Goal: Book appointment/travel/reservation

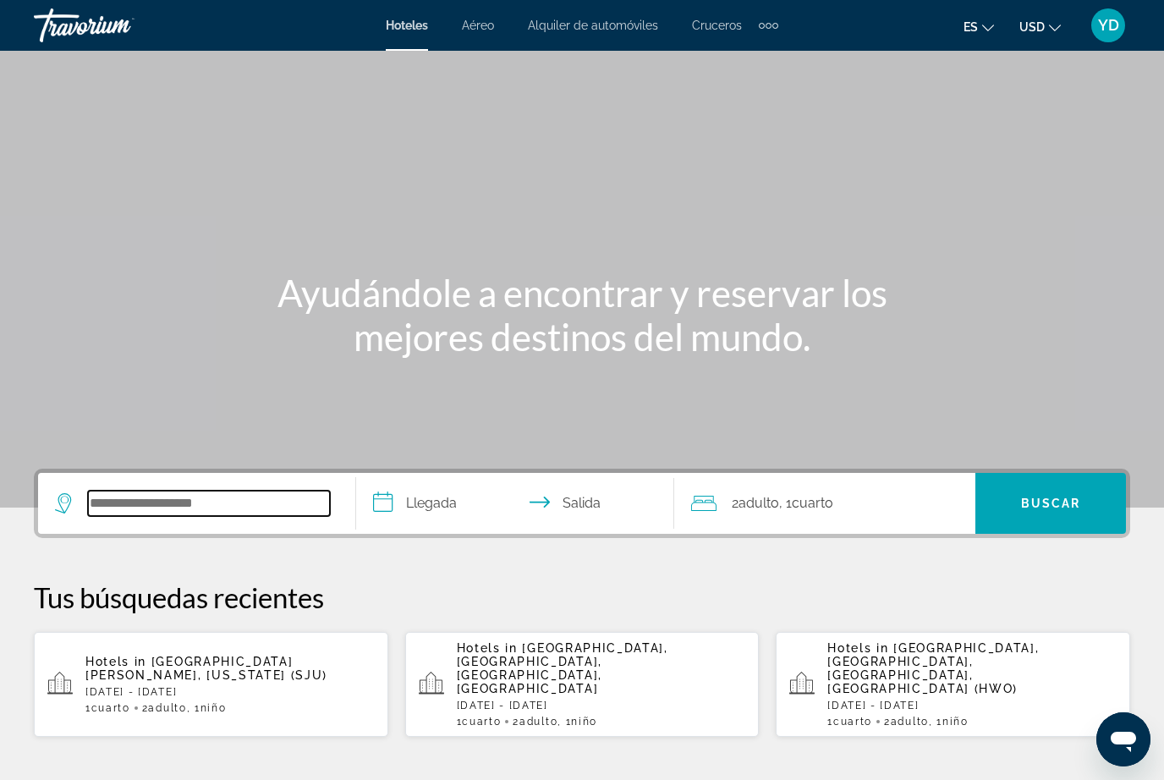
click at [216, 500] on input "Search widget" at bounding box center [209, 502] width 242 height 25
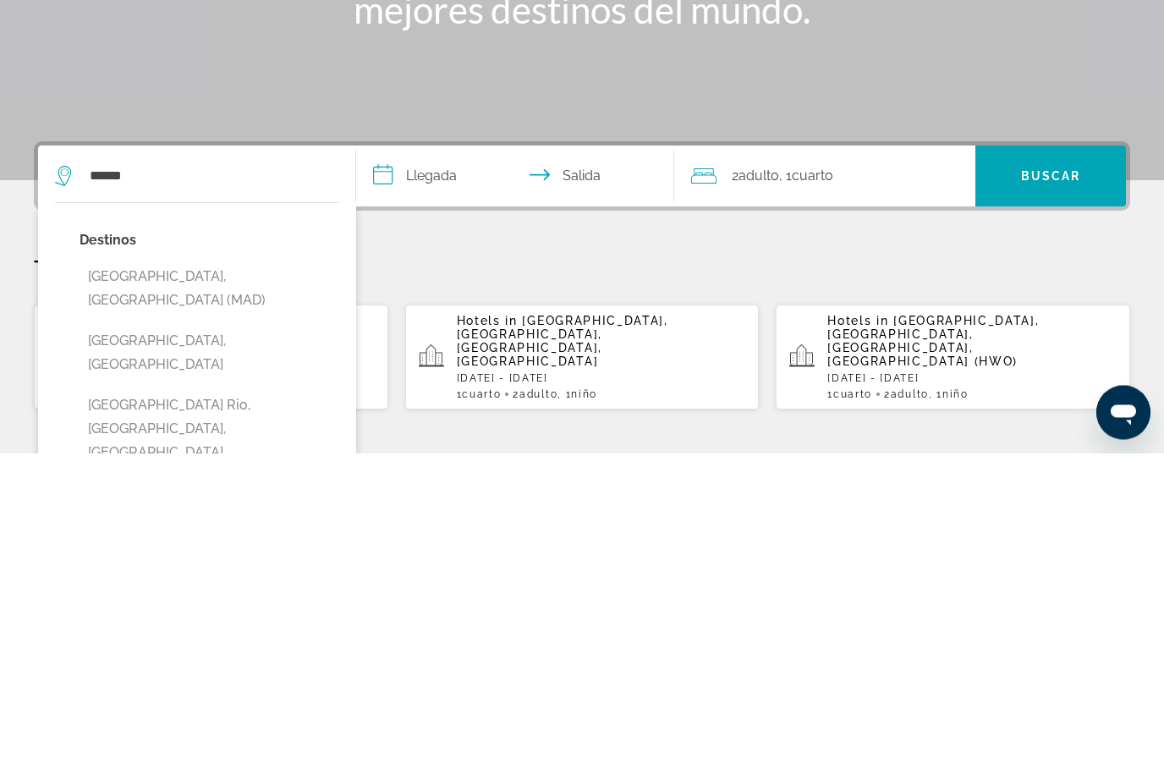
click at [192, 588] on button "[GEOGRAPHIC_DATA], [GEOGRAPHIC_DATA] (MAD)" at bounding box center [209, 616] width 260 height 56
type input "**********"
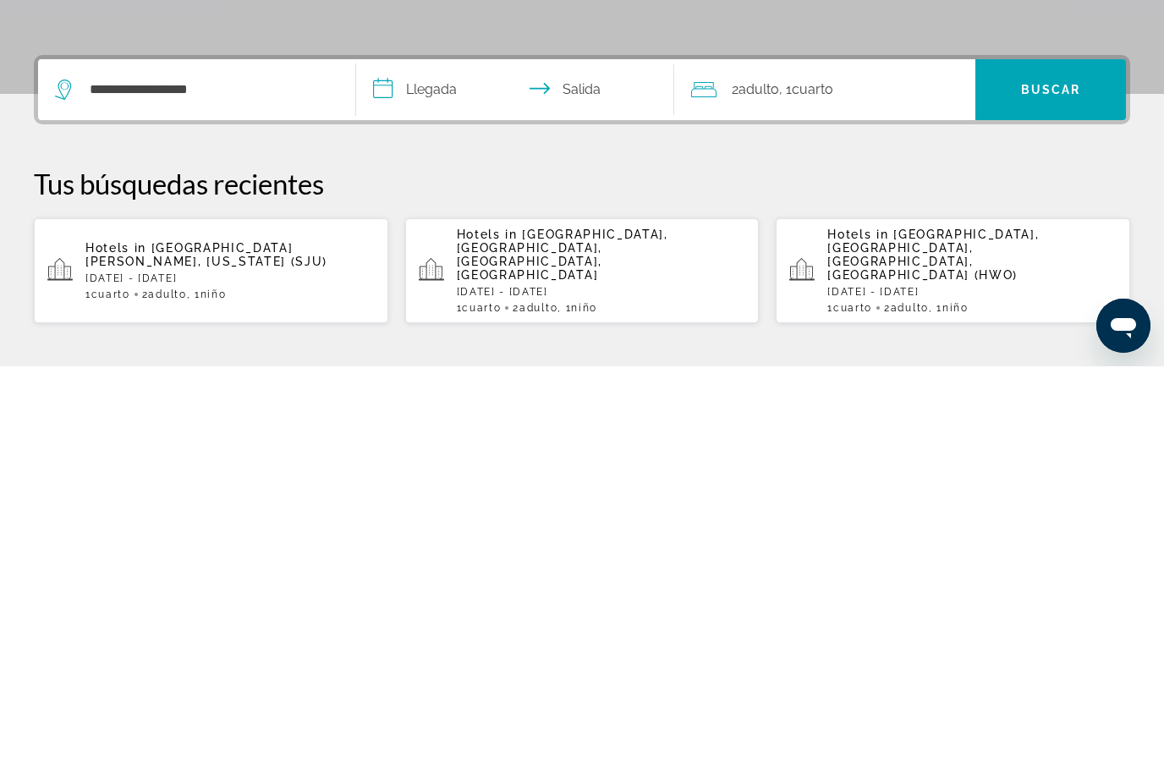
click at [437, 473] on input "**********" at bounding box center [518, 506] width 325 height 66
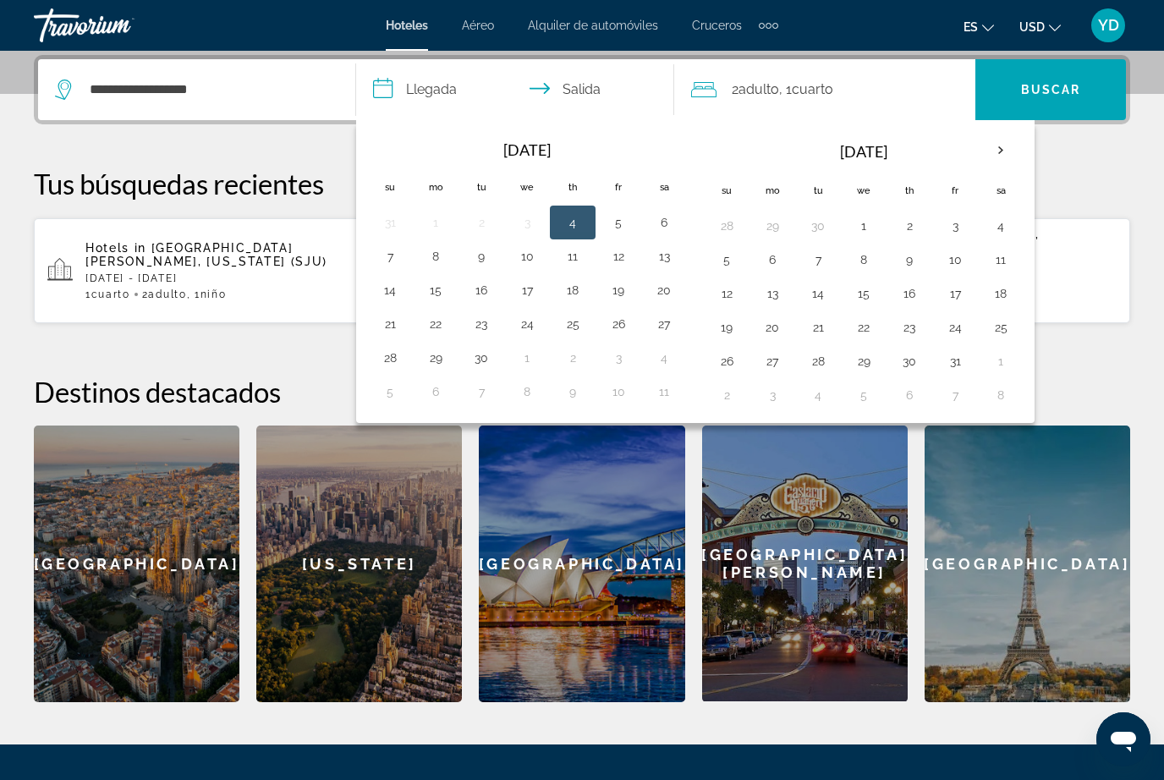
click at [1062, 149] on div "**********" at bounding box center [582, 378] width 1164 height 647
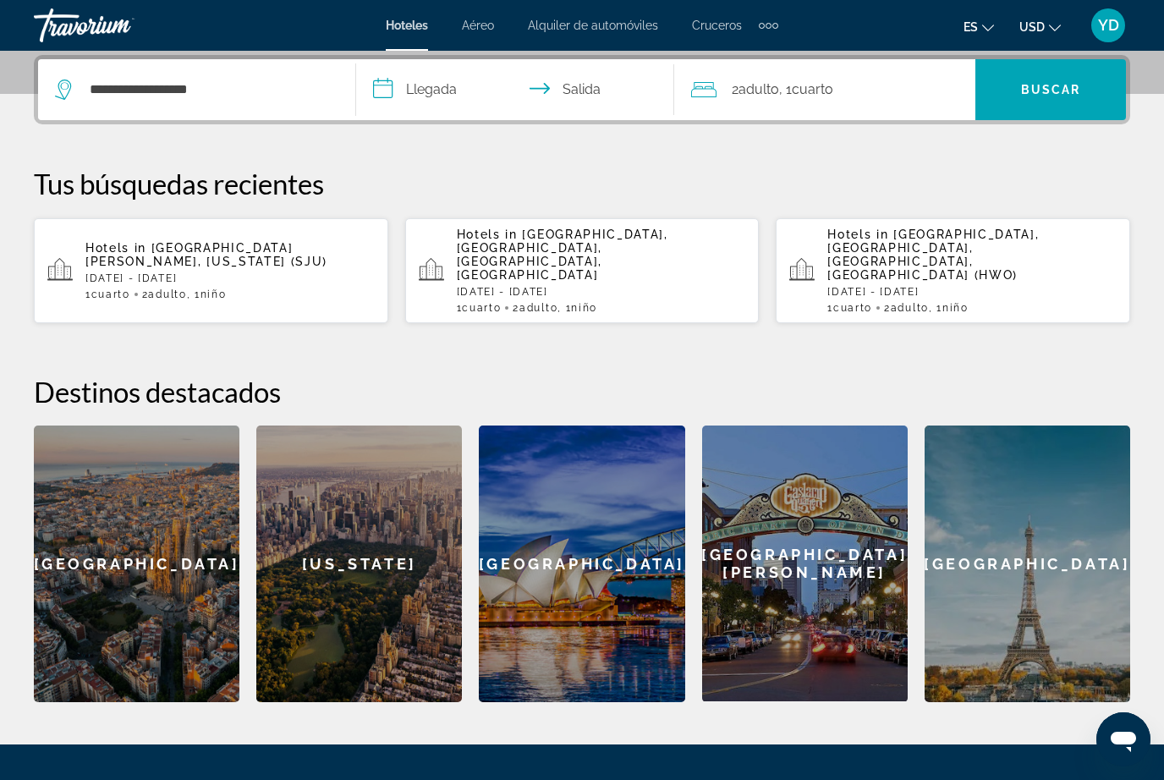
click at [446, 106] on input "**********" at bounding box center [518, 92] width 325 height 66
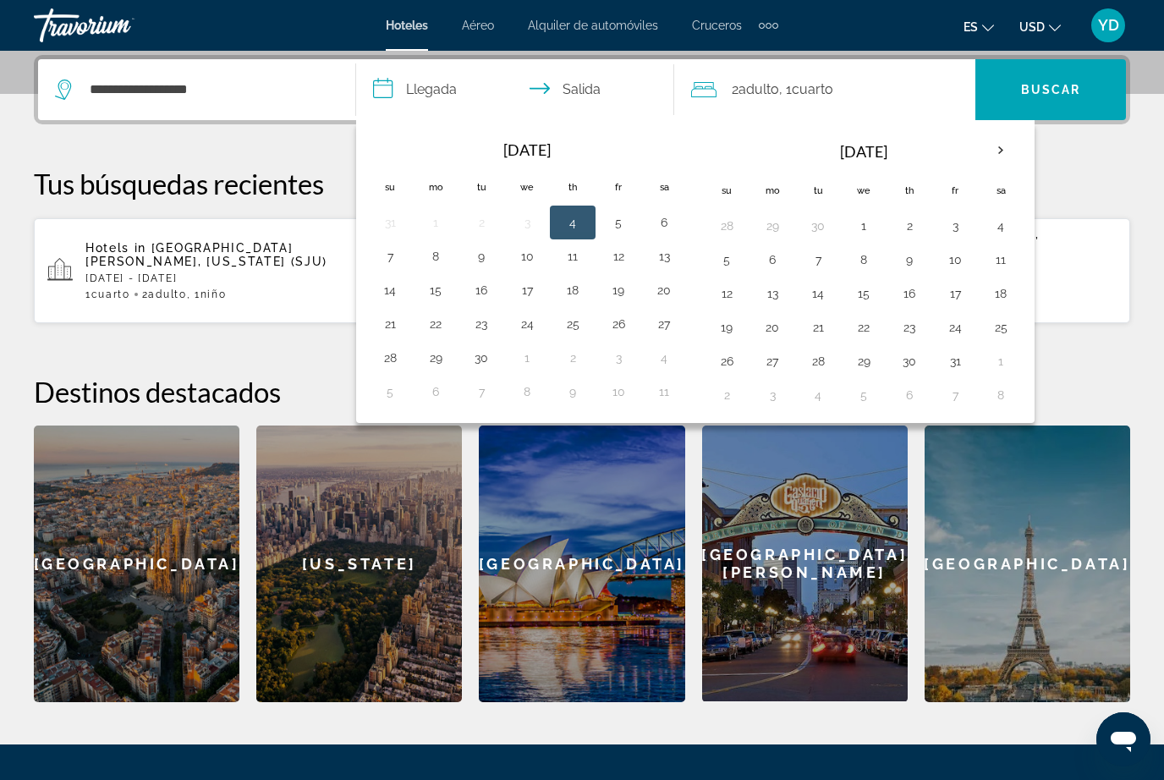
click at [991, 146] on th "Next month" at bounding box center [1001, 150] width 46 height 37
click at [1002, 151] on th "Next month" at bounding box center [1001, 150] width 46 height 37
click at [997, 155] on th "Next month" at bounding box center [1001, 150] width 46 height 37
click at [992, 157] on th "Next month" at bounding box center [1001, 150] width 46 height 37
click at [996, 155] on th "Next month" at bounding box center [1001, 150] width 46 height 37
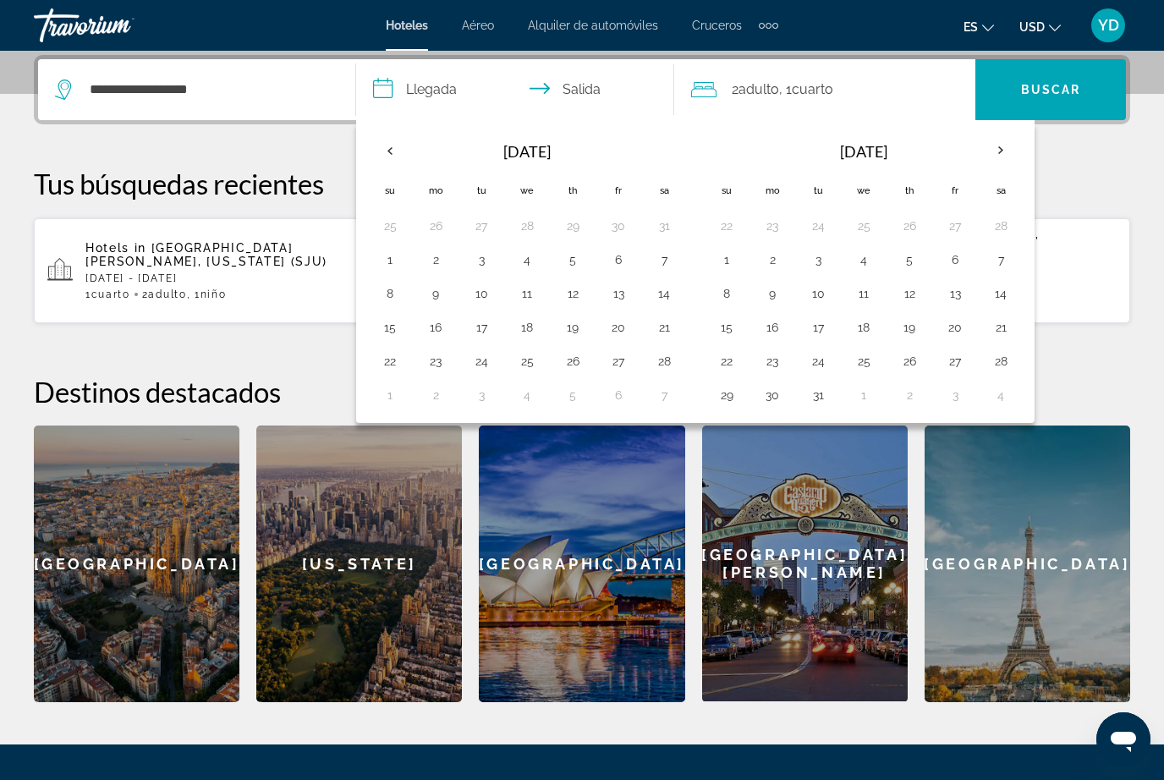
click at [905, 336] on button "19" at bounding box center [908, 327] width 27 height 24
click at [959, 326] on button "20" at bounding box center [954, 327] width 27 height 24
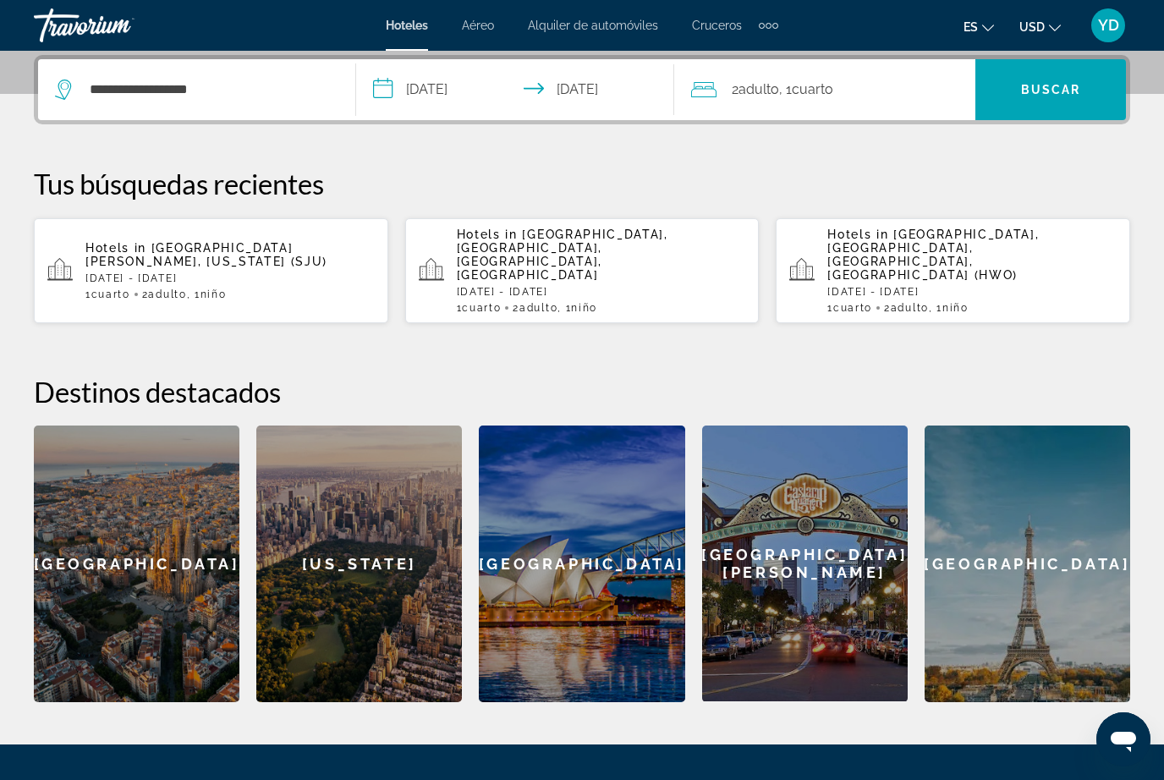
click at [436, 88] on input "**********" at bounding box center [518, 92] width 325 height 66
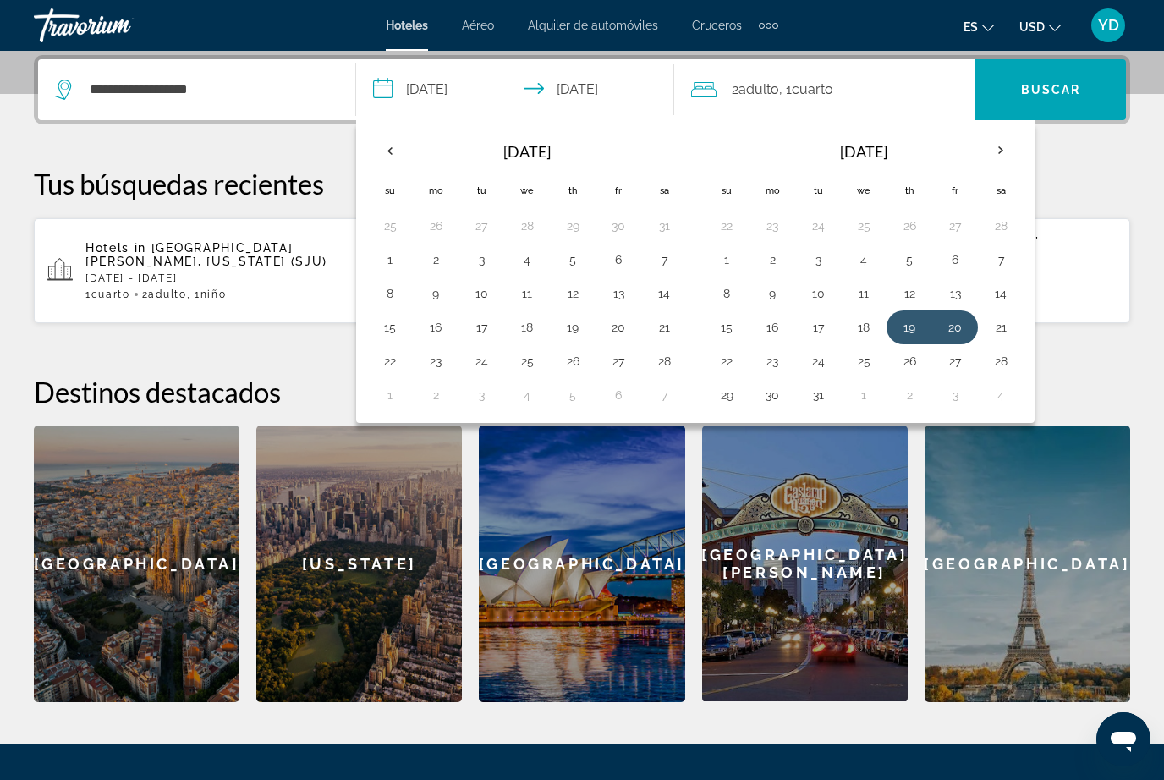
click at [961, 336] on button "20" at bounding box center [954, 327] width 27 height 24
click at [815, 369] on button "24" at bounding box center [817, 361] width 27 height 24
type input "**********"
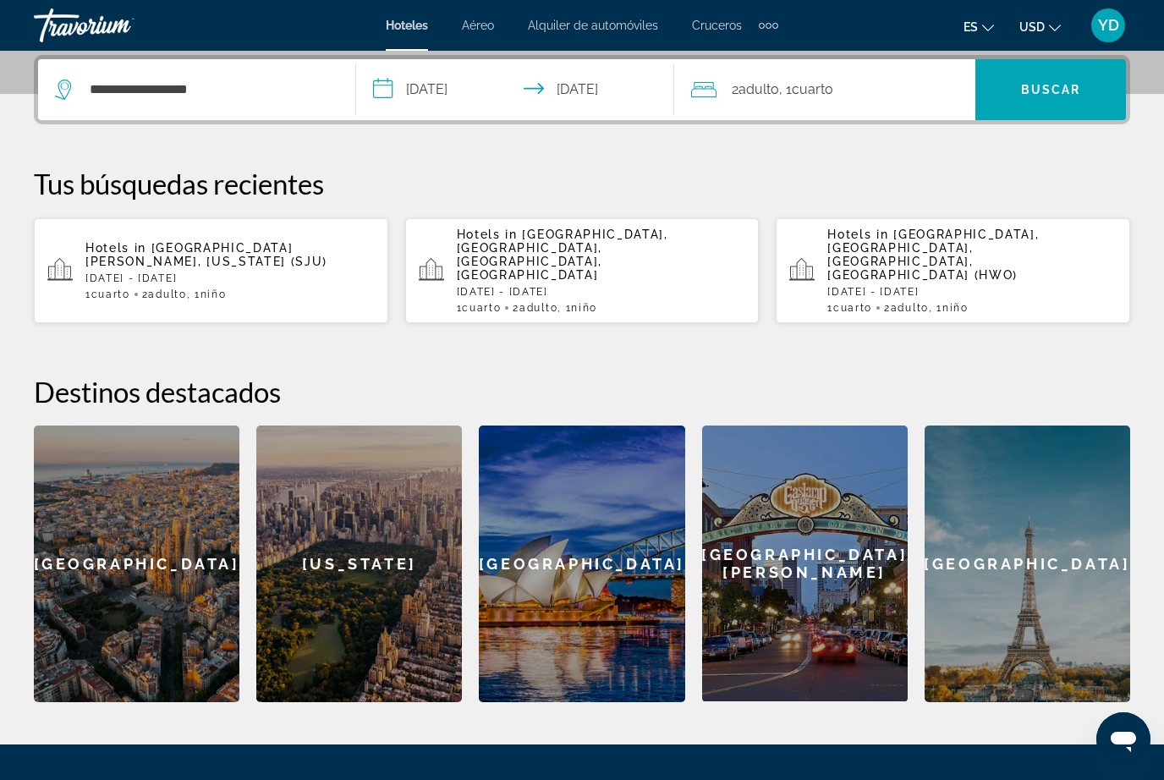
click at [871, 98] on div "2 Adulto Adulto , 1 Cuarto habitaciones" at bounding box center [833, 90] width 284 height 24
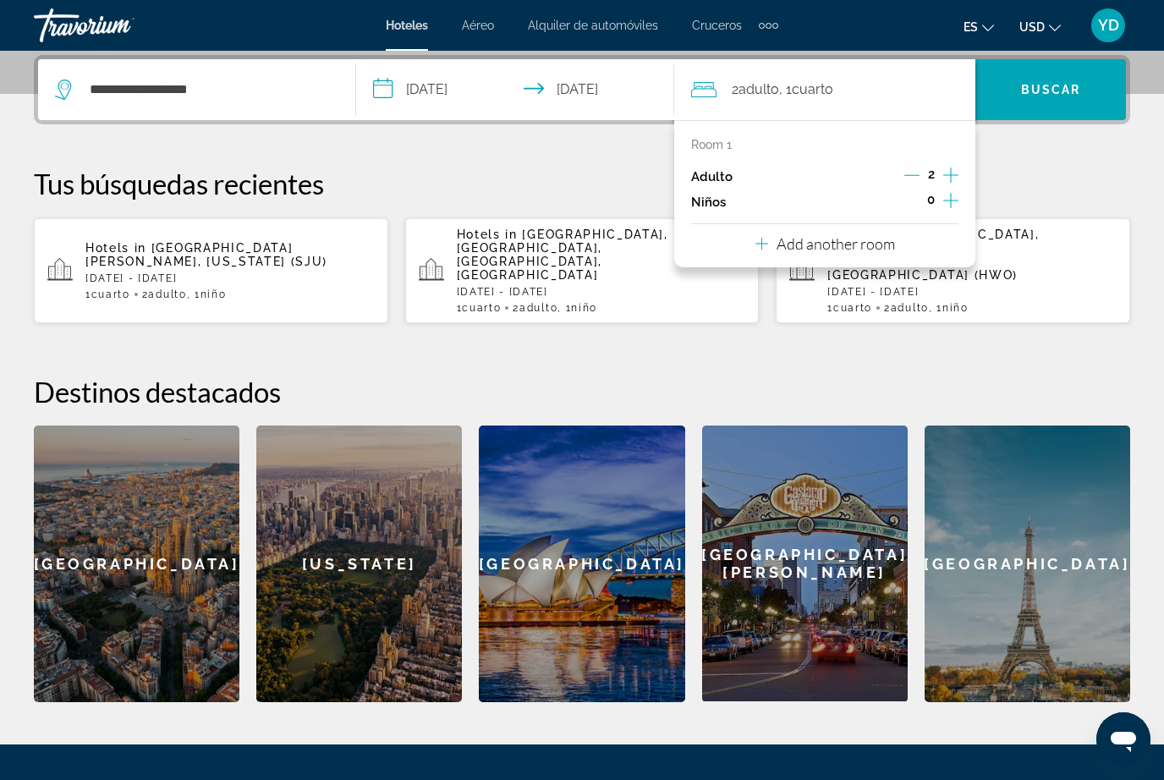
click at [943, 205] on icon "Increment children" at bounding box center [950, 200] width 15 height 20
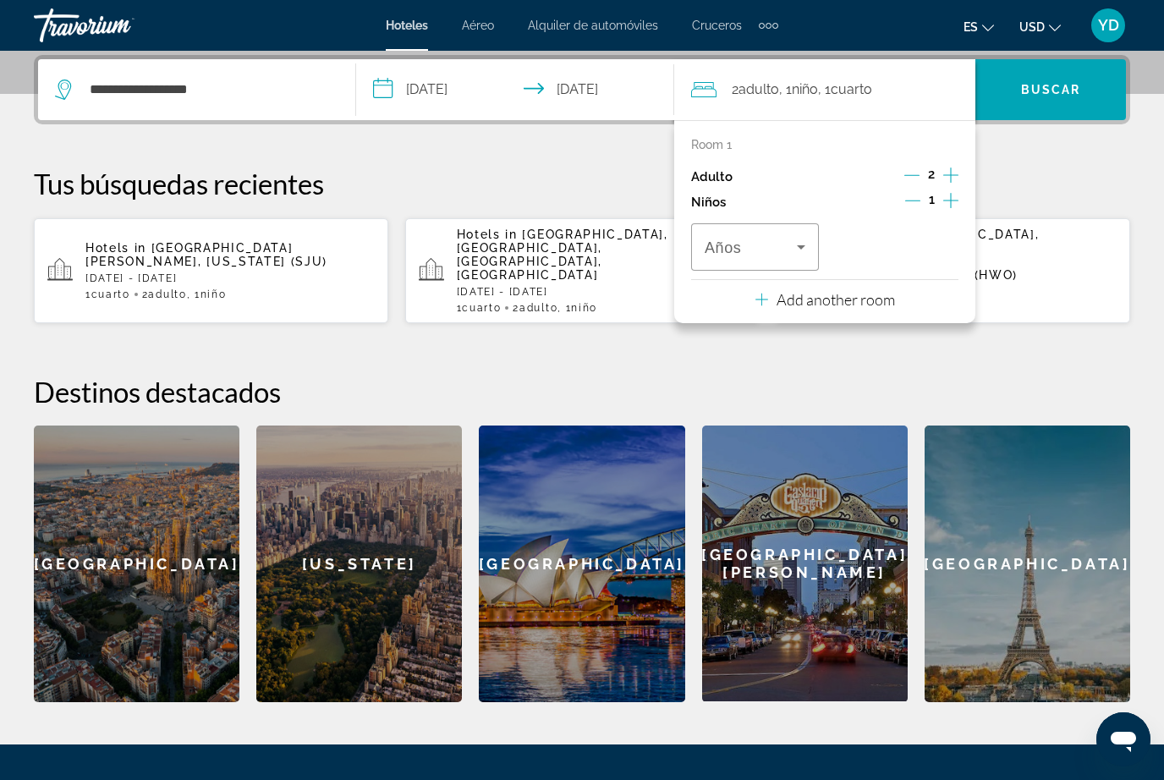
click at [789, 244] on span "Travelers: 2 adults, 1 child" at bounding box center [750, 247] width 92 height 20
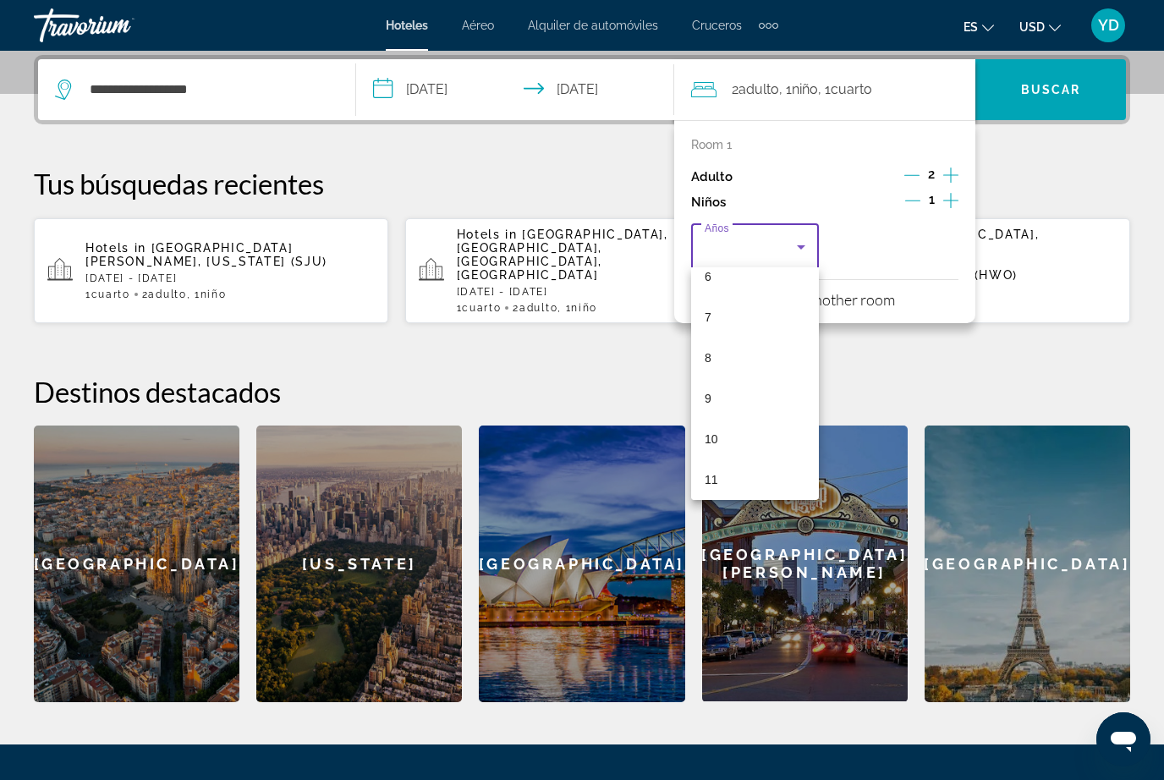
scroll to position [344, 0]
click at [724, 440] on mat-option "12" at bounding box center [755, 437] width 128 height 41
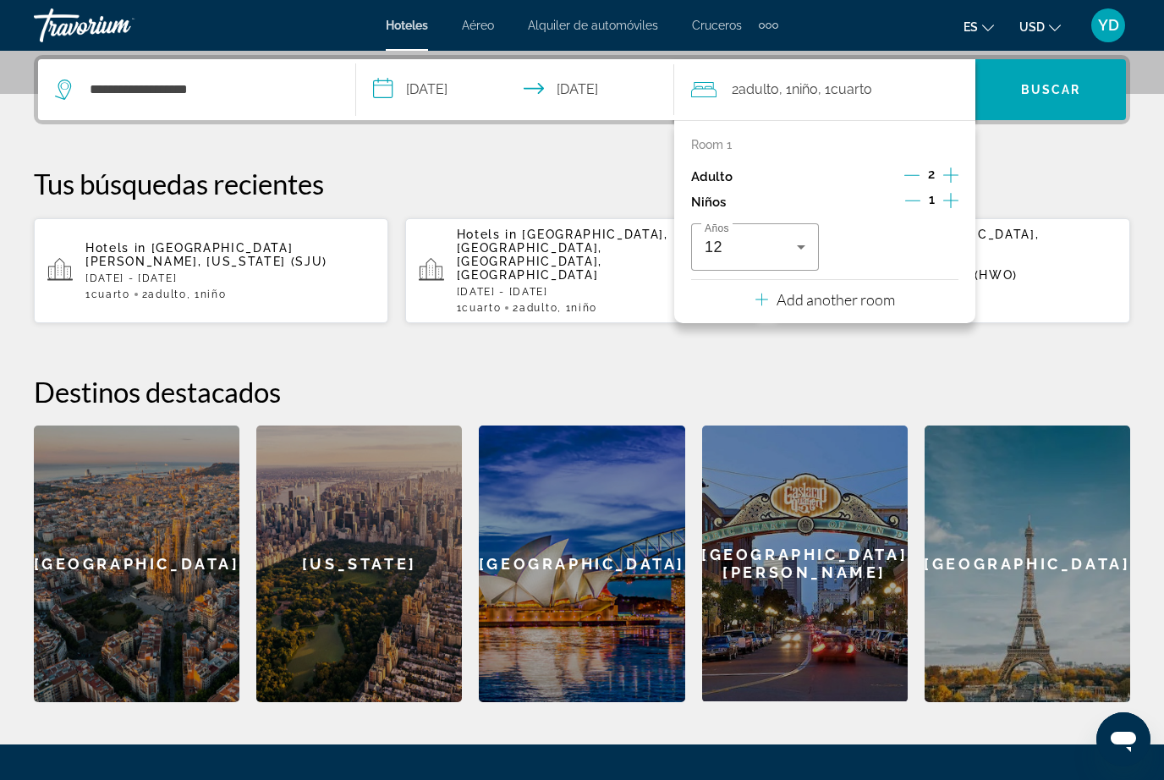
click at [1061, 98] on span "Search widget" at bounding box center [1050, 89] width 151 height 41
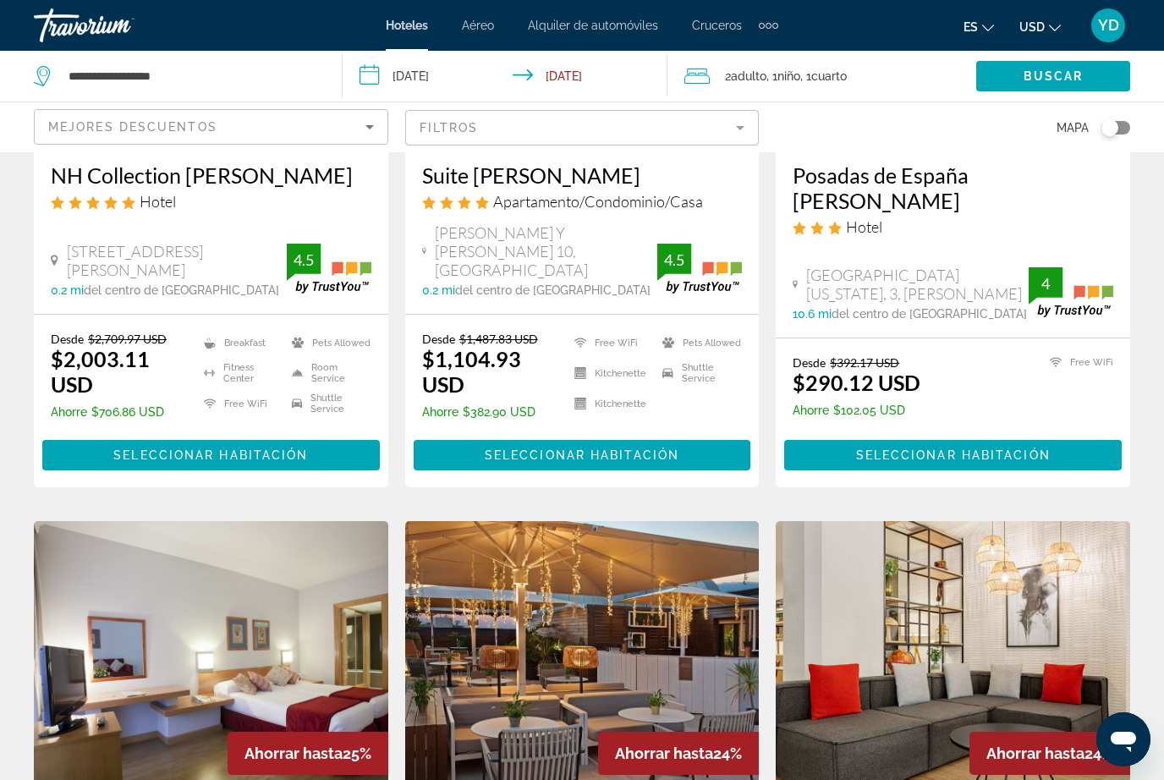
scroll to position [1563, 0]
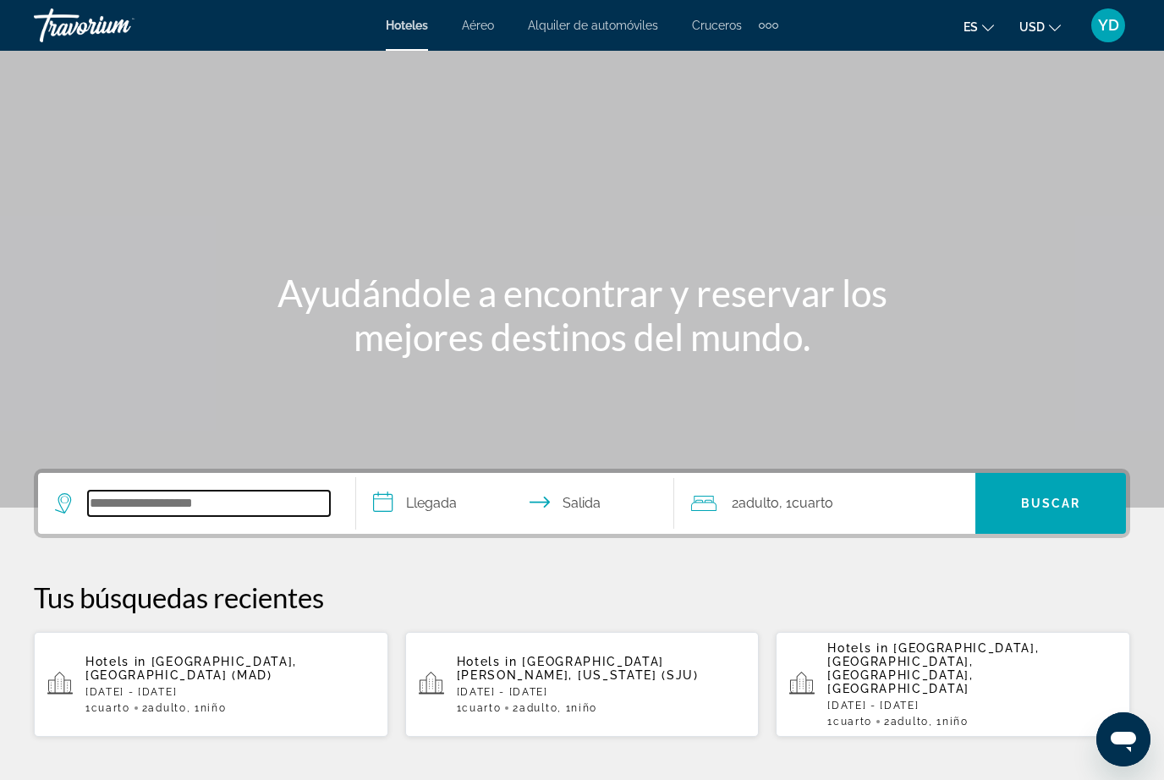
click at [283, 500] on input "Search widget" at bounding box center [209, 502] width 242 height 25
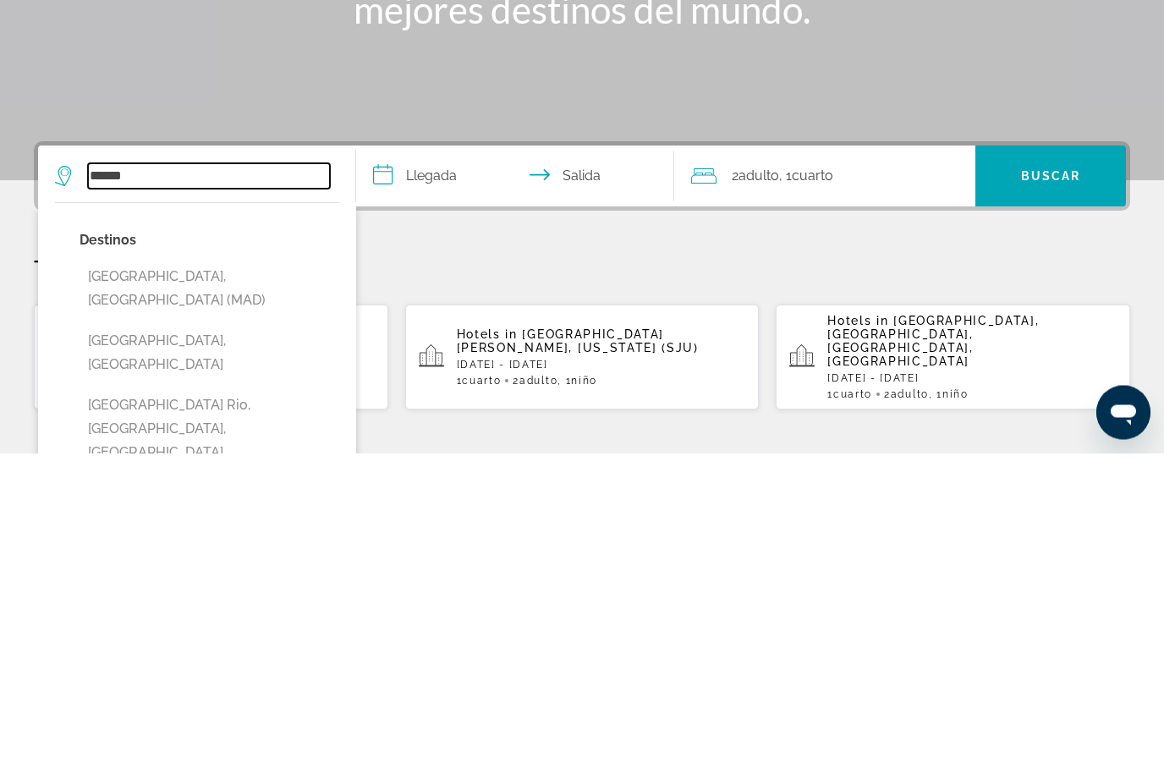
type input "******"
click at [446, 473] on input "**********" at bounding box center [518, 506] width 325 height 66
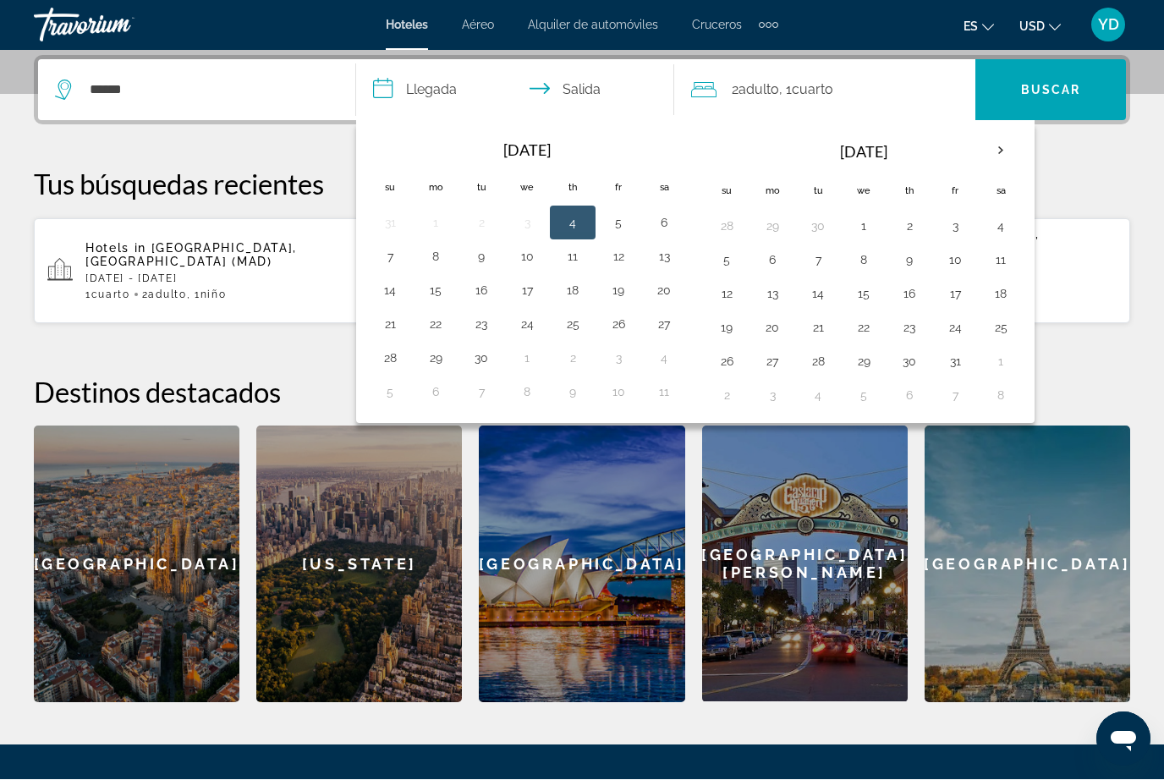
scroll to position [413, 0]
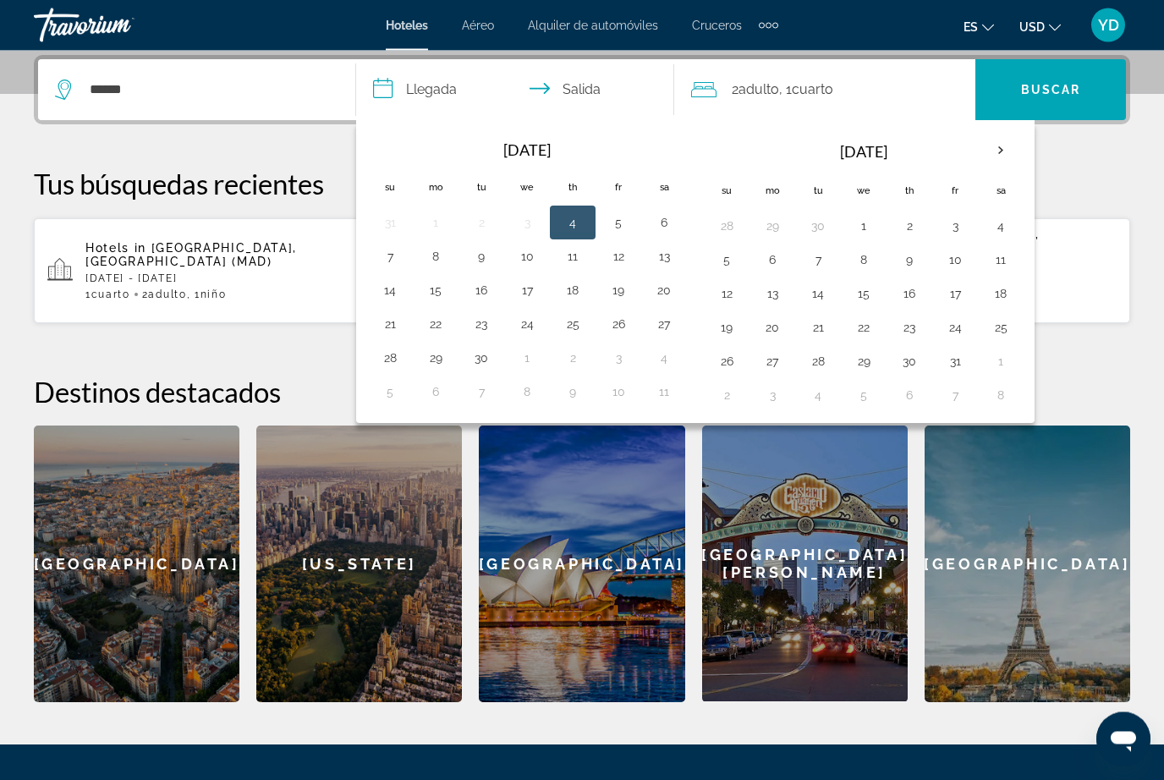
click at [996, 153] on th "Next month" at bounding box center [1001, 151] width 46 height 37
click at [1003, 156] on th "Next month" at bounding box center [1001, 150] width 46 height 37
click at [1002, 156] on th "Next month" at bounding box center [1001, 150] width 46 height 37
click at [1006, 156] on th "Next month" at bounding box center [1001, 150] width 46 height 37
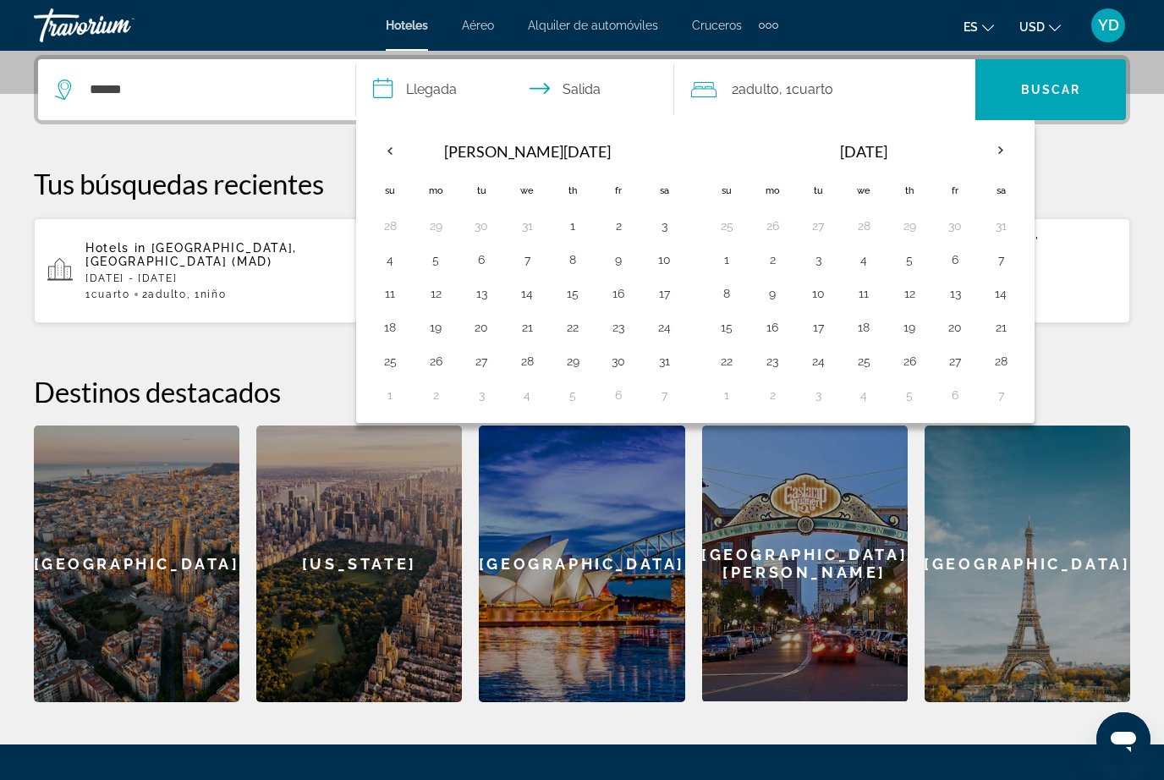
click at [1003, 162] on th "Next month" at bounding box center [1001, 150] width 46 height 37
click at [961, 334] on button "20" at bounding box center [954, 327] width 27 height 24
click at [816, 361] on button "24" at bounding box center [817, 361] width 27 height 24
type input "**********"
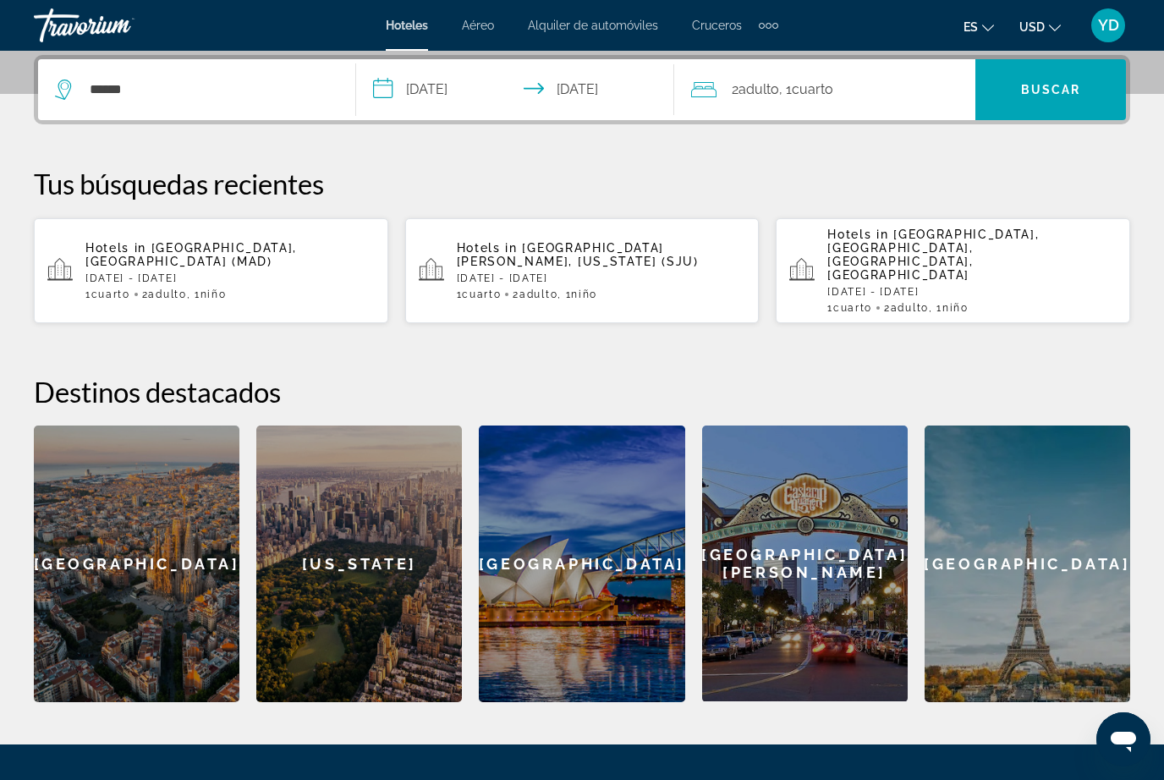
click at [886, 96] on div "2 Adulto Adulto , 1 Cuarto habitaciones" at bounding box center [833, 90] width 284 height 24
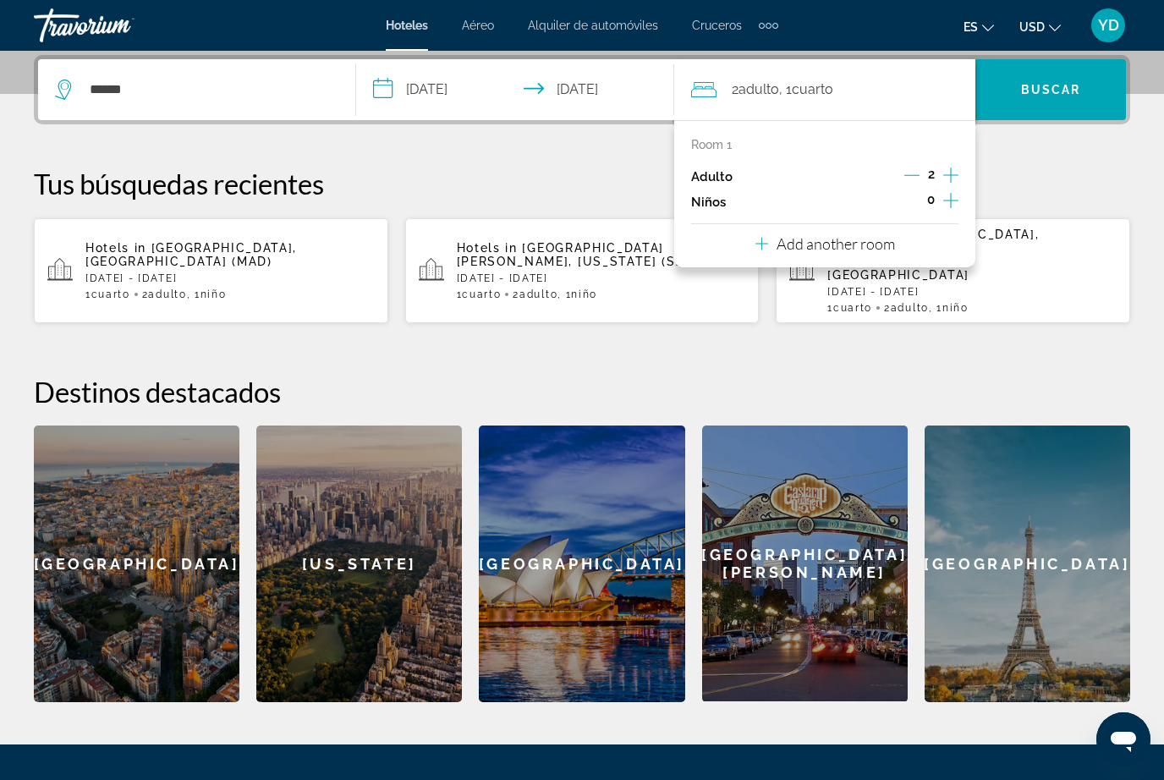
click at [949, 202] on icon "Increment children" at bounding box center [950, 200] width 15 height 20
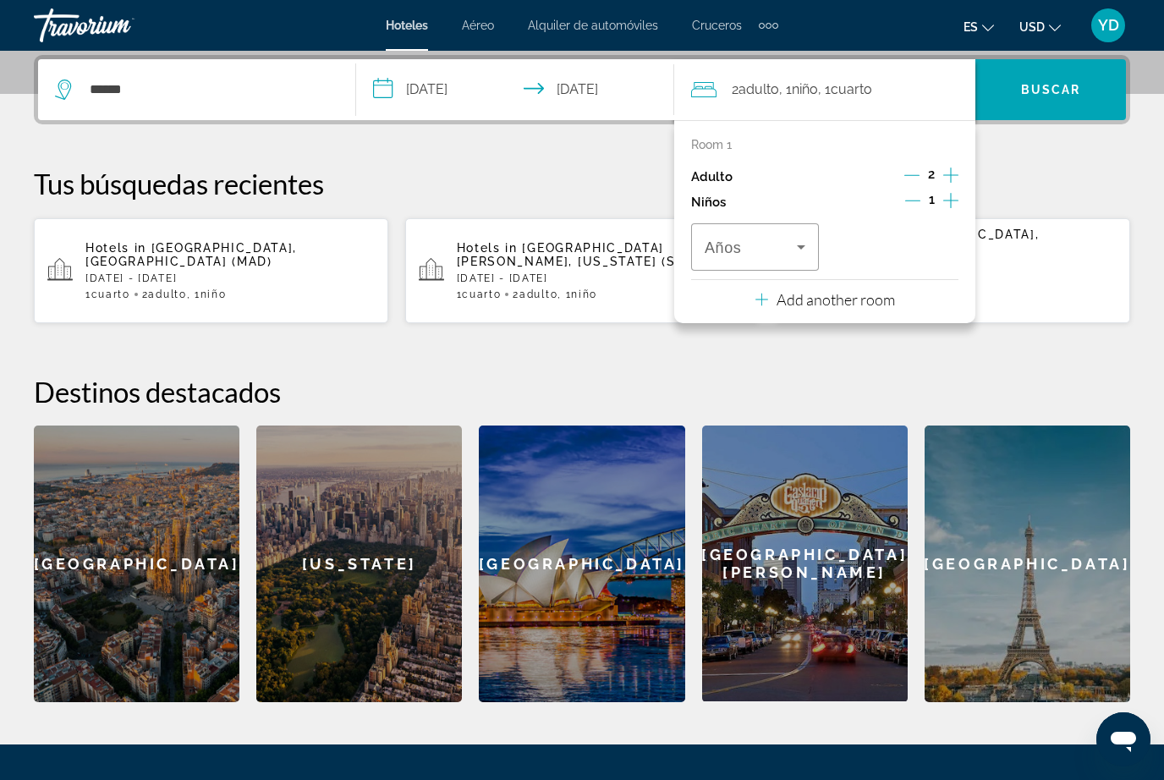
click at [802, 238] on icon "Travelers: 2 adults, 1 child" at bounding box center [801, 247] width 20 height 20
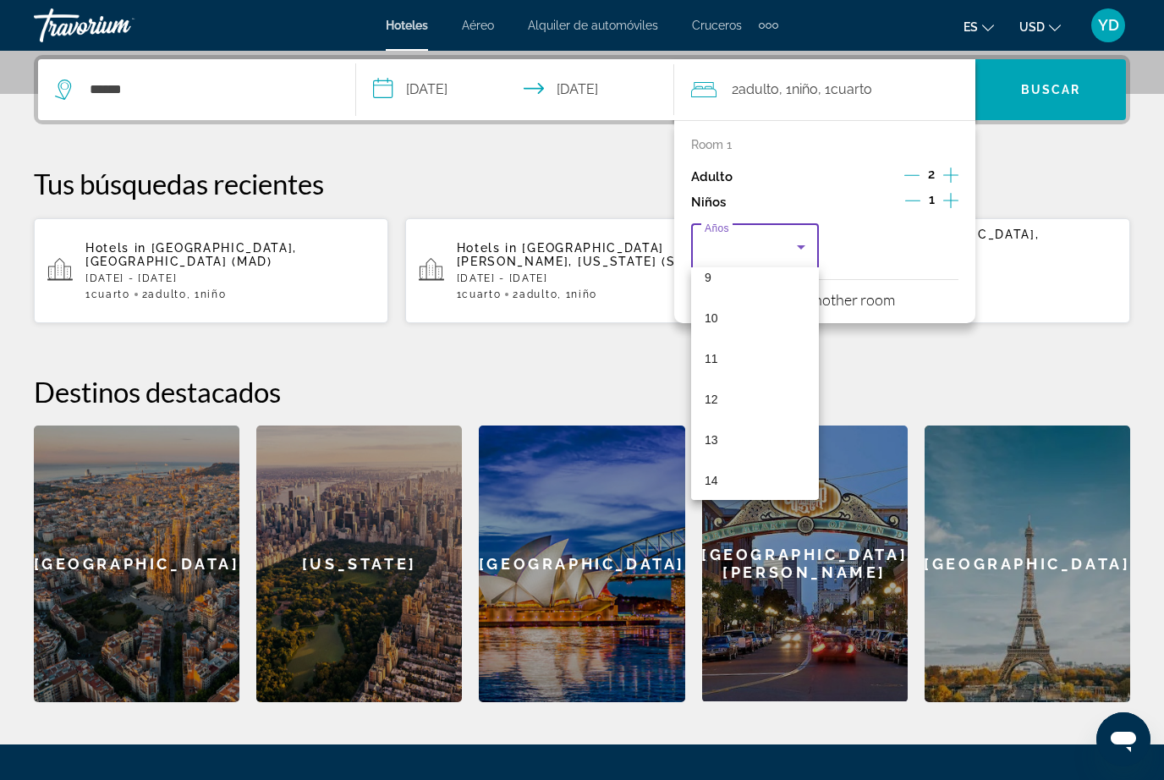
scroll to position [435, 0]
click at [766, 364] on mat-option "12" at bounding box center [755, 346] width 128 height 41
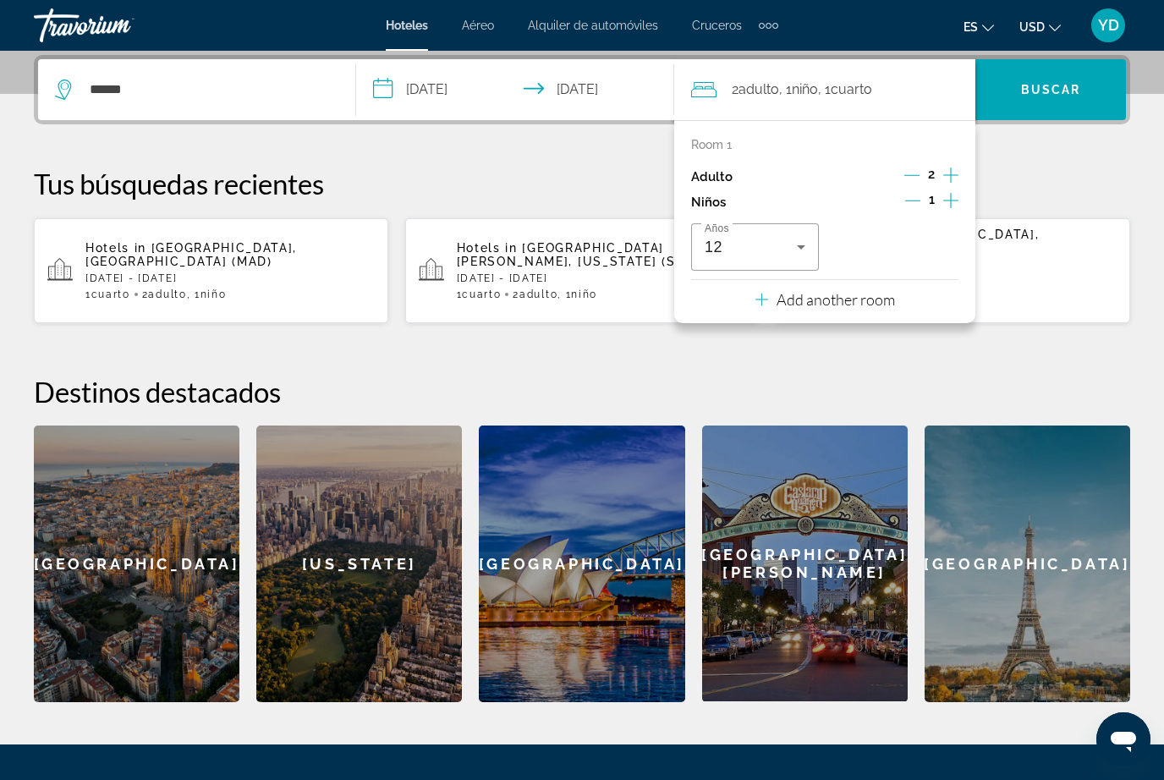
click at [1075, 95] on span "Buscar" at bounding box center [1051, 90] width 60 height 14
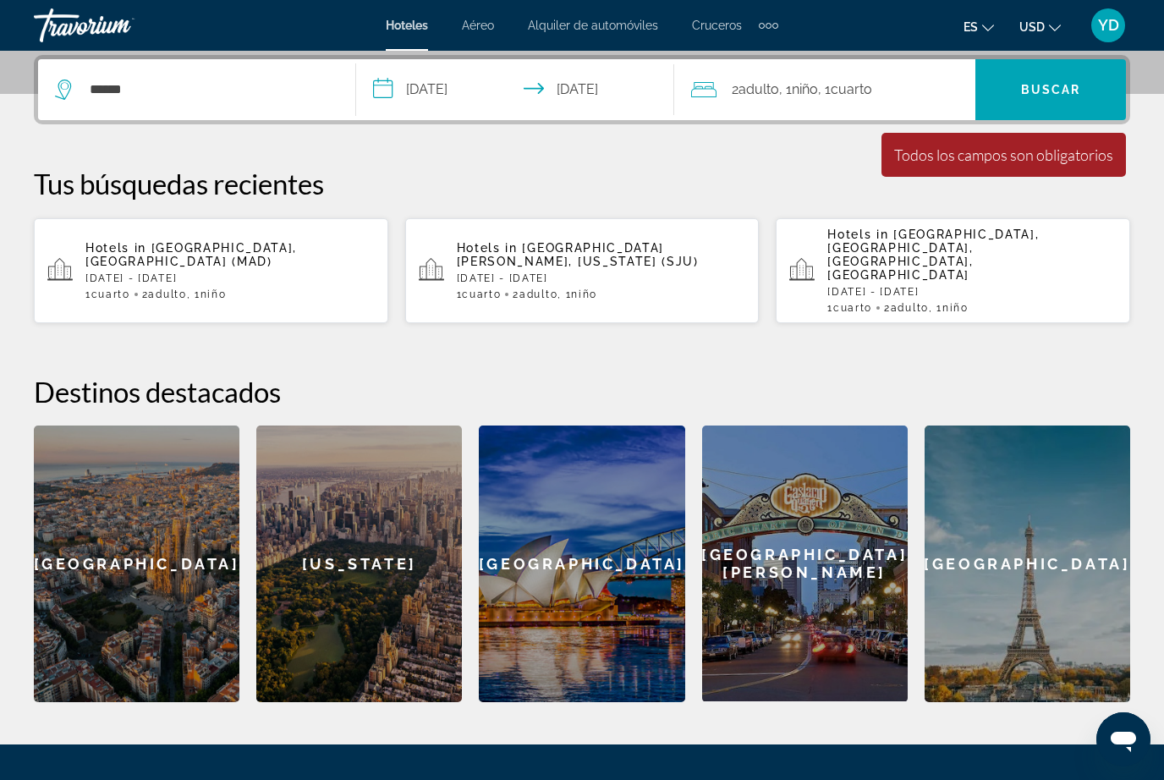
click at [897, 94] on div "2 Adulto Adulto , 1 Niño Niños , 1 Cuarto habitaciones" at bounding box center [833, 90] width 284 height 24
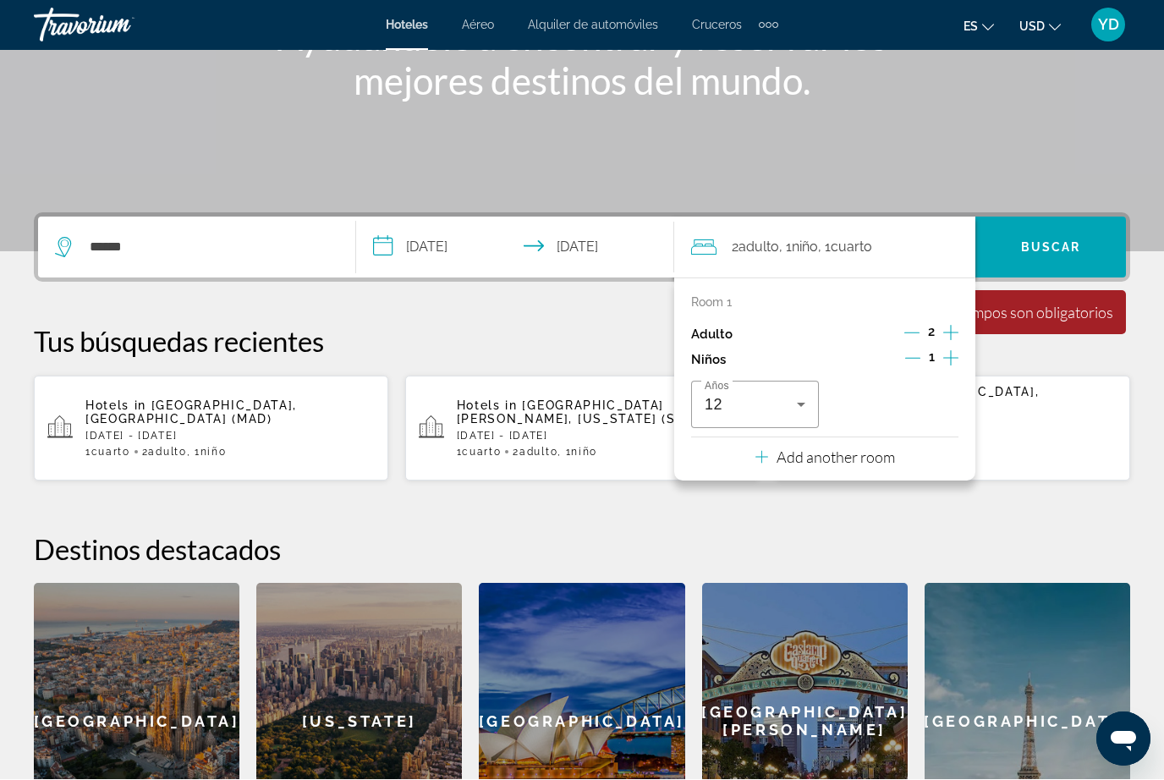
click at [1114, 461] on div "**********" at bounding box center [582, 536] width 1164 height 647
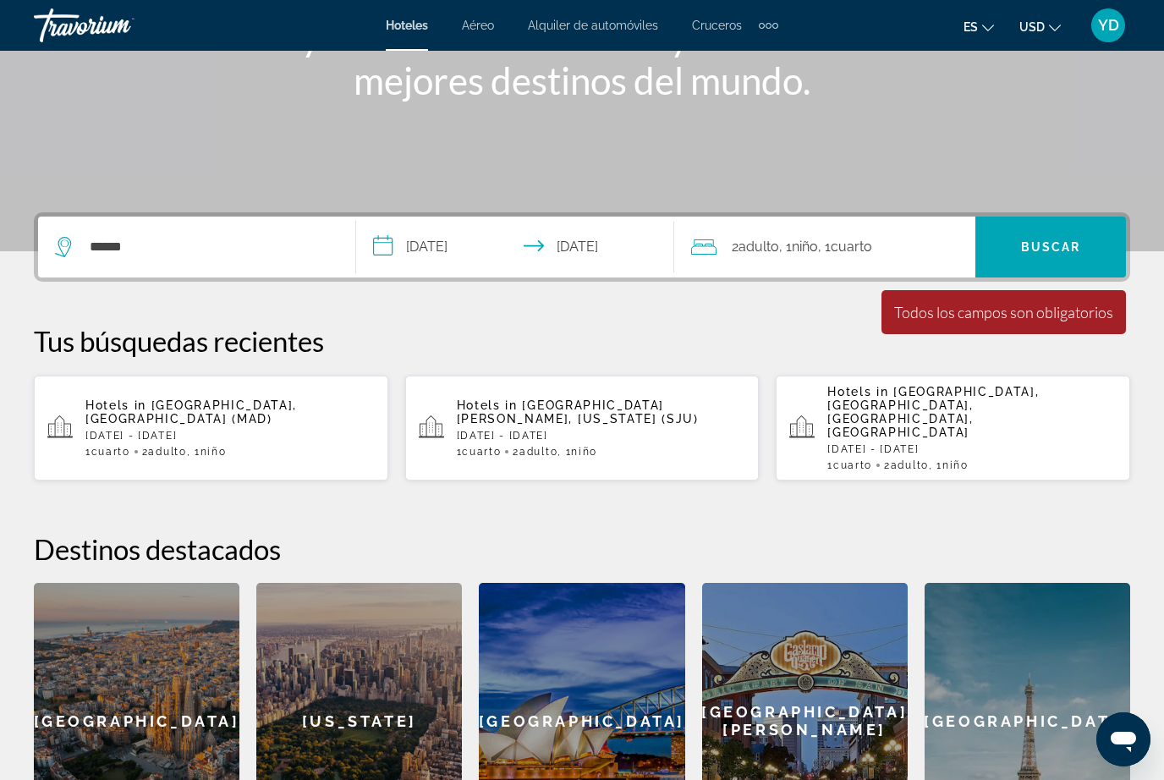
click at [1115, 465] on div "**********" at bounding box center [582, 535] width 1164 height 647
click at [190, 260] on input "******" at bounding box center [209, 246] width 242 height 25
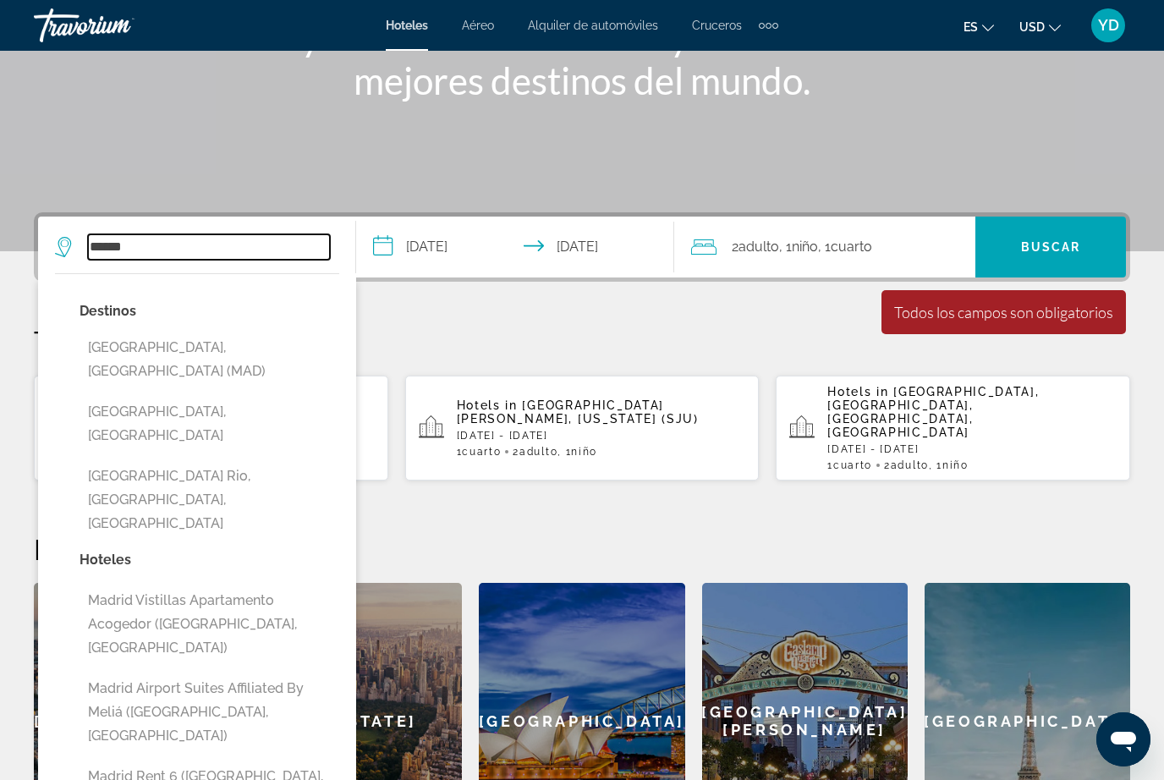
scroll to position [255, 0]
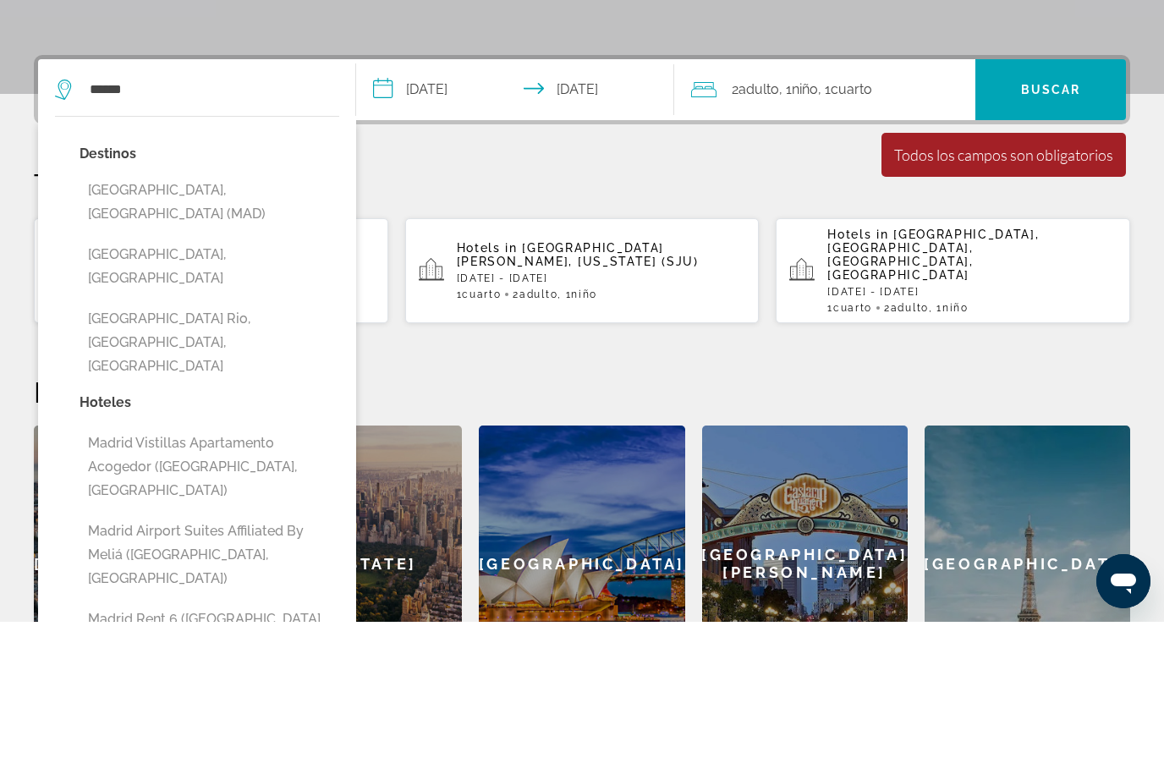
click at [217, 332] on button "[GEOGRAPHIC_DATA], [GEOGRAPHIC_DATA] (MAD)" at bounding box center [209, 360] width 260 height 56
type input "**********"
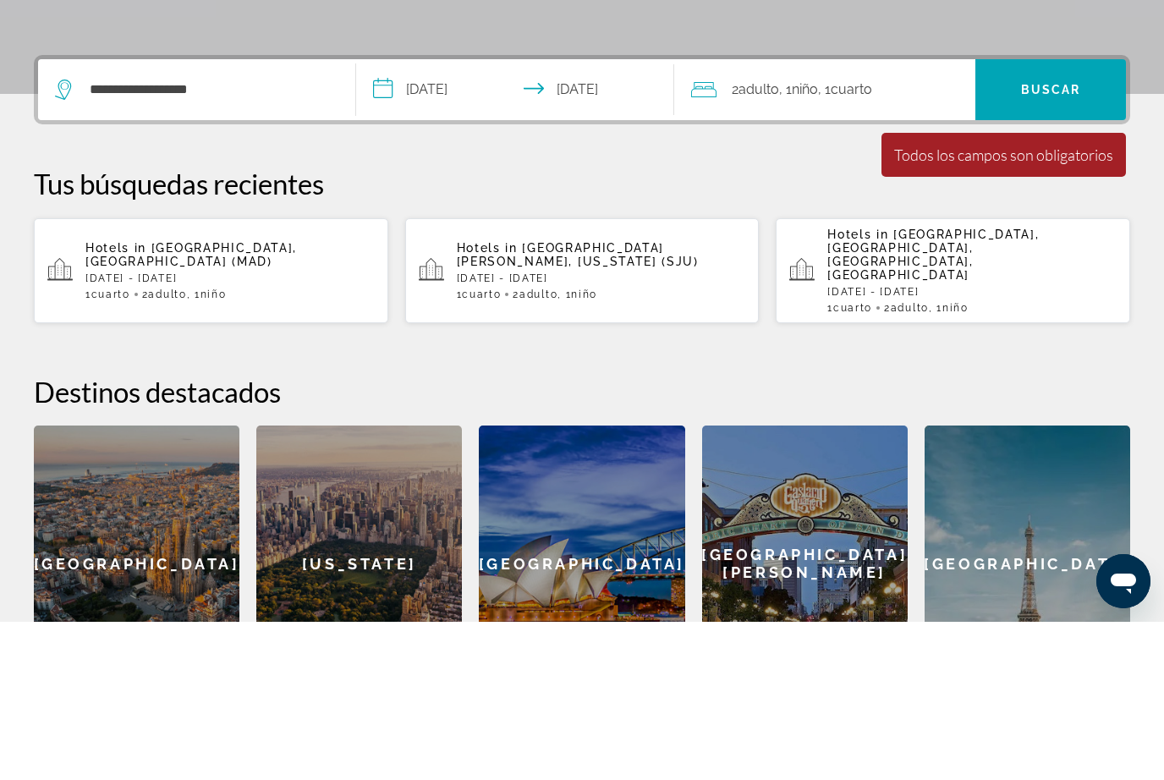
click at [1027, 325] on p "Tus búsquedas recientes" at bounding box center [582, 342] width 1096 height 34
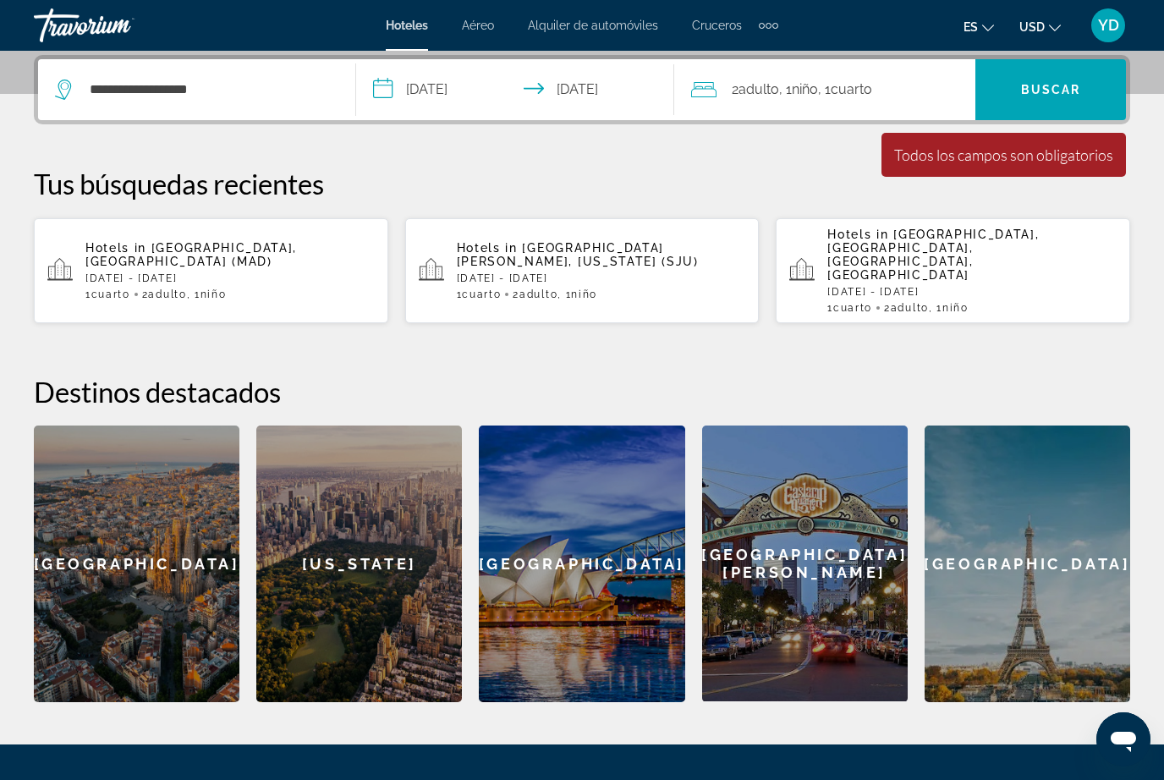
click at [1087, 98] on span "Search widget" at bounding box center [1050, 89] width 151 height 41
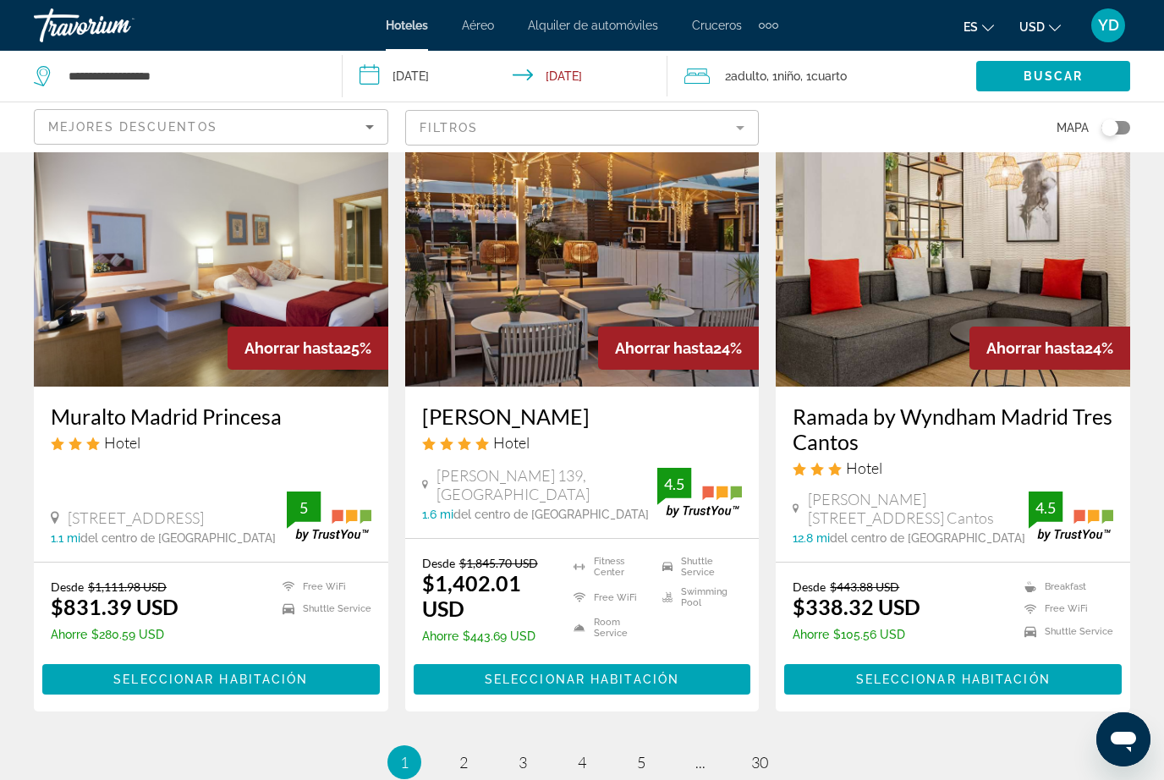
scroll to position [2185, 0]
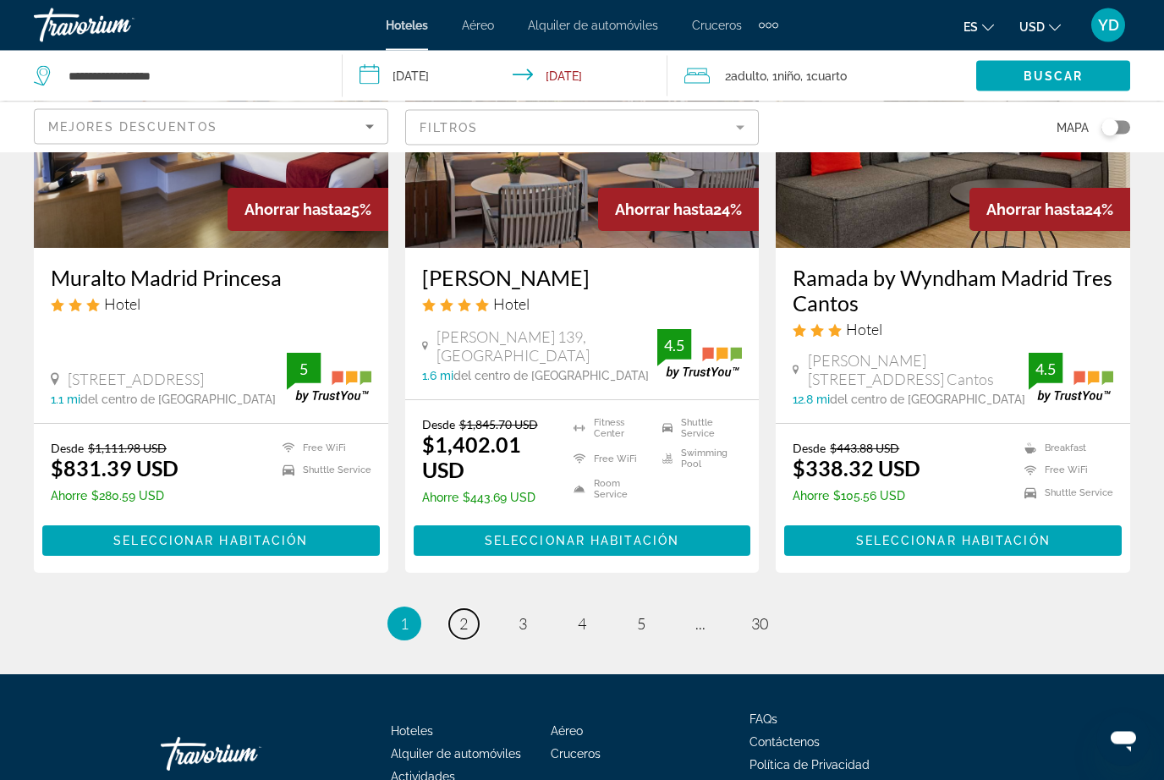
click at [459, 610] on link "page 2" at bounding box center [464, 625] width 30 height 30
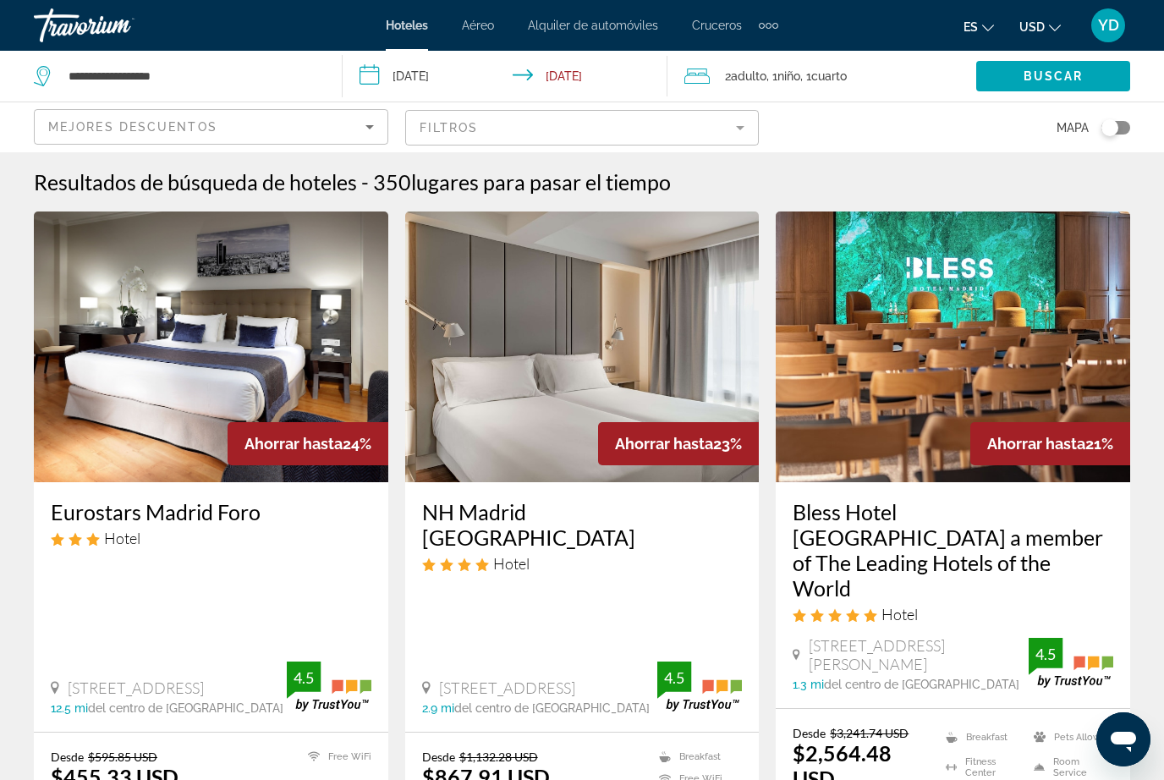
click at [723, 376] on img "Main content" at bounding box center [582, 346] width 354 height 271
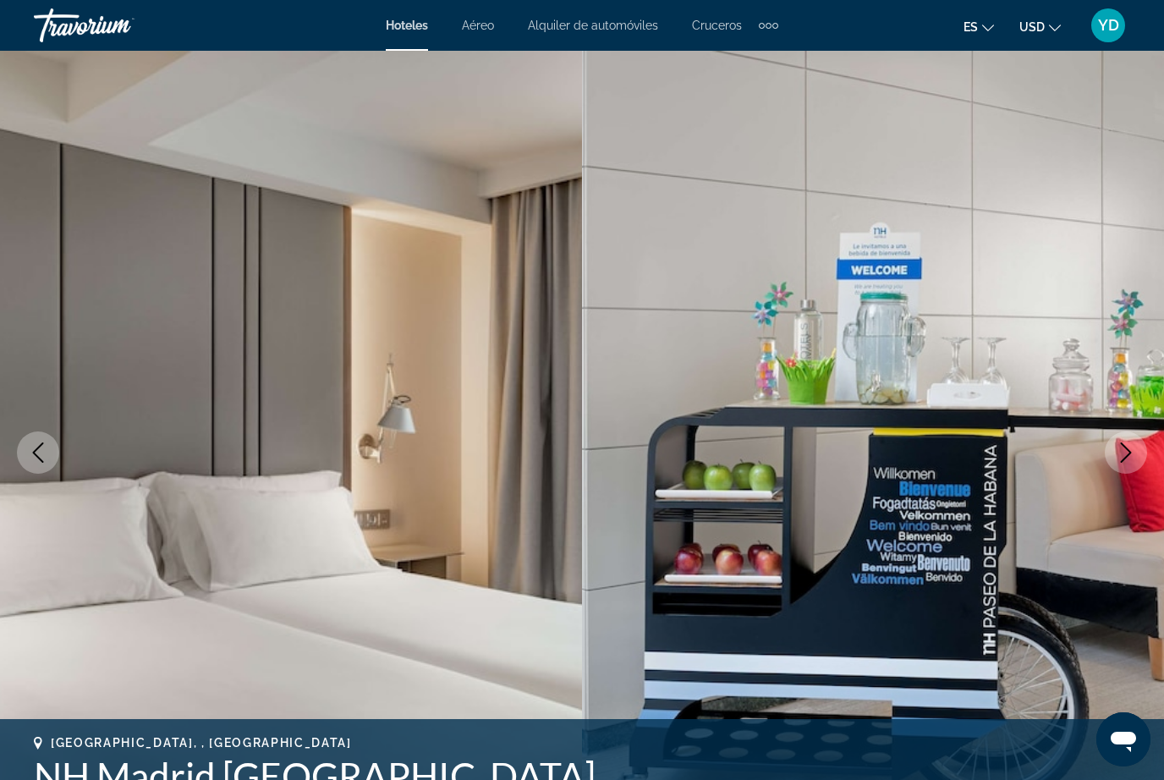
click at [1118, 463] on button "Next image" at bounding box center [1125, 452] width 42 height 42
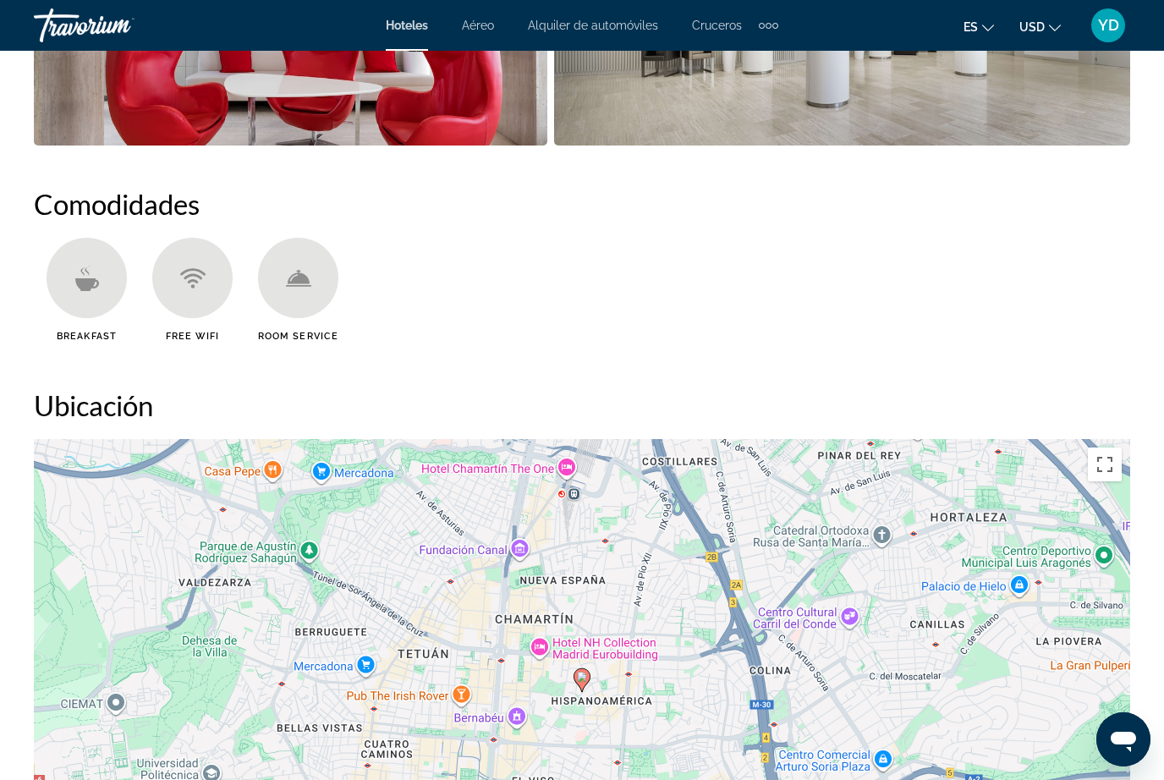
scroll to position [1773, 0]
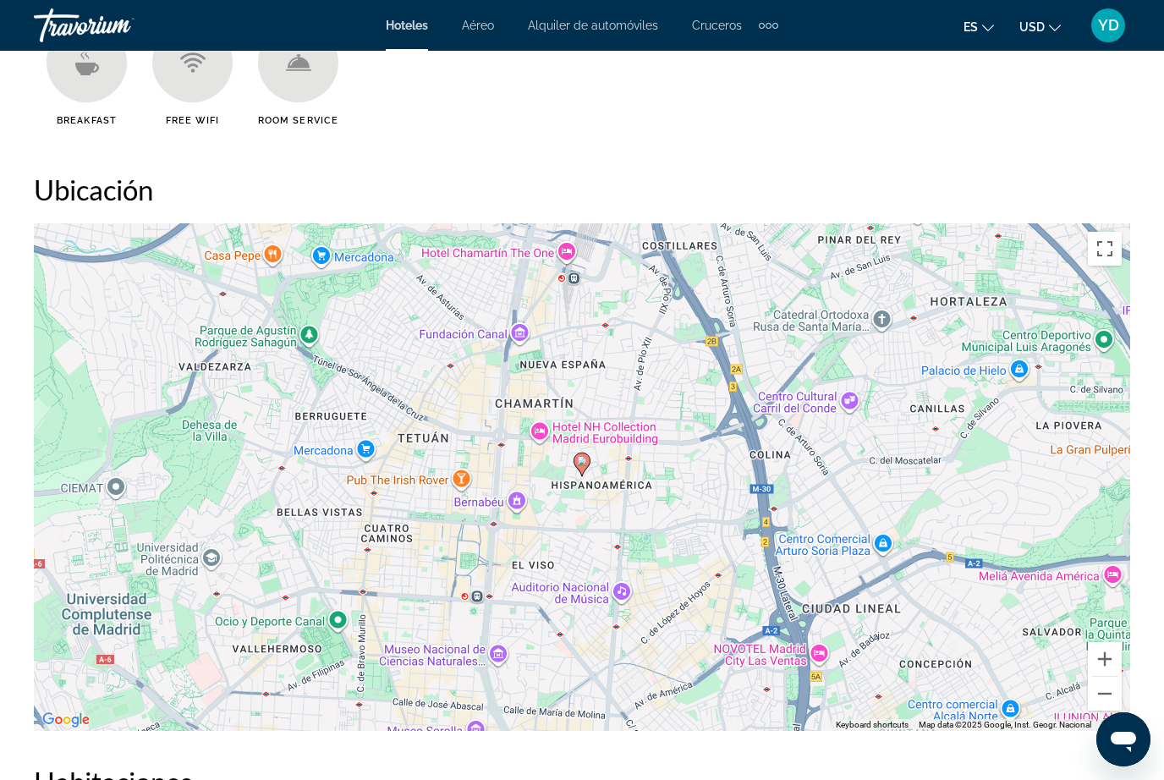
click at [1160, 742] on div "Resumen Tipo Hotel Dirección [STREET_ADDRESS] Descripción Ubicación Del Estable…" at bounding box center [582, 774] width 1164 height 3219
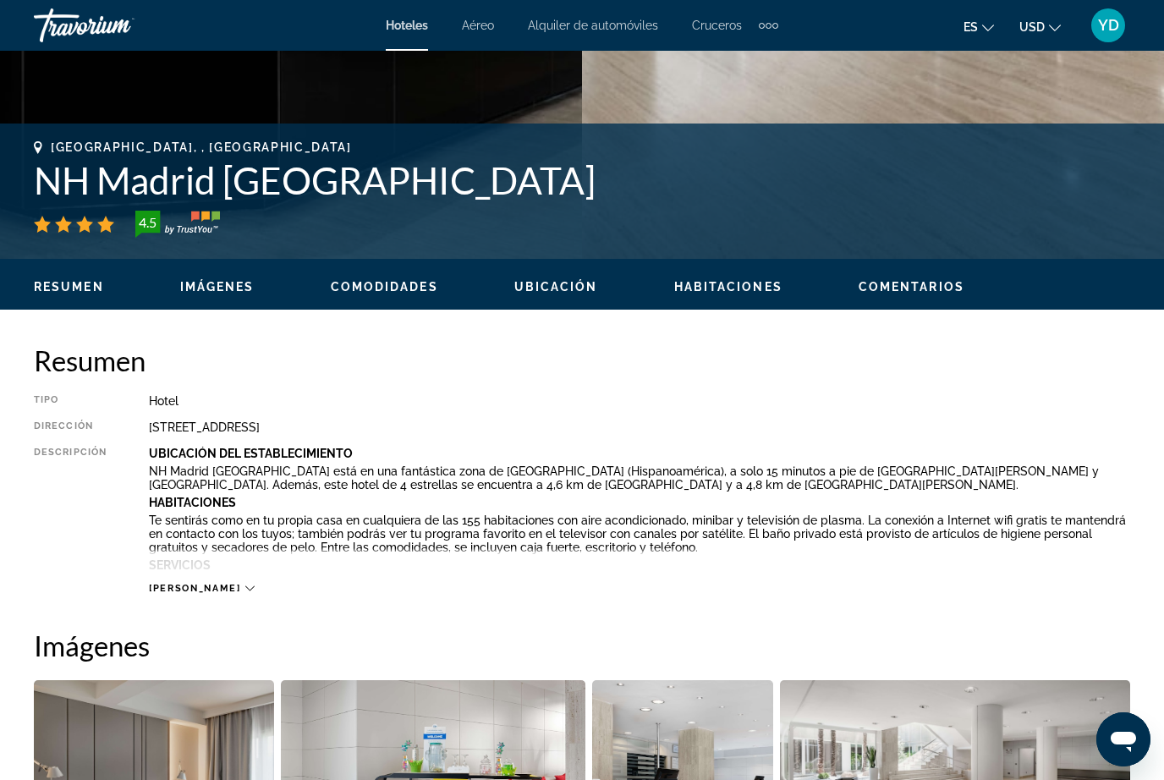
scroll to position [0, 0]
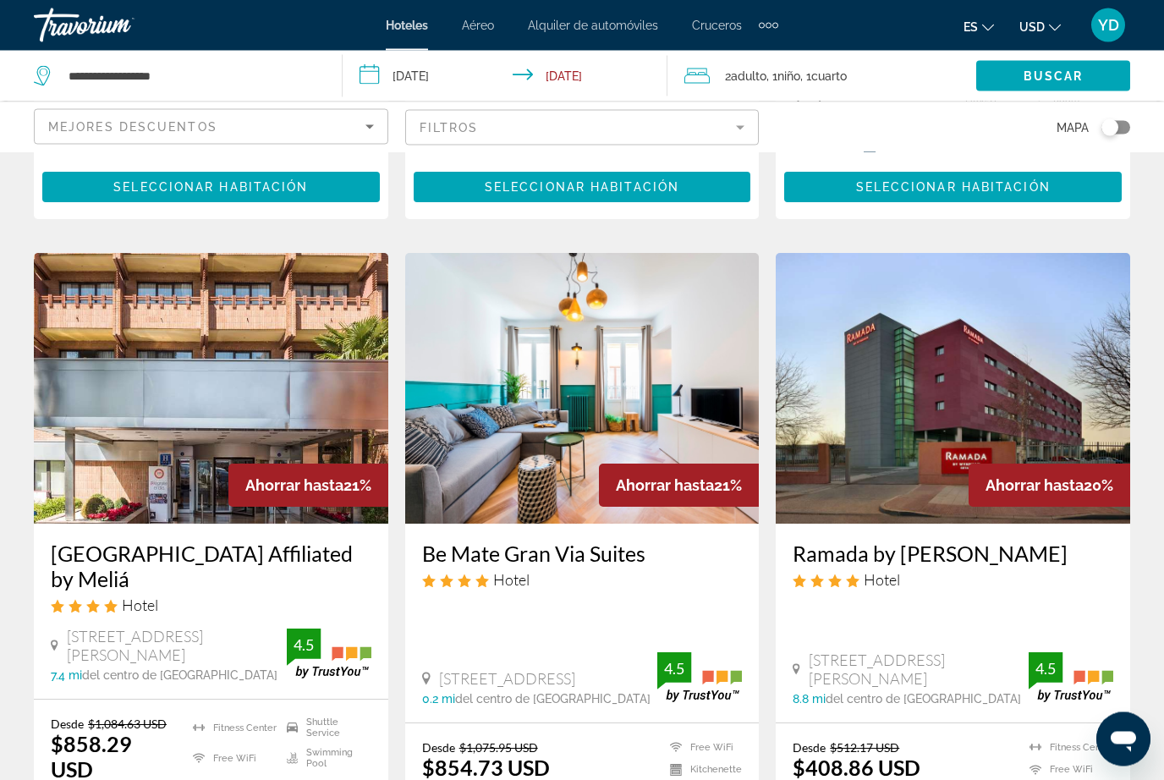
scroll to position [667, 0]
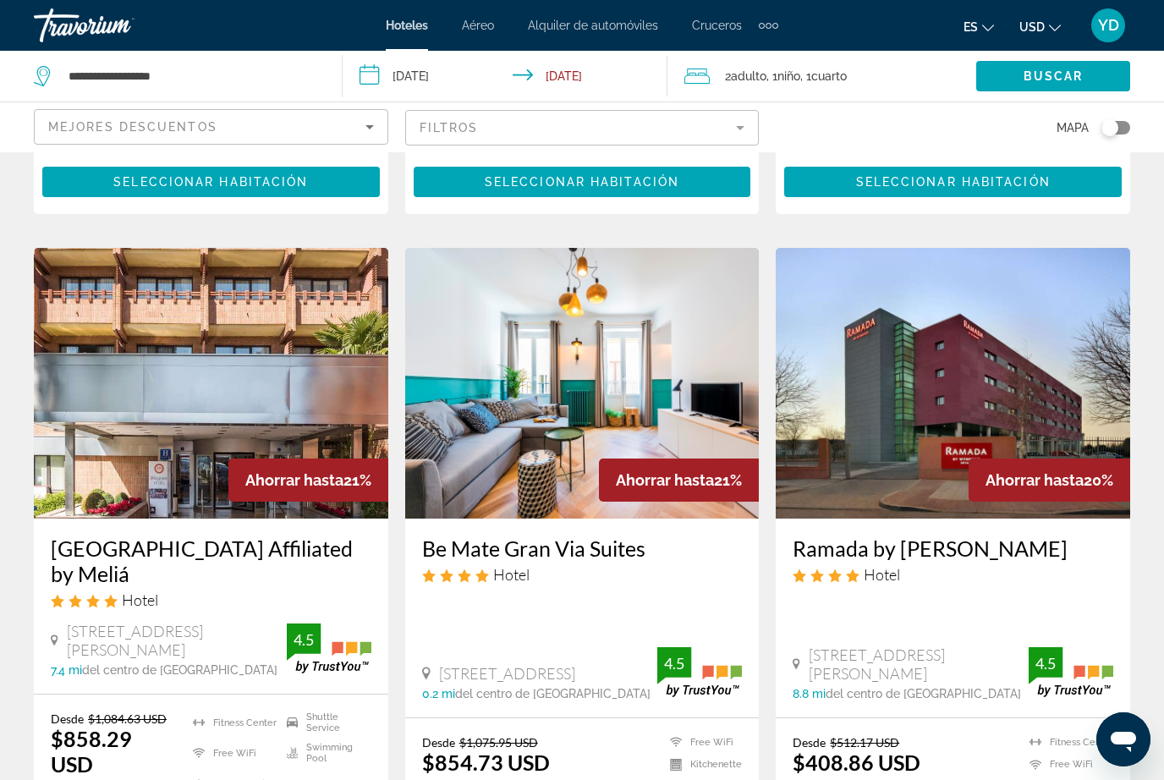
click at [684, 342] on img "Main content" at bounding box center [582, 383] width 354 height 271
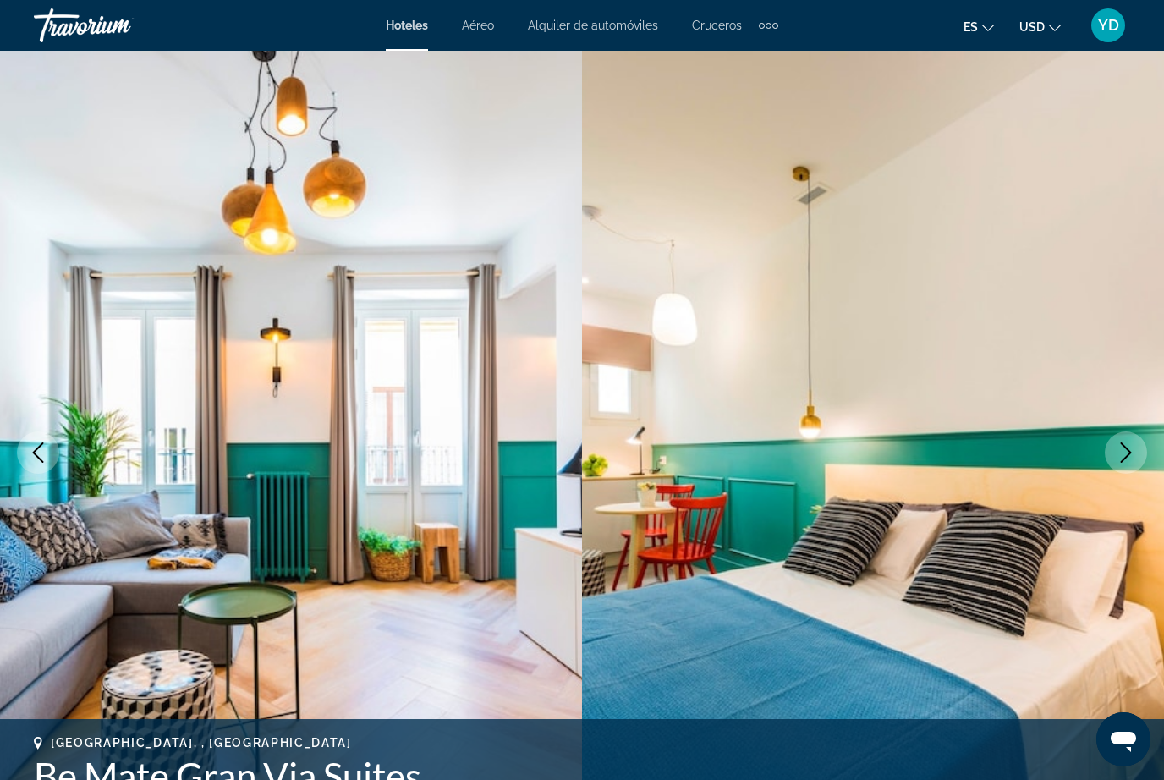
click at [1124, 454] on icon "Next image" at bounding box center [1125, 452] width 20 height 20
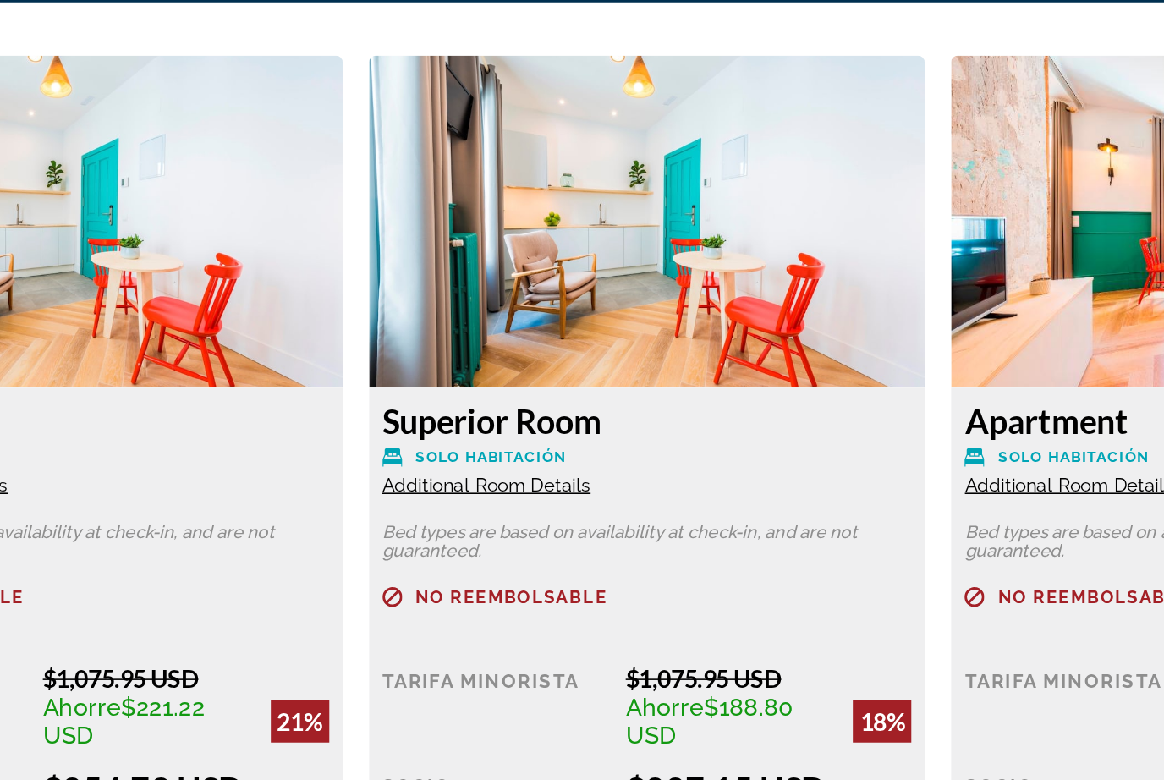
scroll to position [2406, 0]
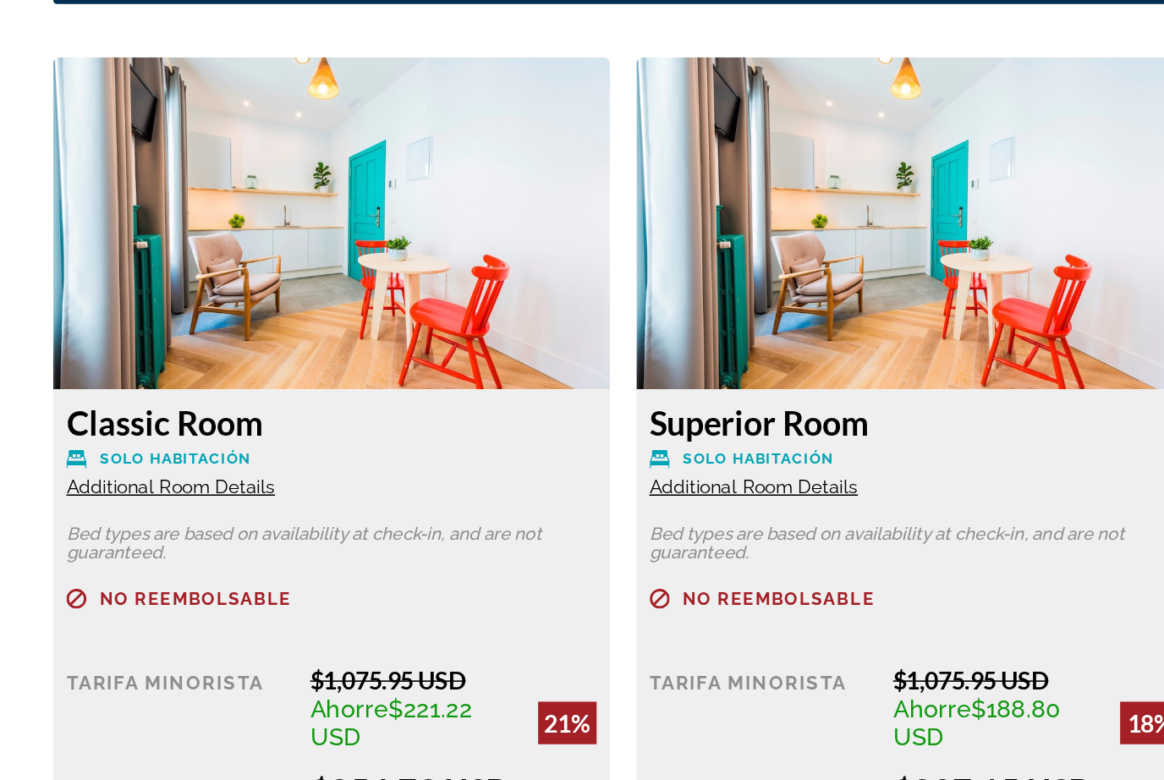
click at [81, 284] on img "Main content" at bounding box center [211, 389] width 354 height 211
click at [95, 284] on img "Main content" at bounding box center [211, 389] width 354 height 211
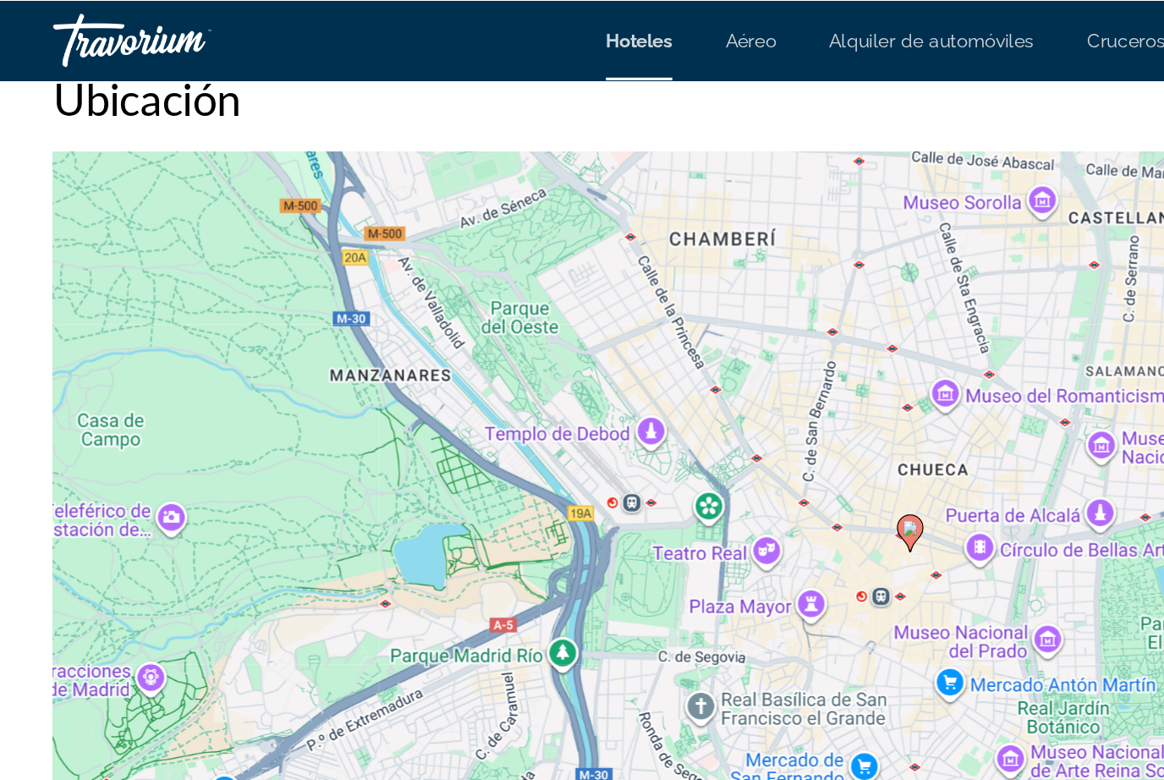
scroll to position [1899, 0]
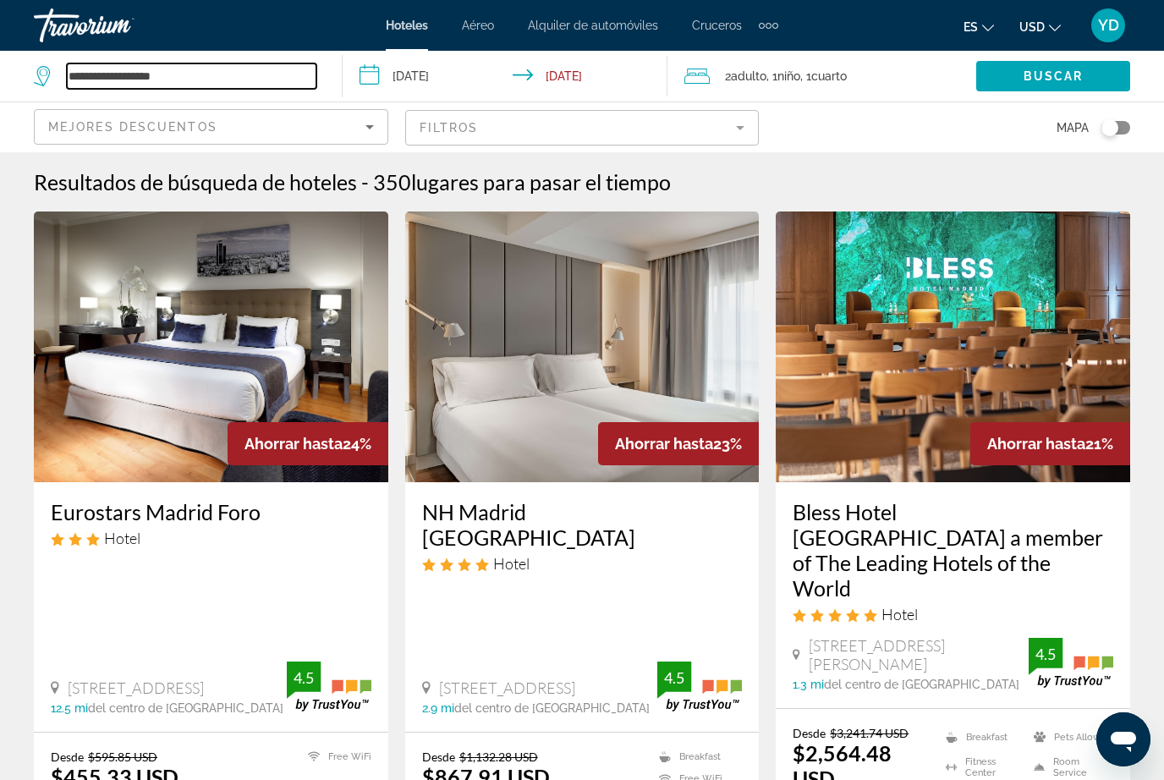
click at [250, 79] on input "**********" at bounding box center [191, 75] width 249 height 25
type input "*"
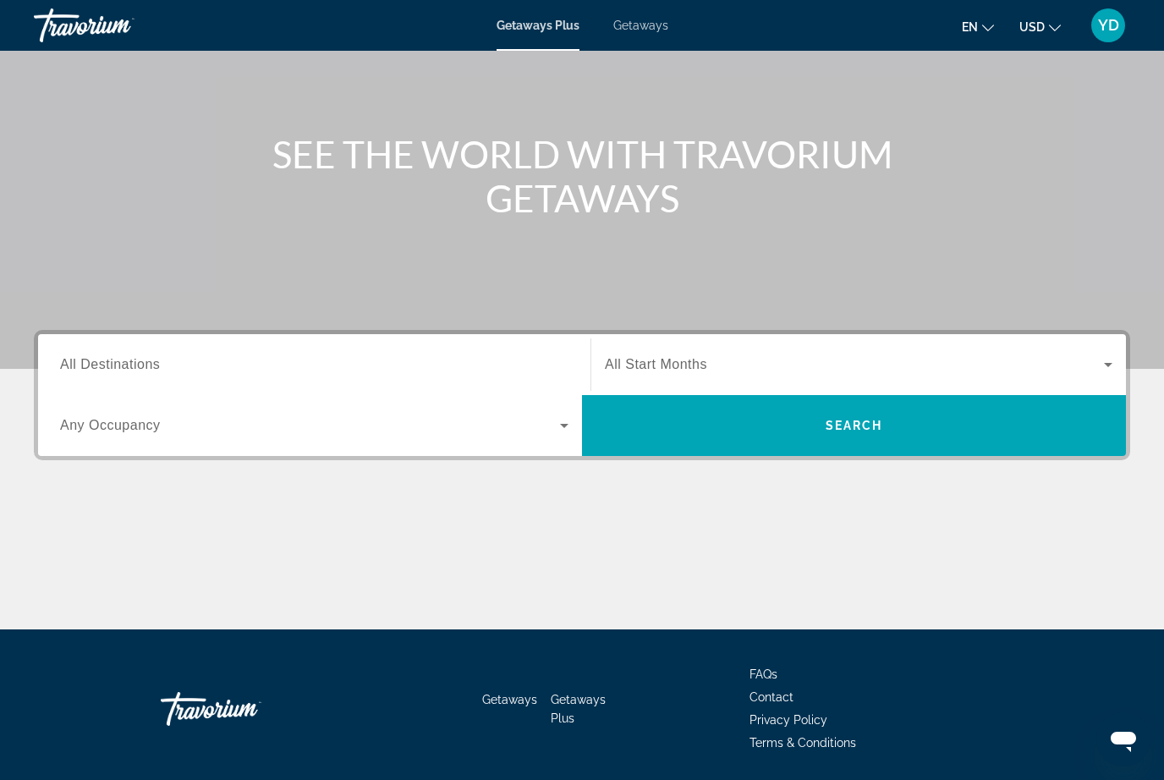
scroll to position [140, 0]
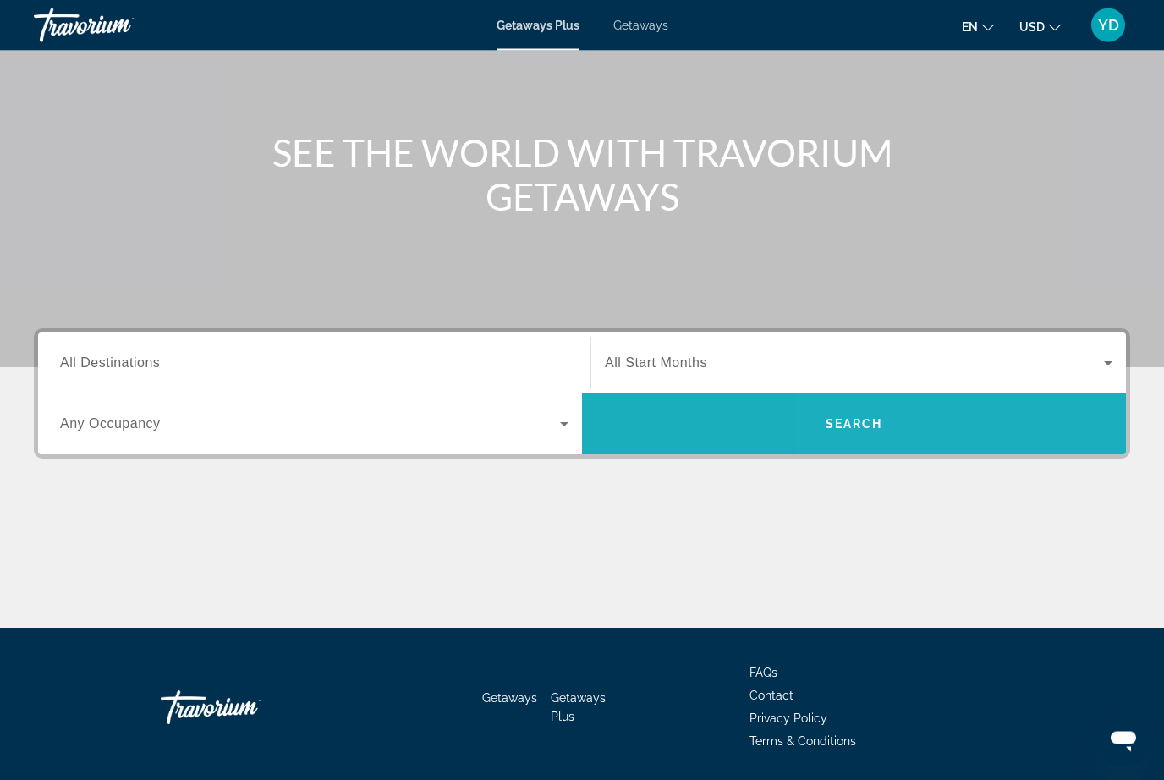
click at [983, 433] on span "Search widget" at bounding box center [854, 424] width 544 height 41
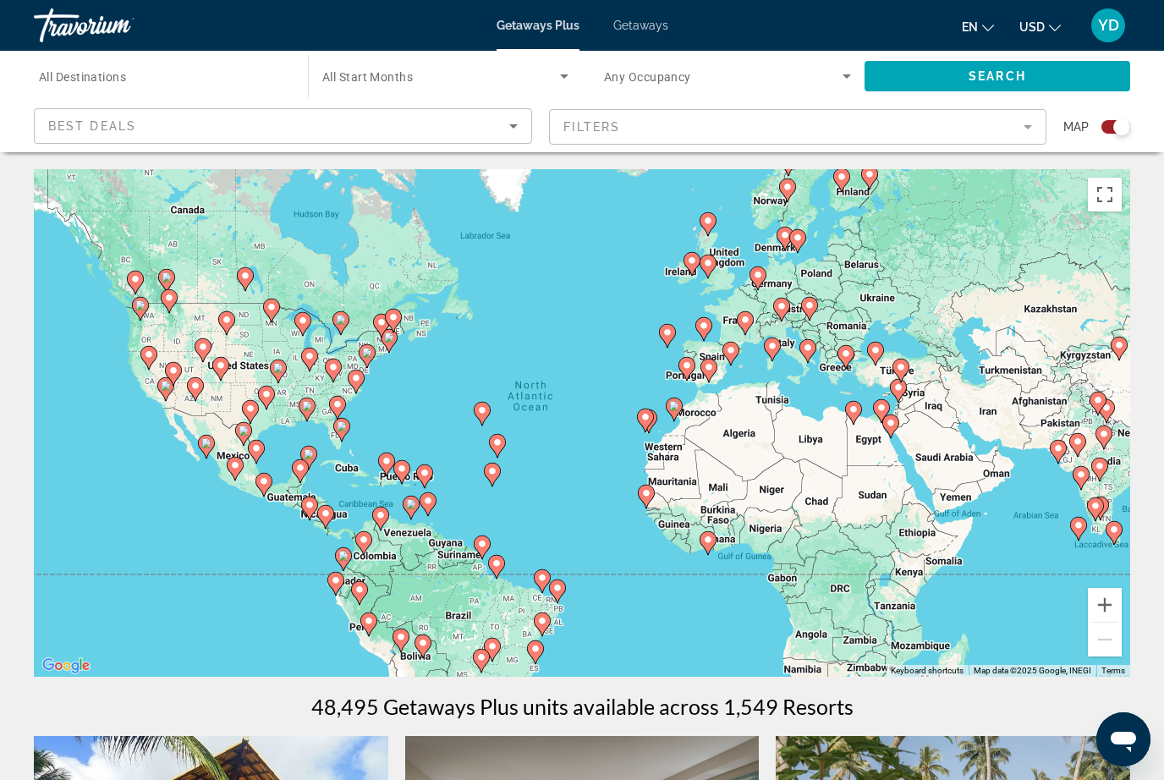
click at [156, 83] on input "Destination All Destinations" at bounding box center [162, 77] width 247 height 20
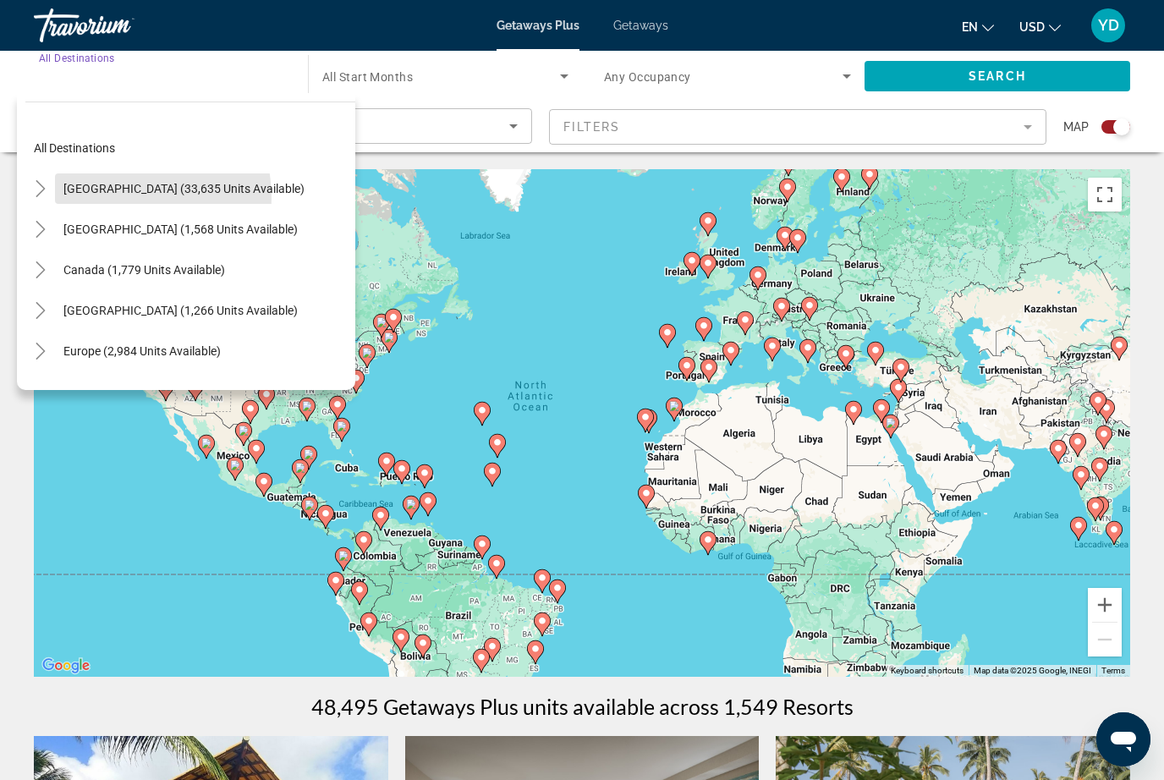
click at [110, 198] on span "Search widget" at bounding box center [184, 188] width 258 height 41
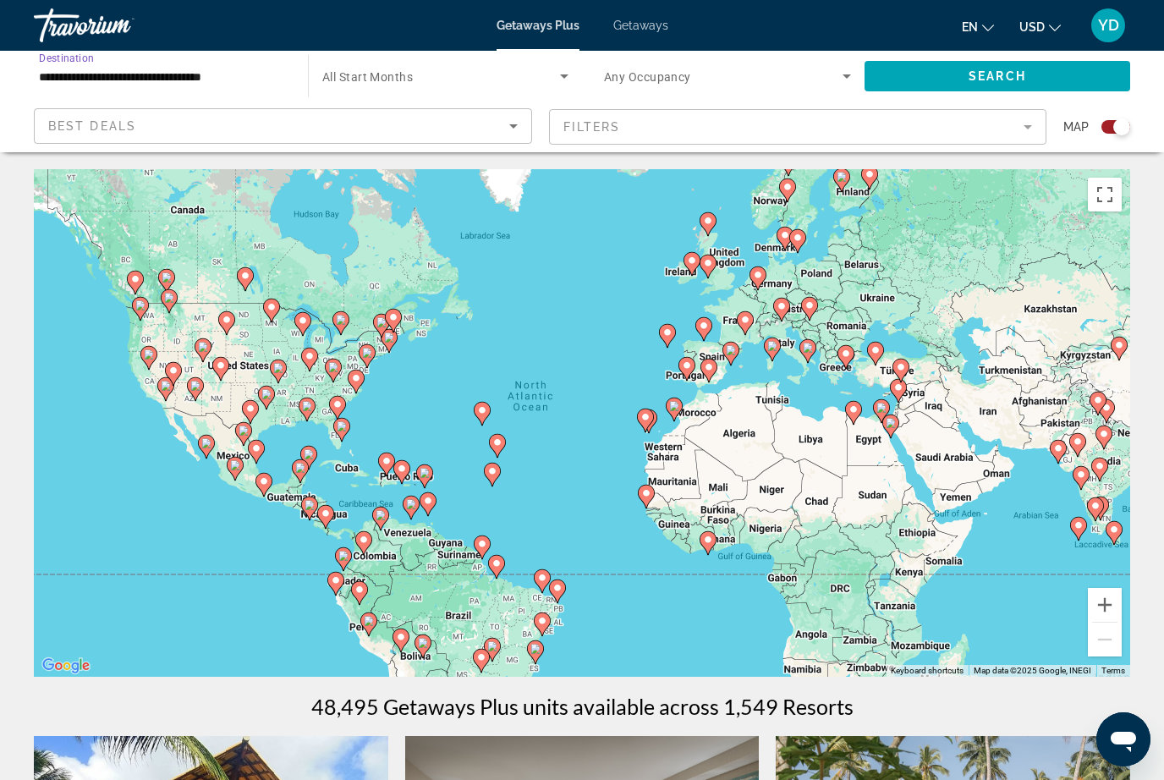
click at [1082, 85] on span "Search widget" at bounding box center [997, 76] width 266 height 41
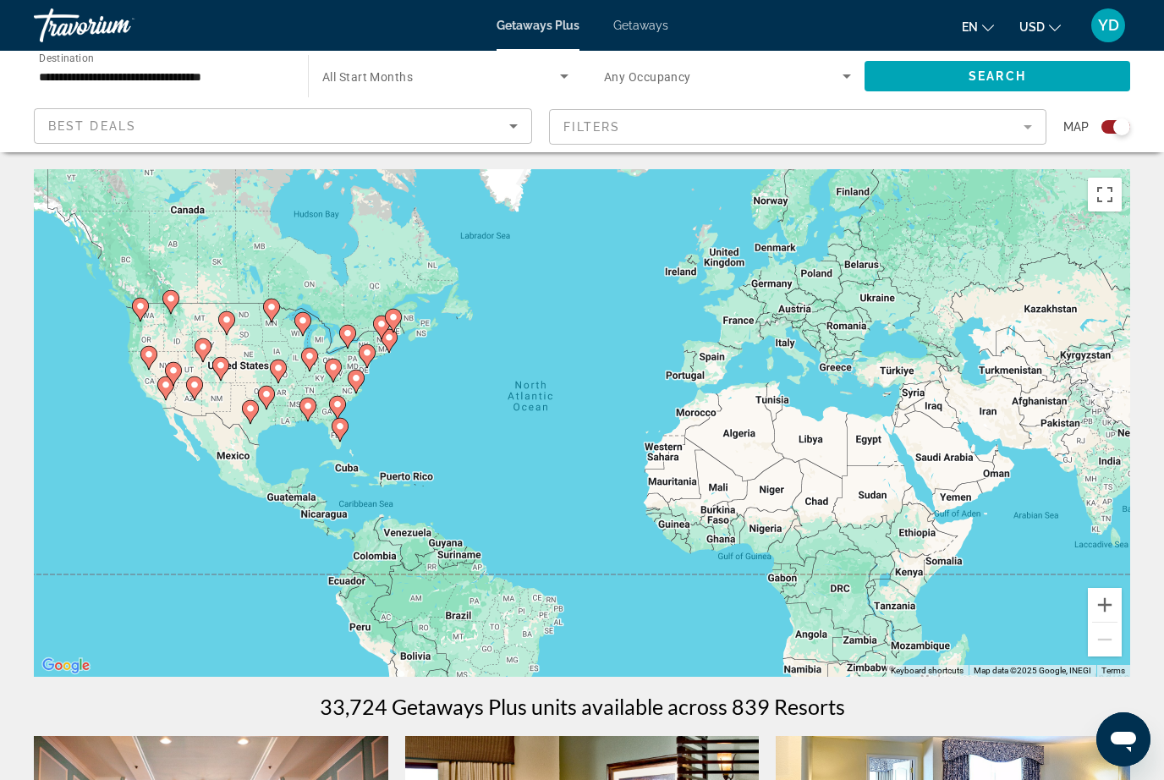
click at [217, 77] on input "**********" at bounding box center [162, 77] width 247 height 20
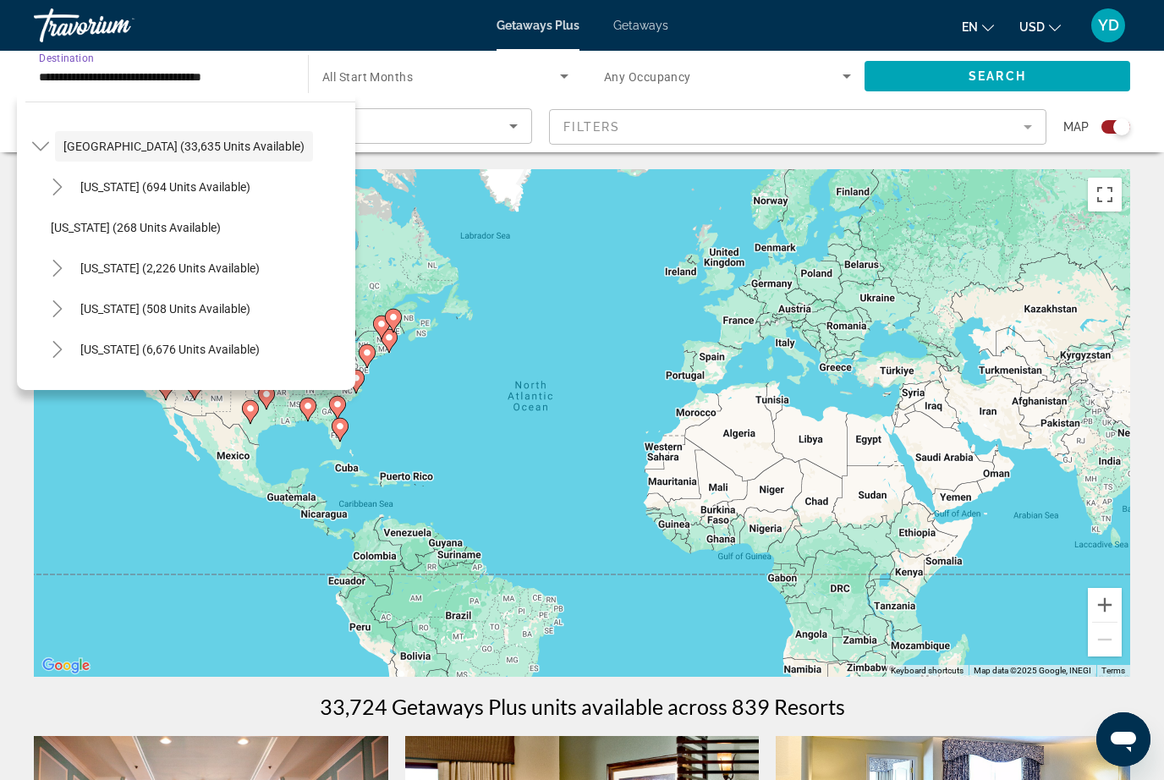
scroll to position [53, 0]
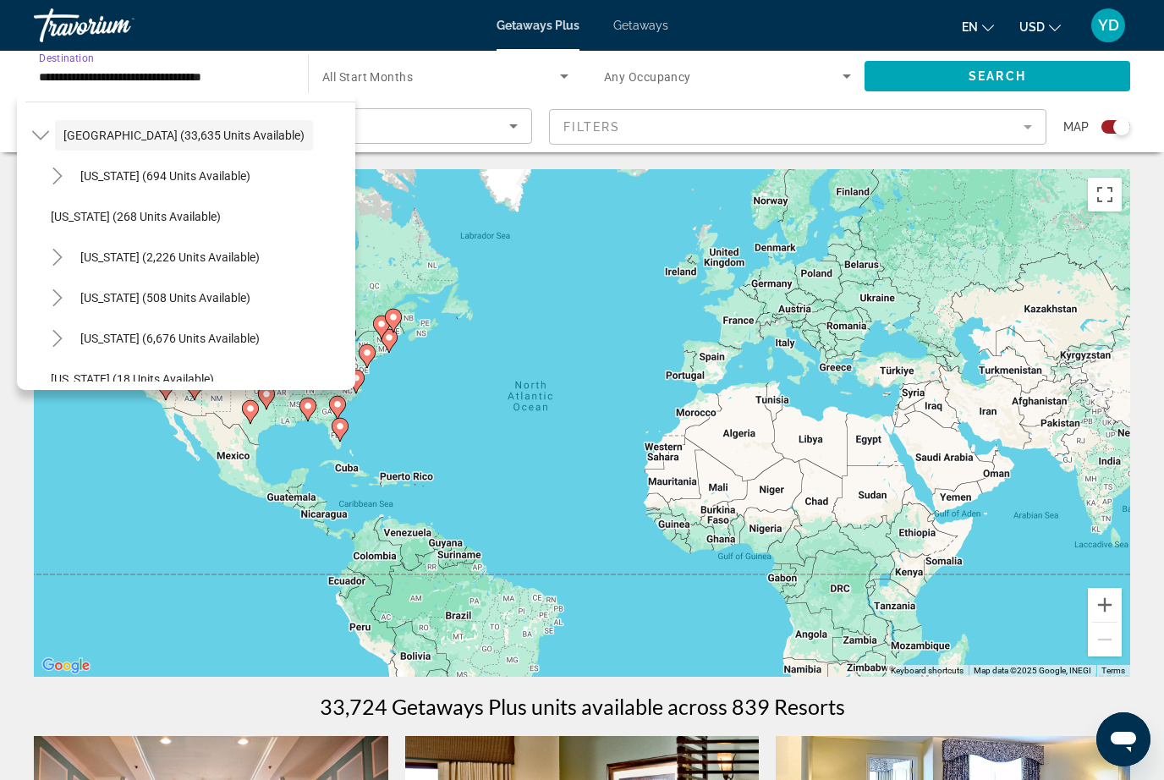
click at [208, 304] on span "Search widget" at bounding box center [165, 297] width 187 height 41
type input "**********"
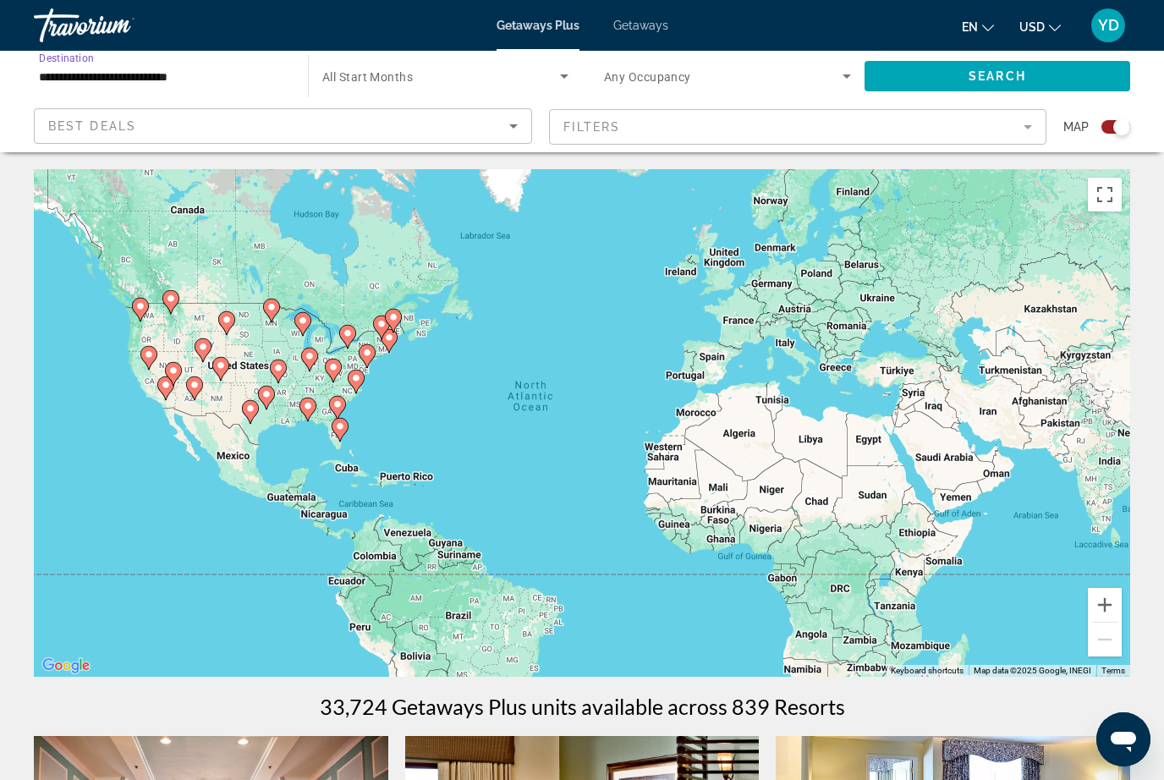
click at [1085, 87] on span "Search widget" at bounding box center [997, 76] width 266 height 41
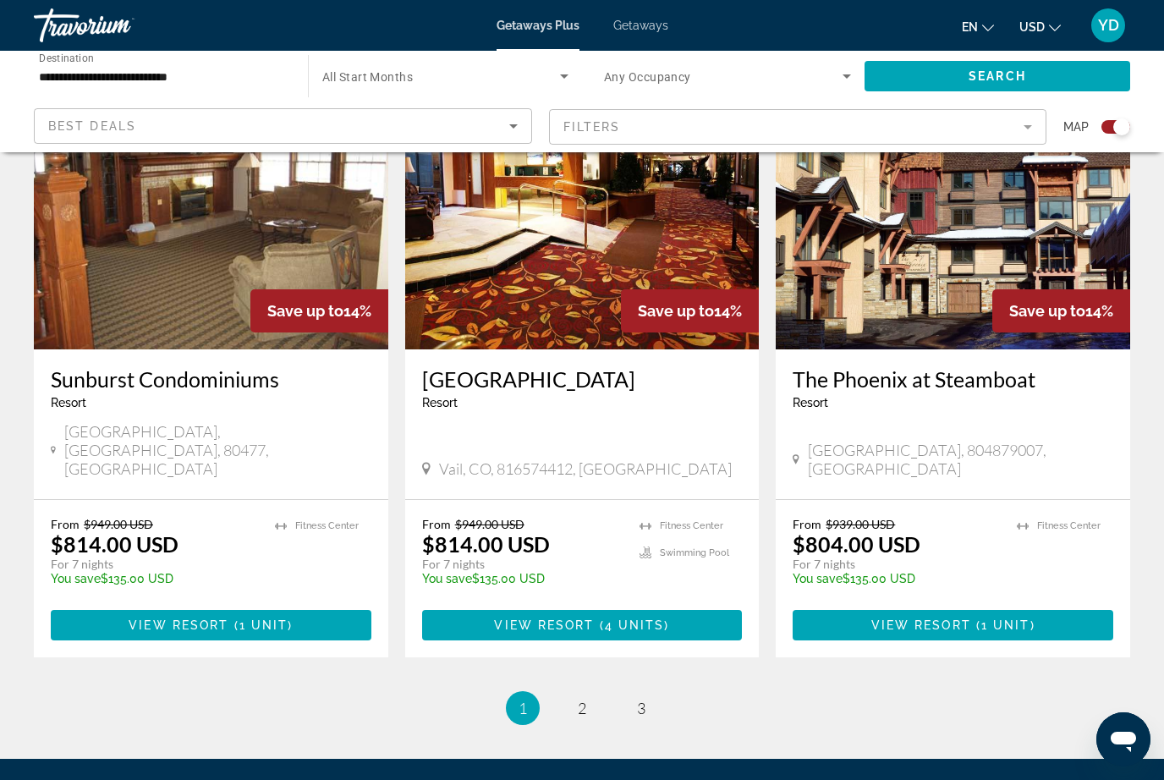
scroll to position [2527, 0]
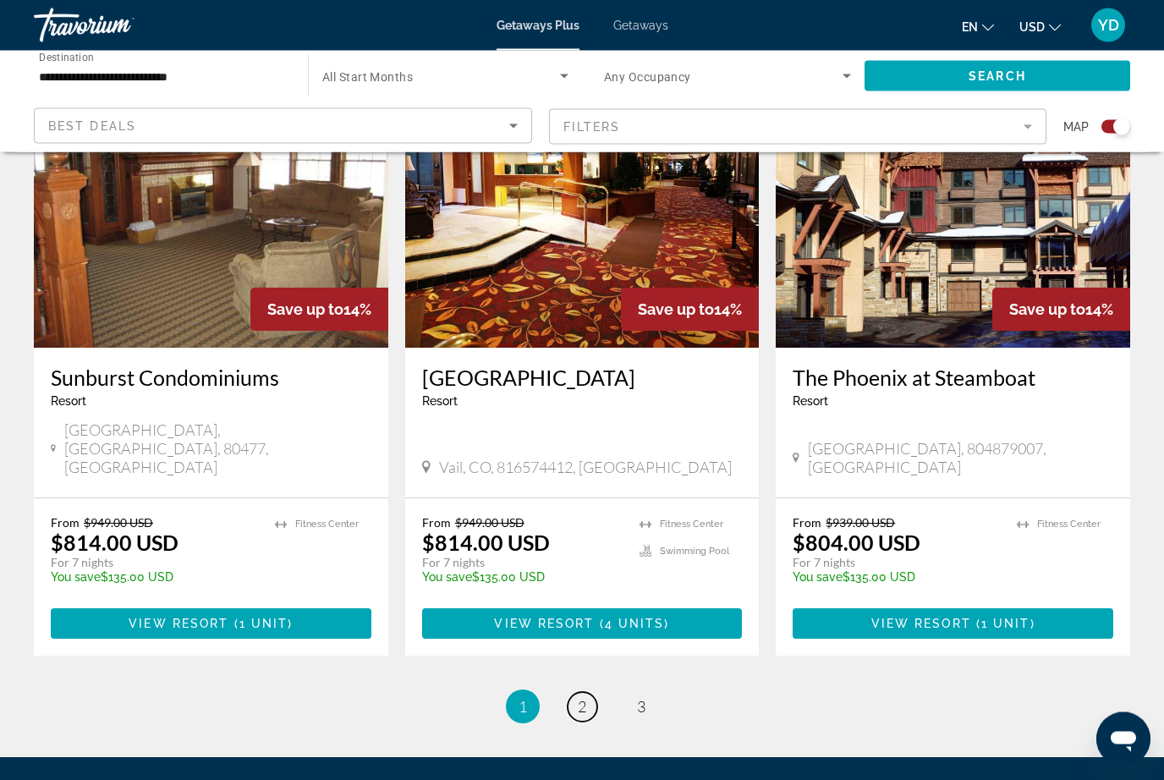
click at [578, 698] on span "2" at bounding box center [582, 707] width 8 height 19
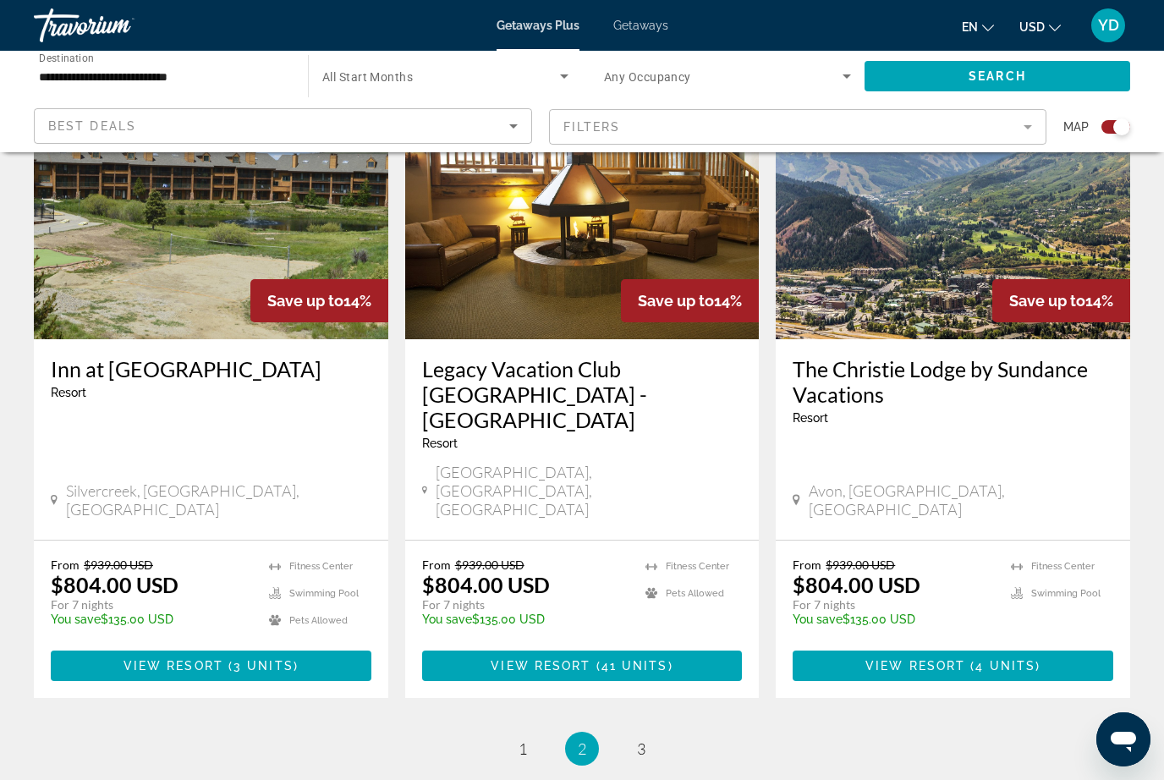
scroll to position [2642, 0]
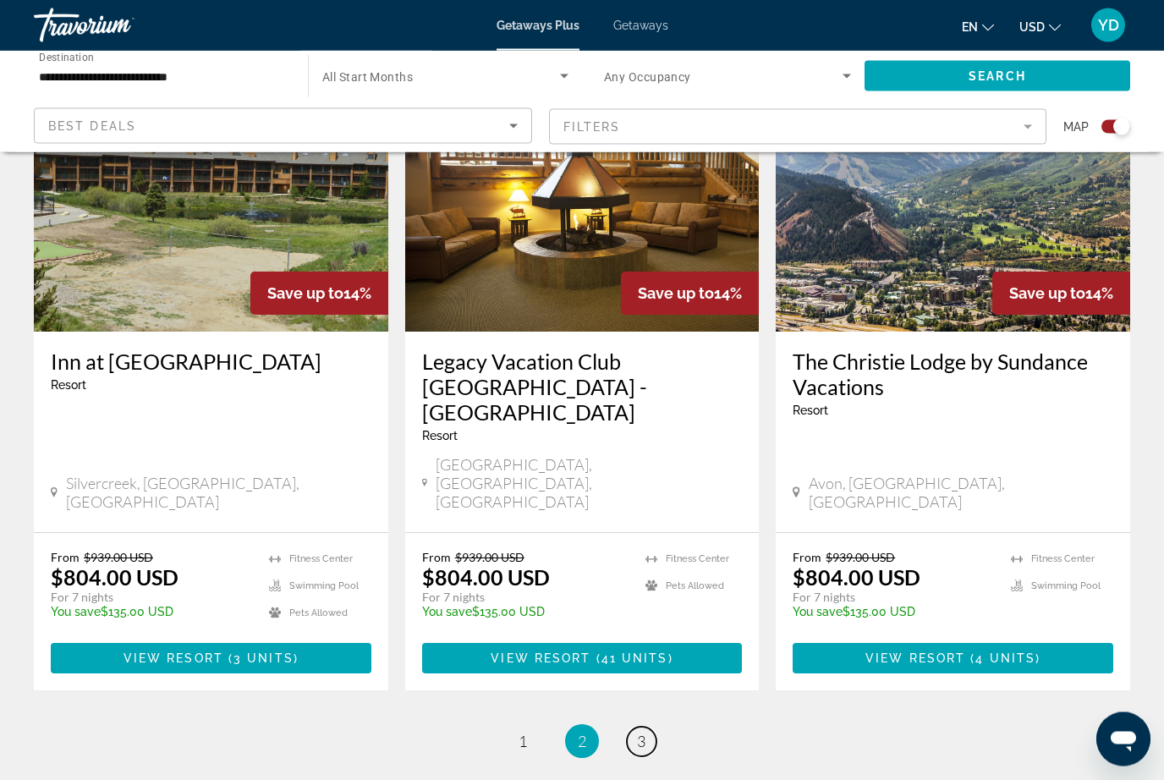
click at [647, 727] on link "page 3" at bounding box center [642, 742] width 30 height 30
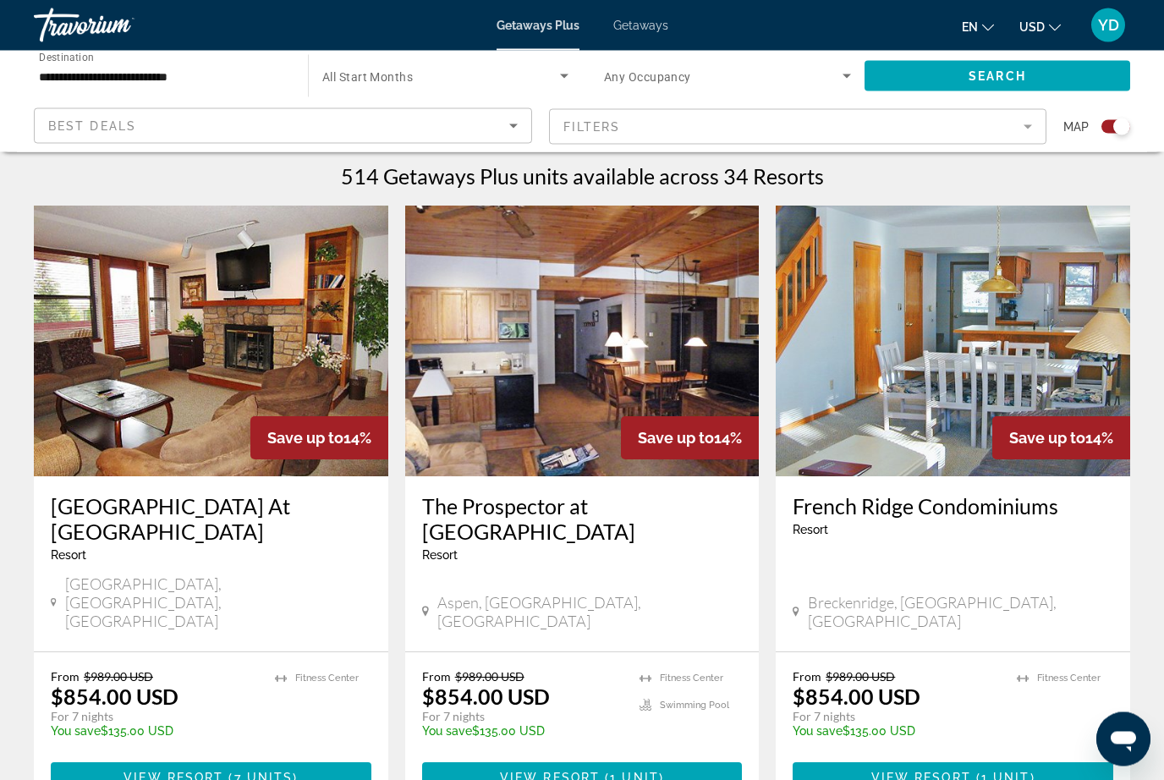
scroll to position [530, 0]
click at [1063, 324] on img "Main content" at bounding box center [952, 340] width 354 height 271
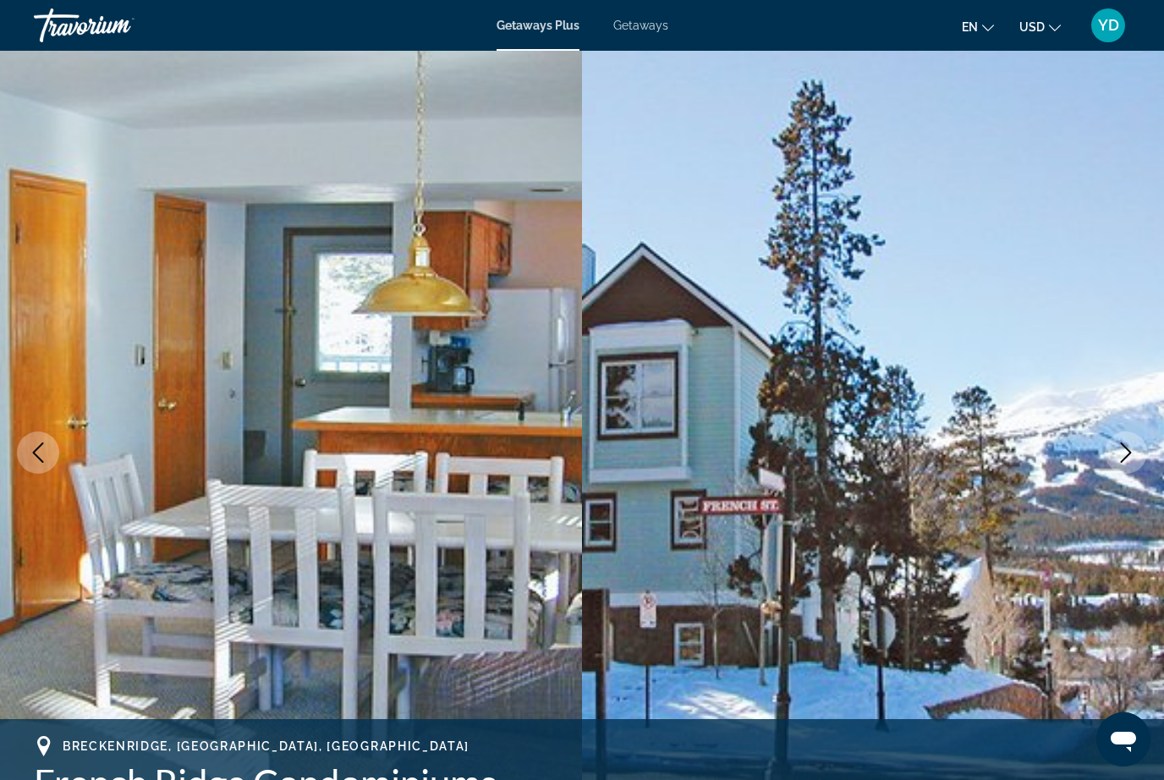
click at [1117, 458] on icon "Next image" at bounding box center [1125, 452] width 20 height 20
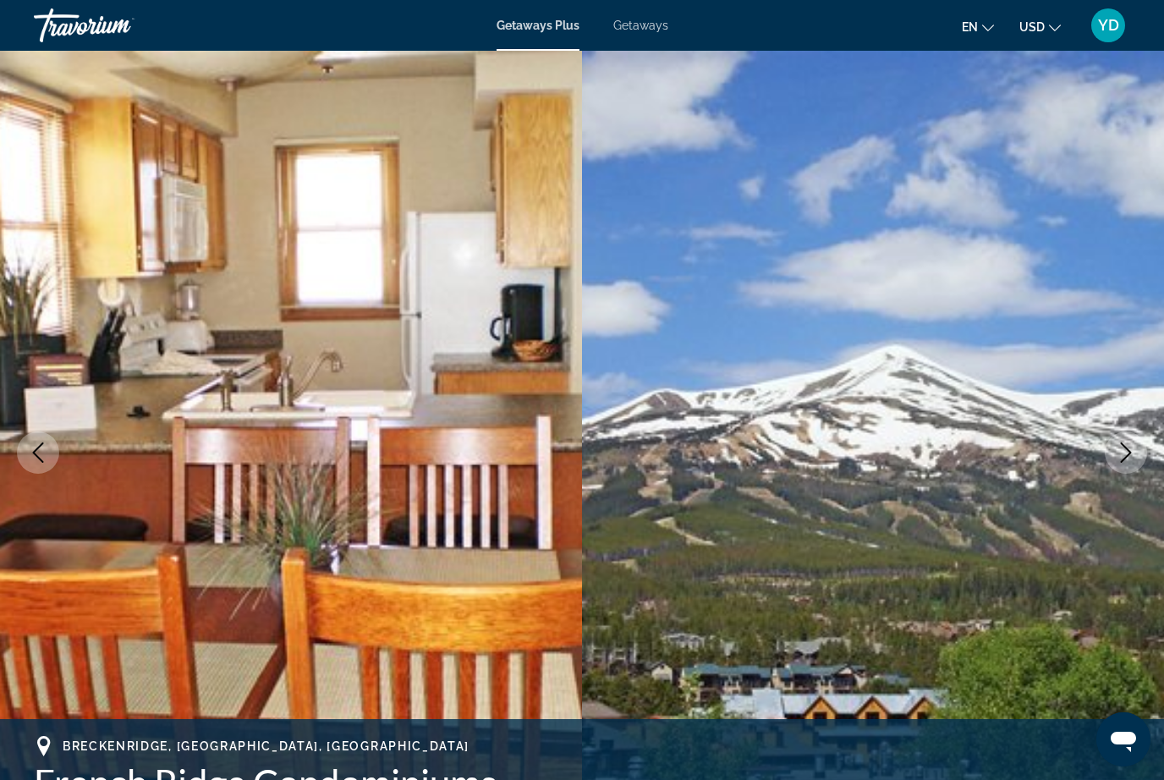
click at [1121, 467] on button "Next image" at bounding box center [1125, 452] width 42 height 42
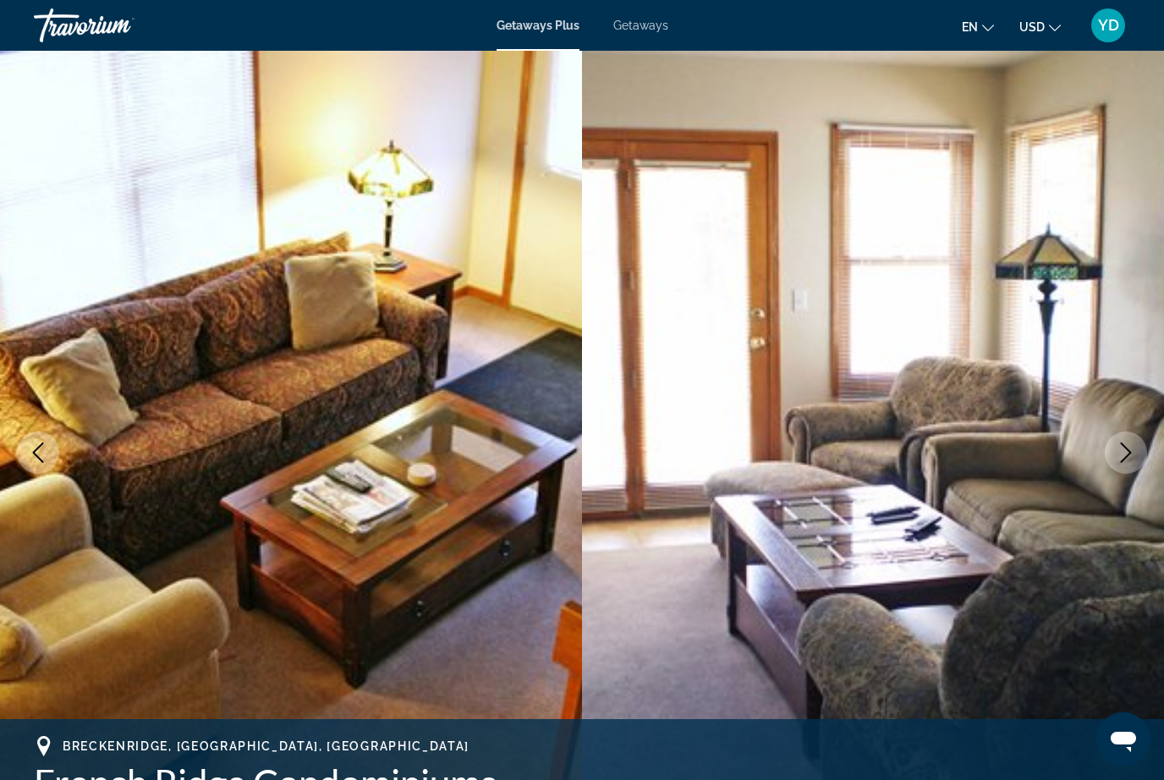
click at [1117, 461] on icon "Next image" at bounding box center [1125, 452] width 20 height 20
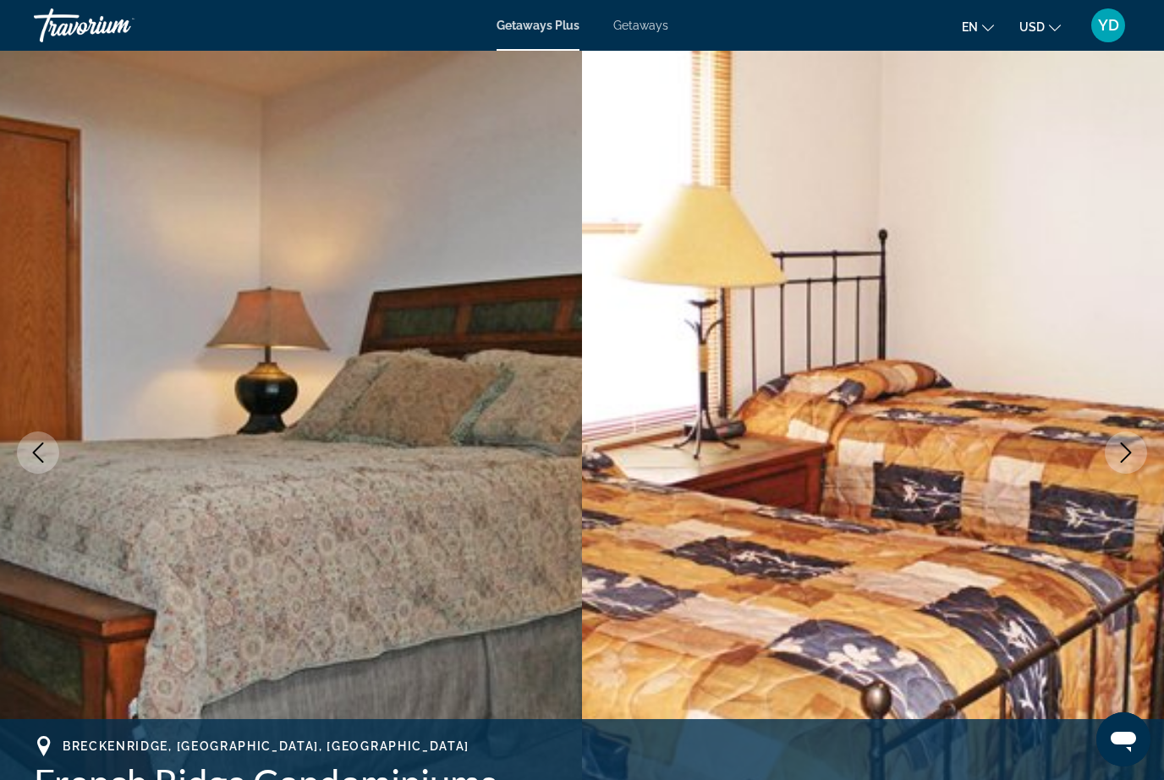
click at [1123, 459] on icon "Next image" at bounding box center [1125, 452] width 11 height 20
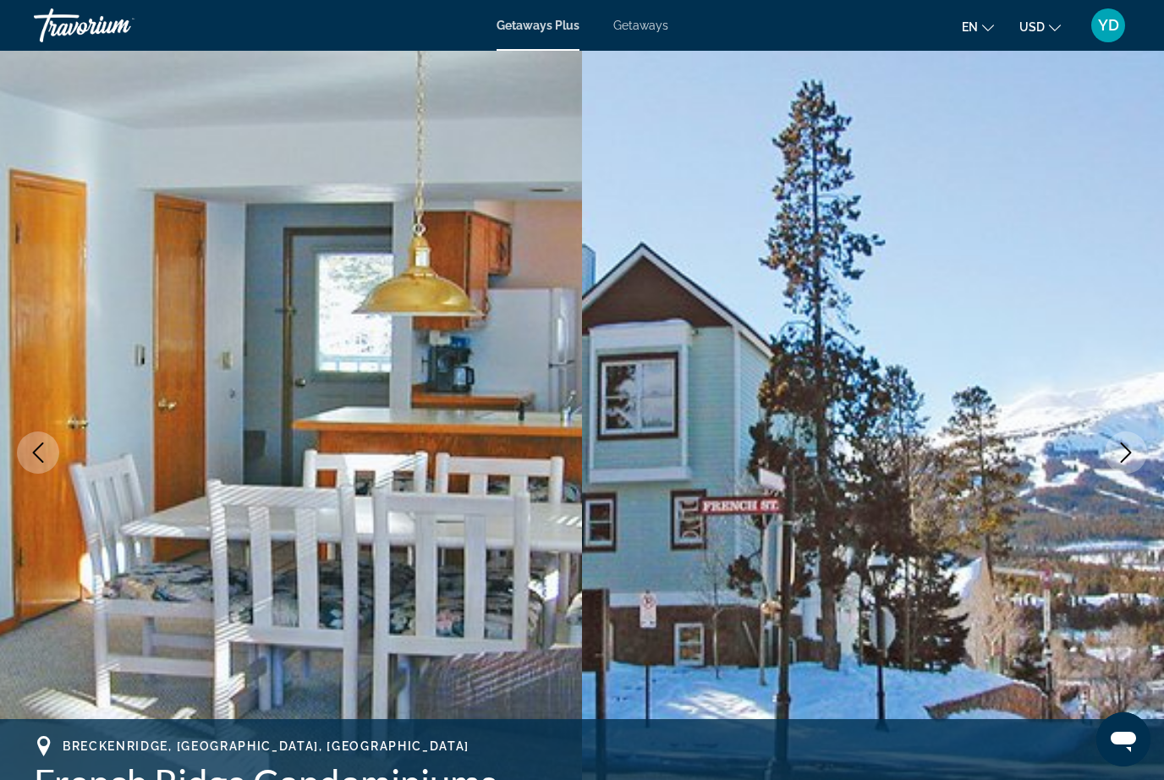
click at [1128, 455] on icon "Next image" at bounding box center [1125, 452] width 11 height 20
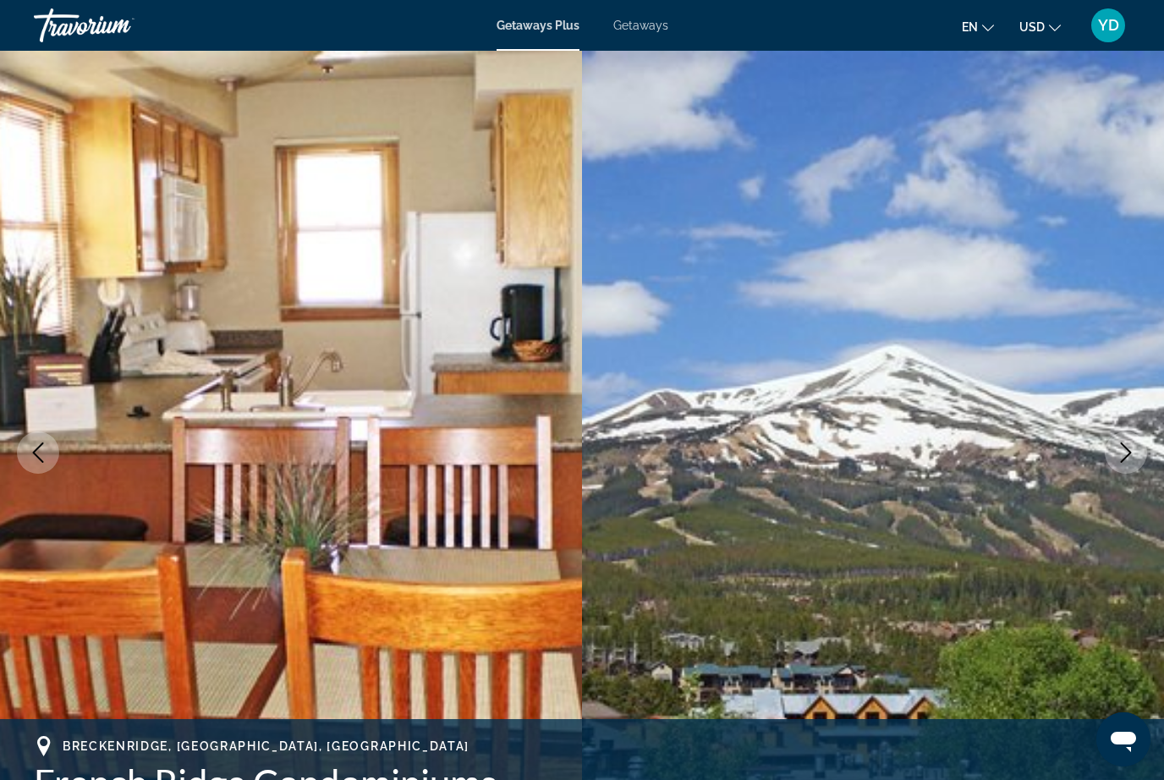
click at [1124, 458] on icon "Next image" at bounding box center [1125, 452] width 11 height 20
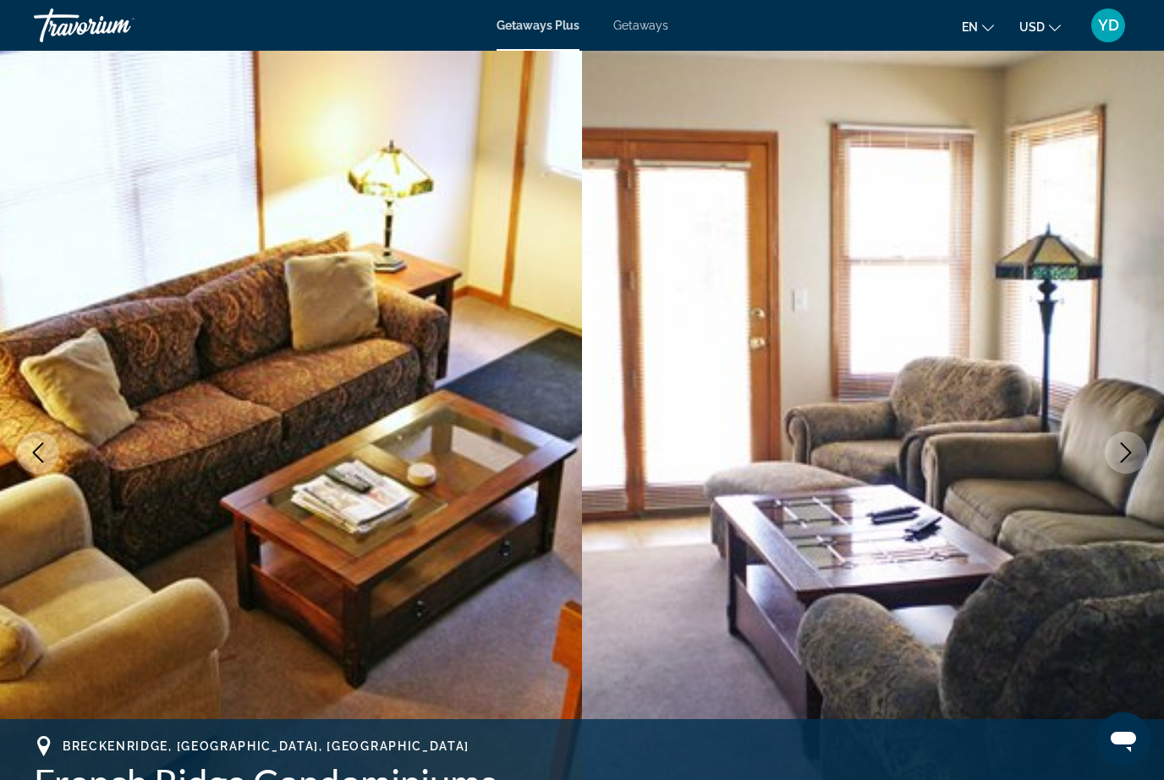
click at [1121, 476] on img "Main content" at bounding box center [873, 452] width 582 height 803
click at [1131, 451] on icon "Next image" at bounding box center [1125, 452] width 20 height 20
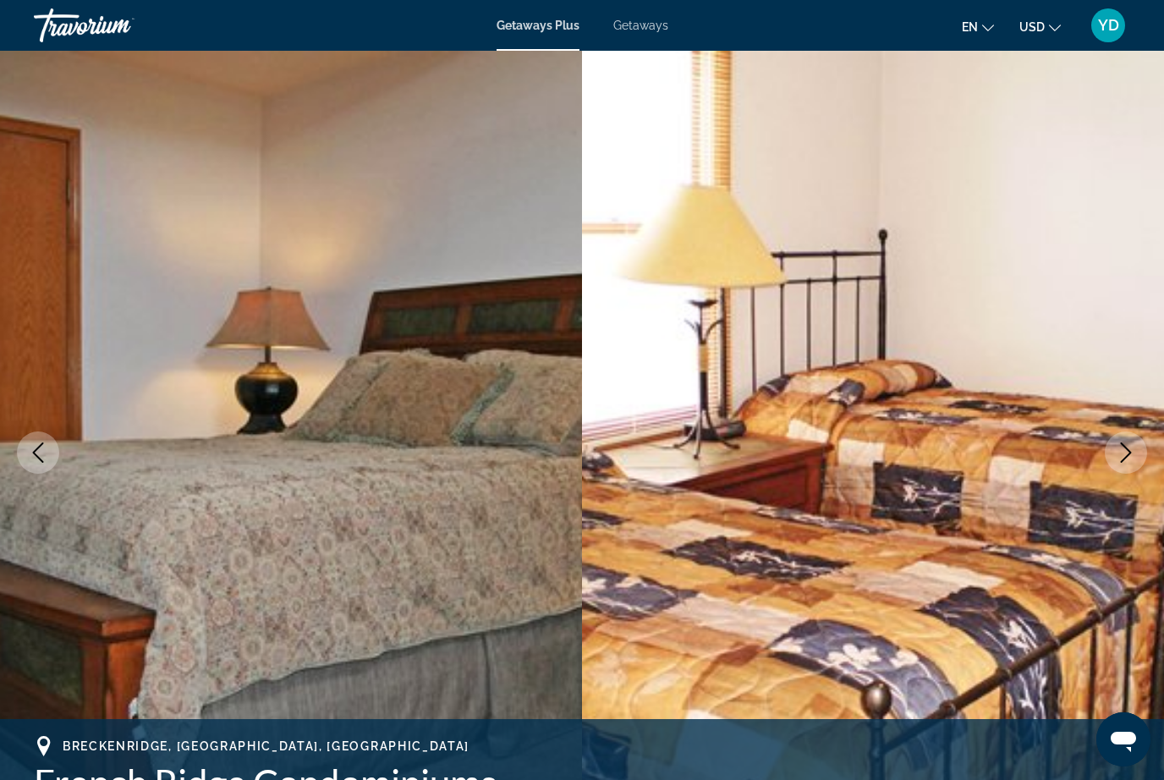
click at [1125, 455] on icon "Next image" at bounding box center [1125, 452] width 20 height 20
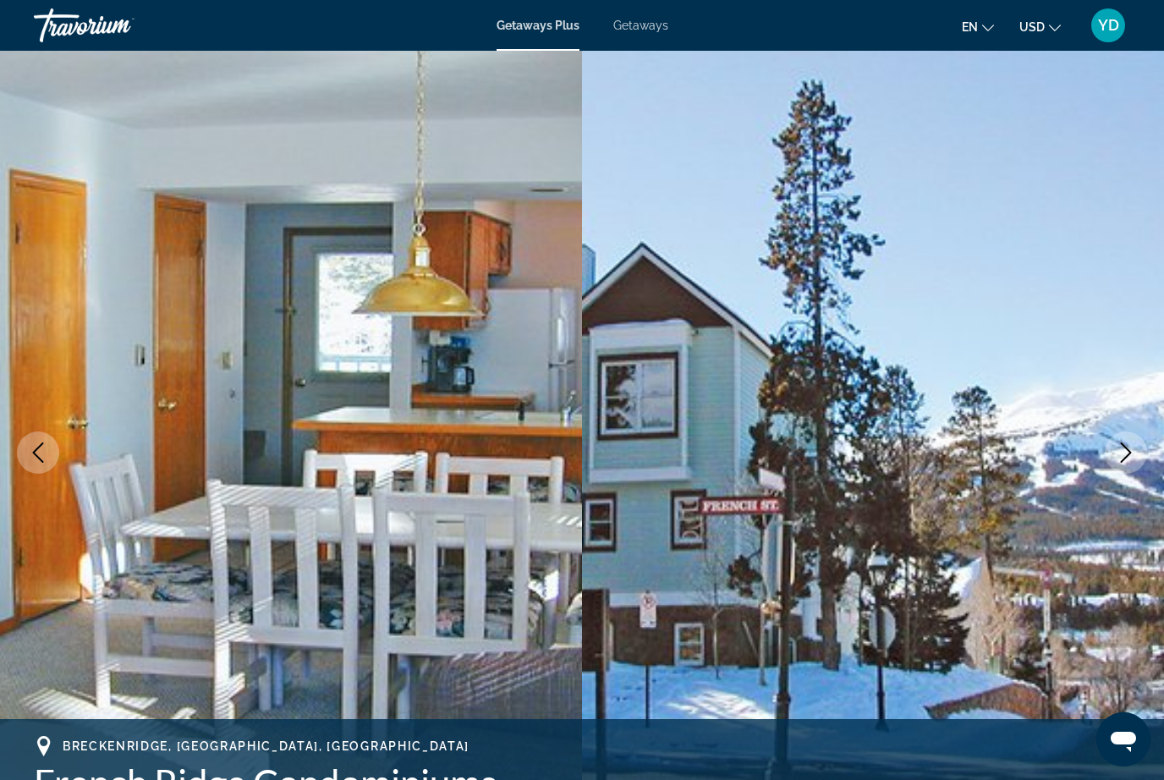
click at [1119, 463] on button "Next image" at bounding box center [1125, 452] width 42 height 42
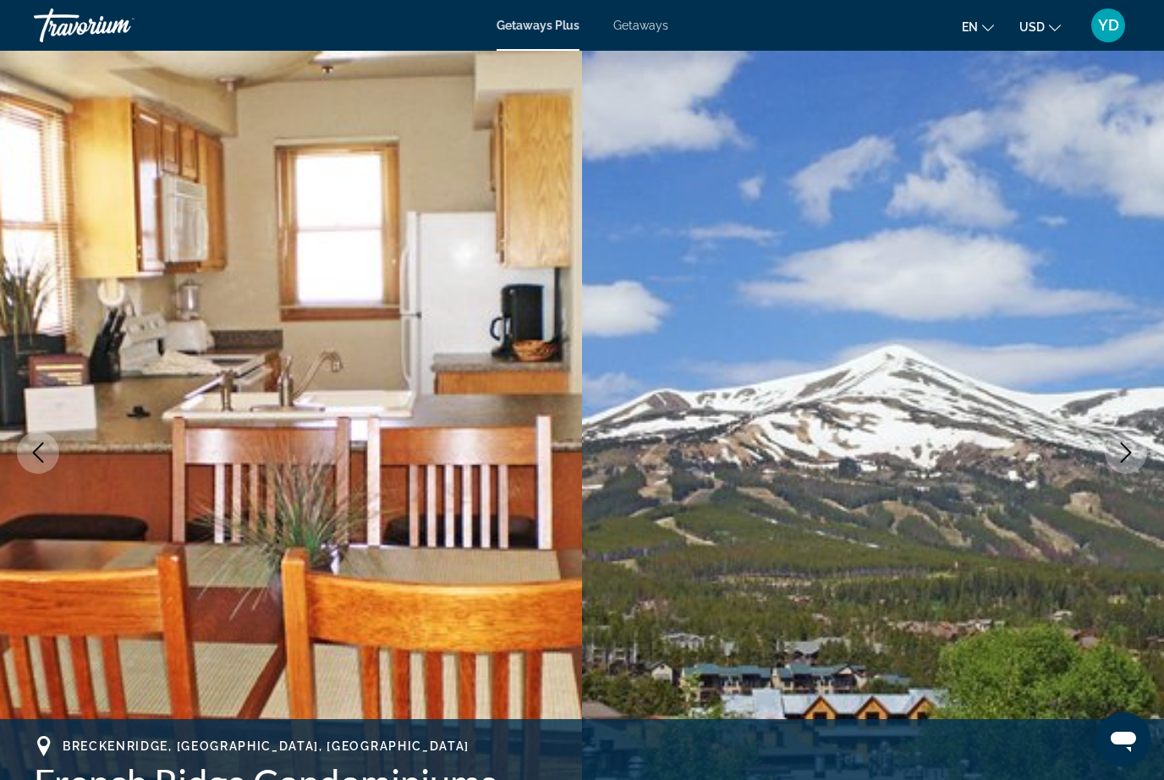
click at [1114, 467] on button "Next image" at bounding box center [1125, 452] width 42 height 42
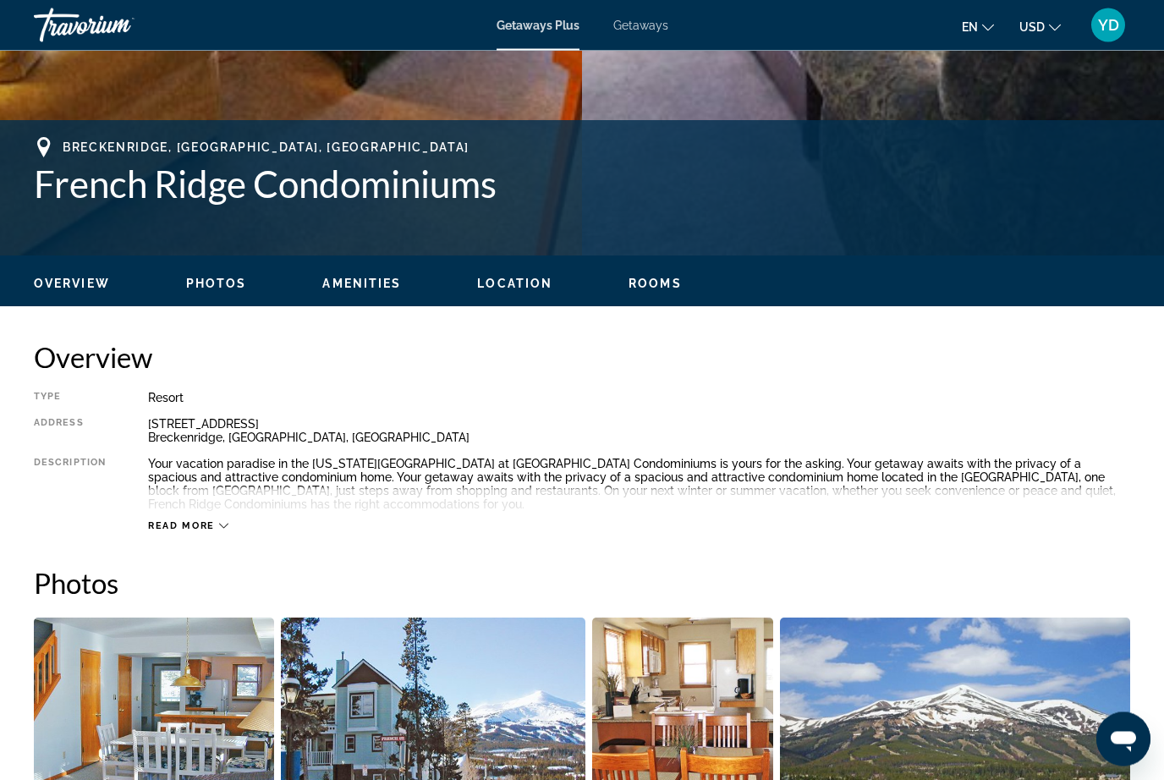
scroll to position [599, 0]
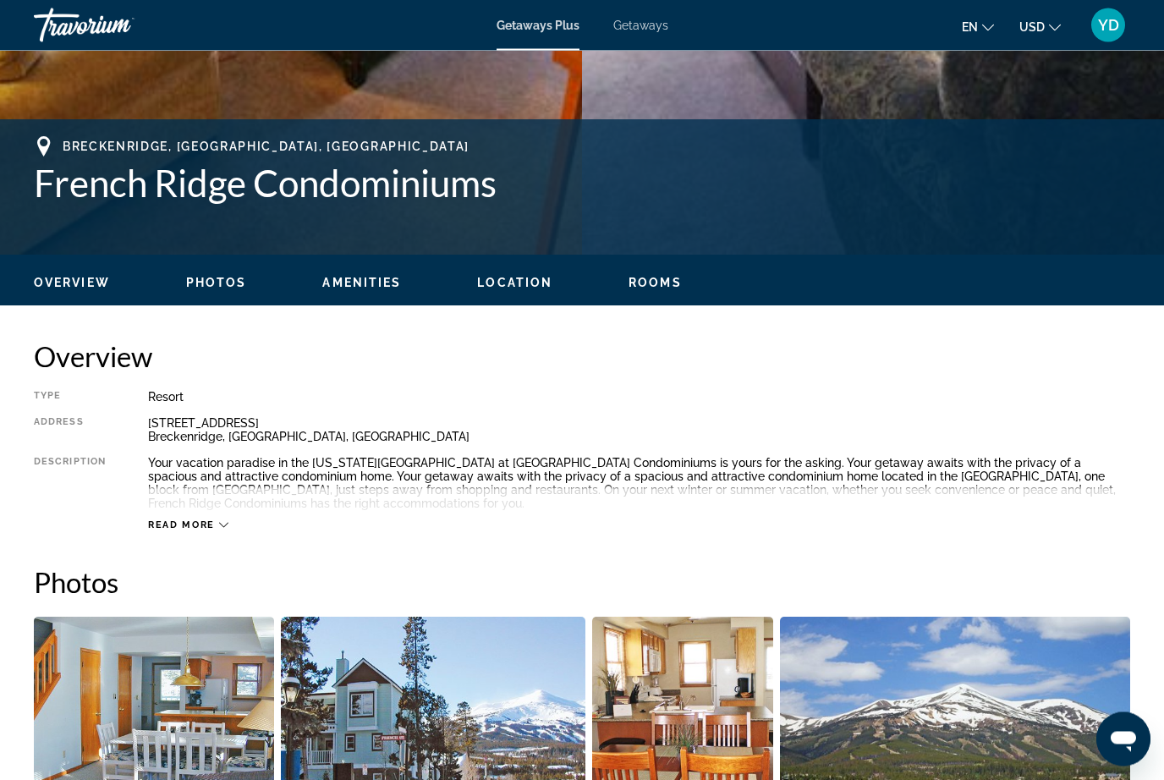
click at [211, 527] on span "Read more" at bounding box center [181, 525] width 67 height 11
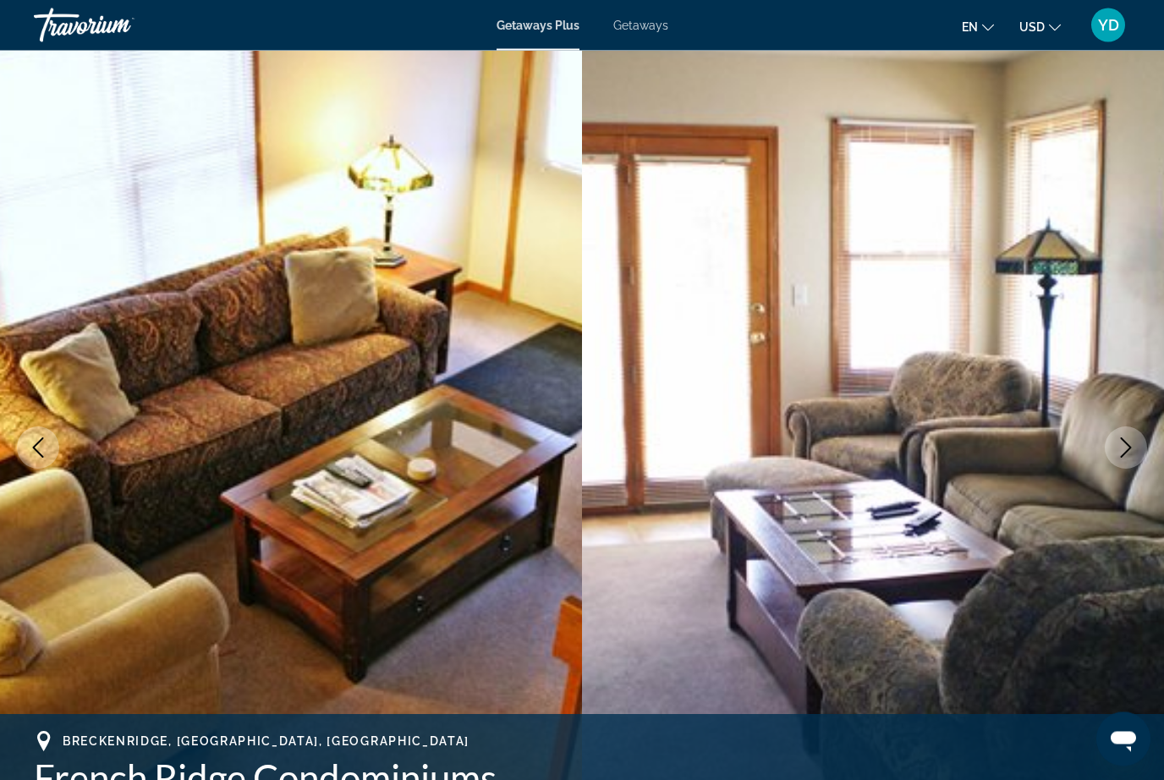
scroll to position [0, 0]
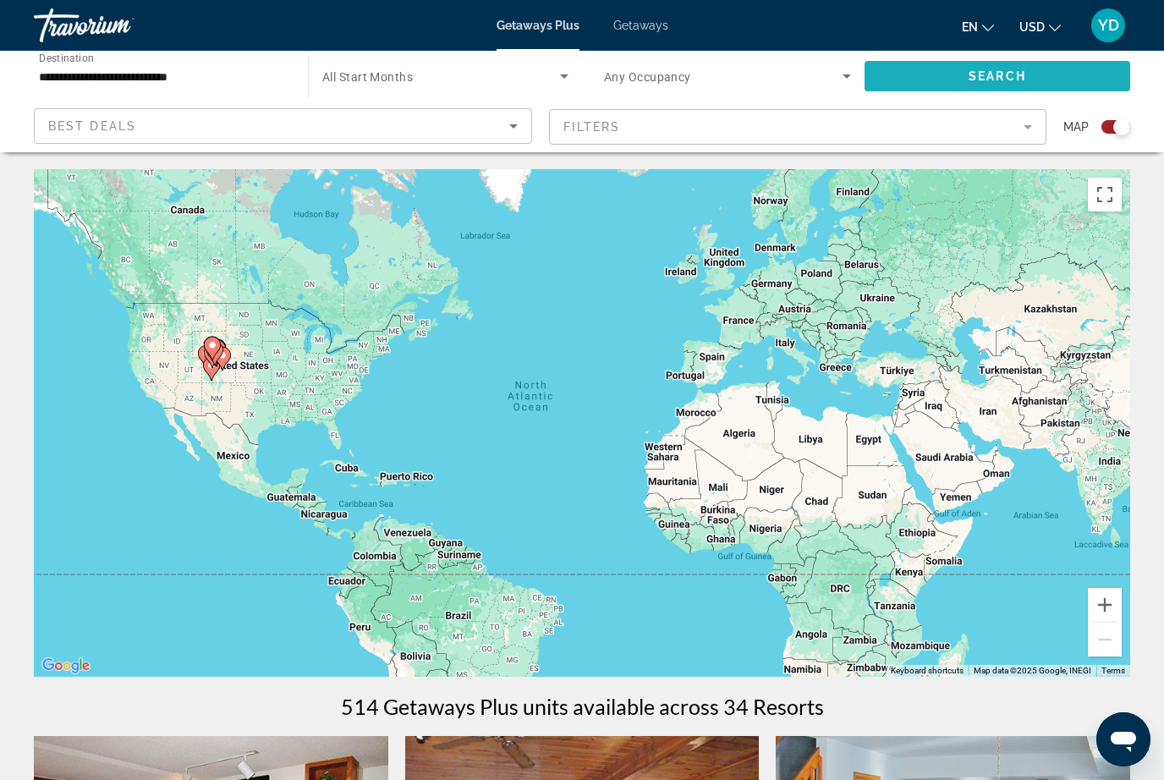
click at [1060, 79] on span "Search widget" at bounding box center [997, 76] width 266 height 41
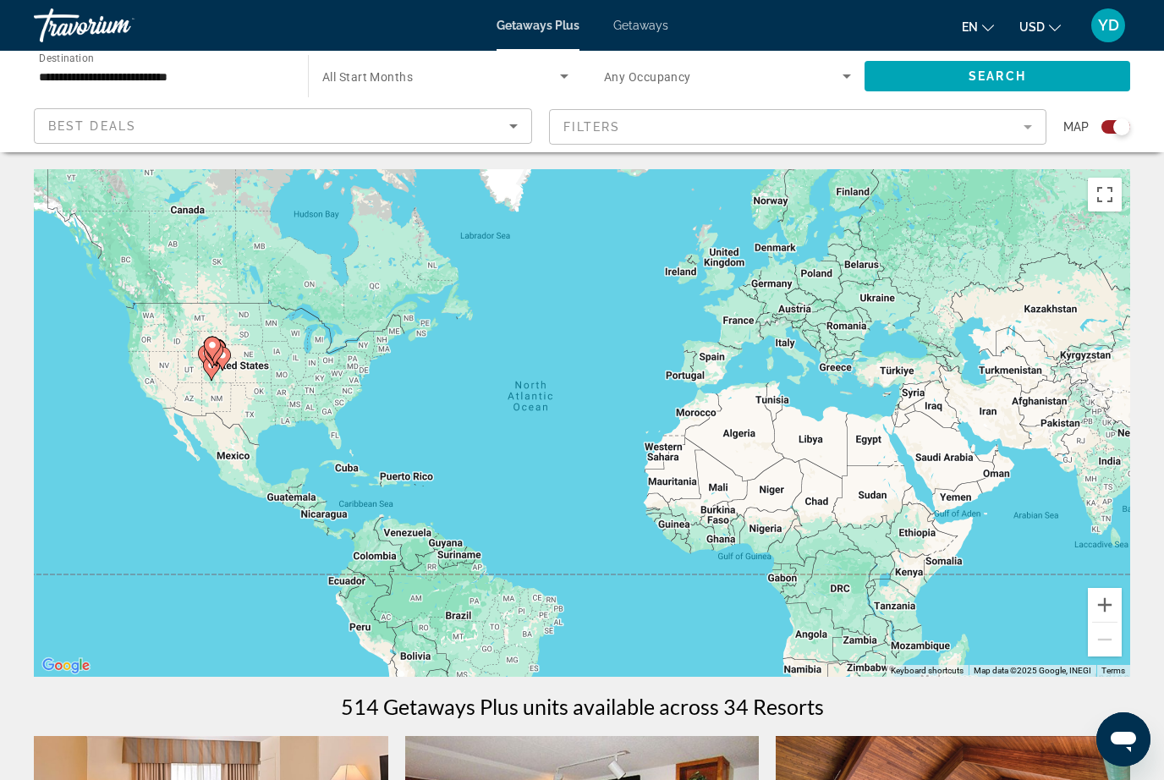
click at [545, 80] on span "Search widget" at bounding box center [441, 76] width 238 height 20
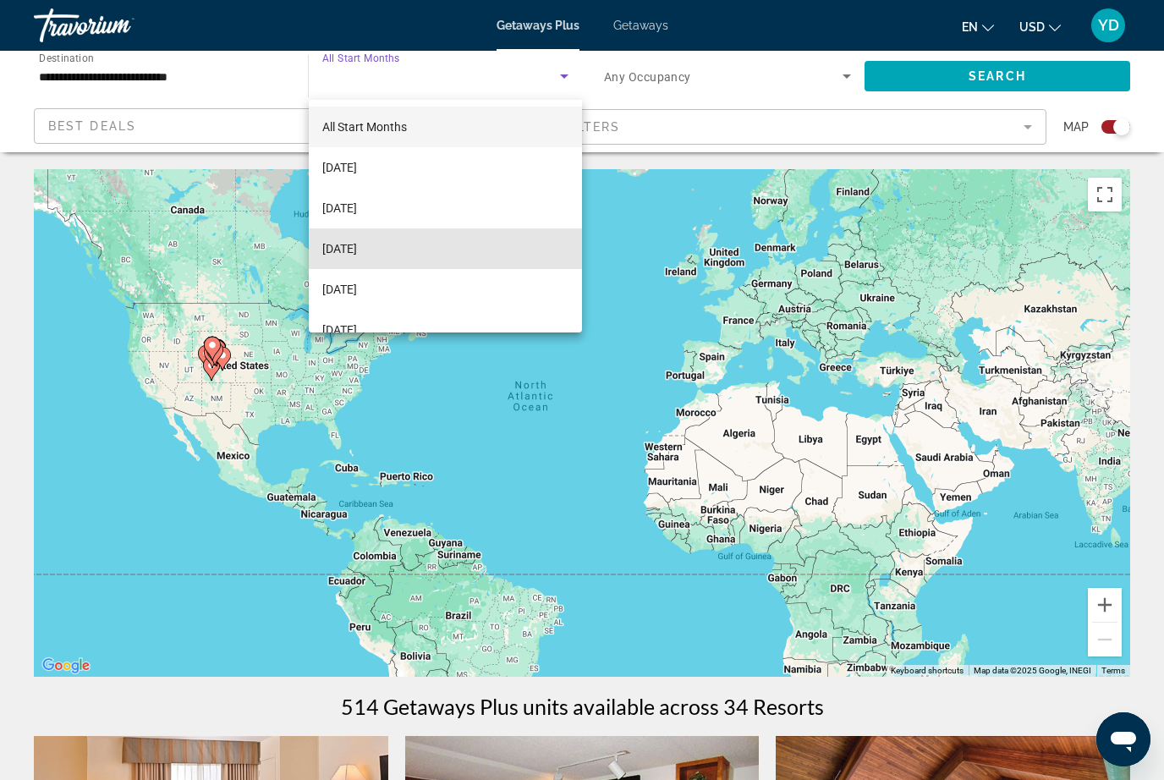
click at [458, 250] on mat-option "November 2025" at bounding box center [445, 248] width 273 height 41
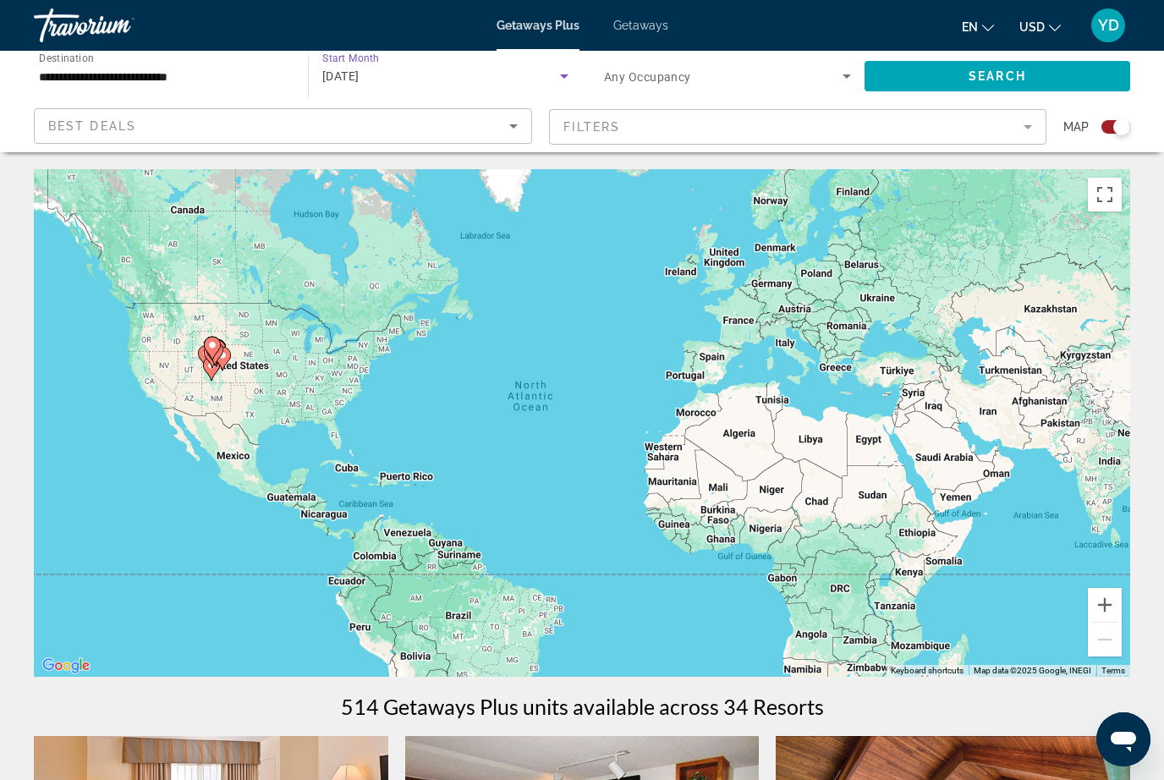
click at [841, 84] on icon "Search widget" at bounding box center [846, 76] width 20 height 20
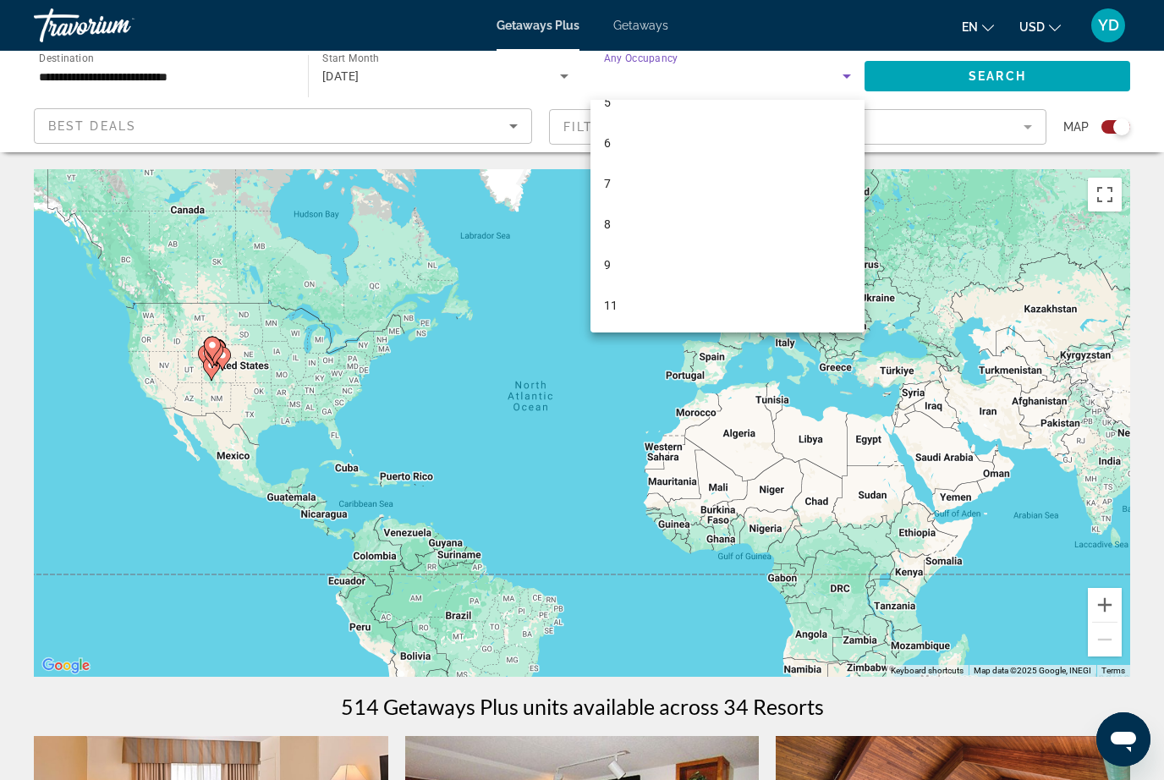
scroll to position [146, 0]
click at [671, 312] on mat-option "11" at bounding box center [727, 305] width 274 height 41
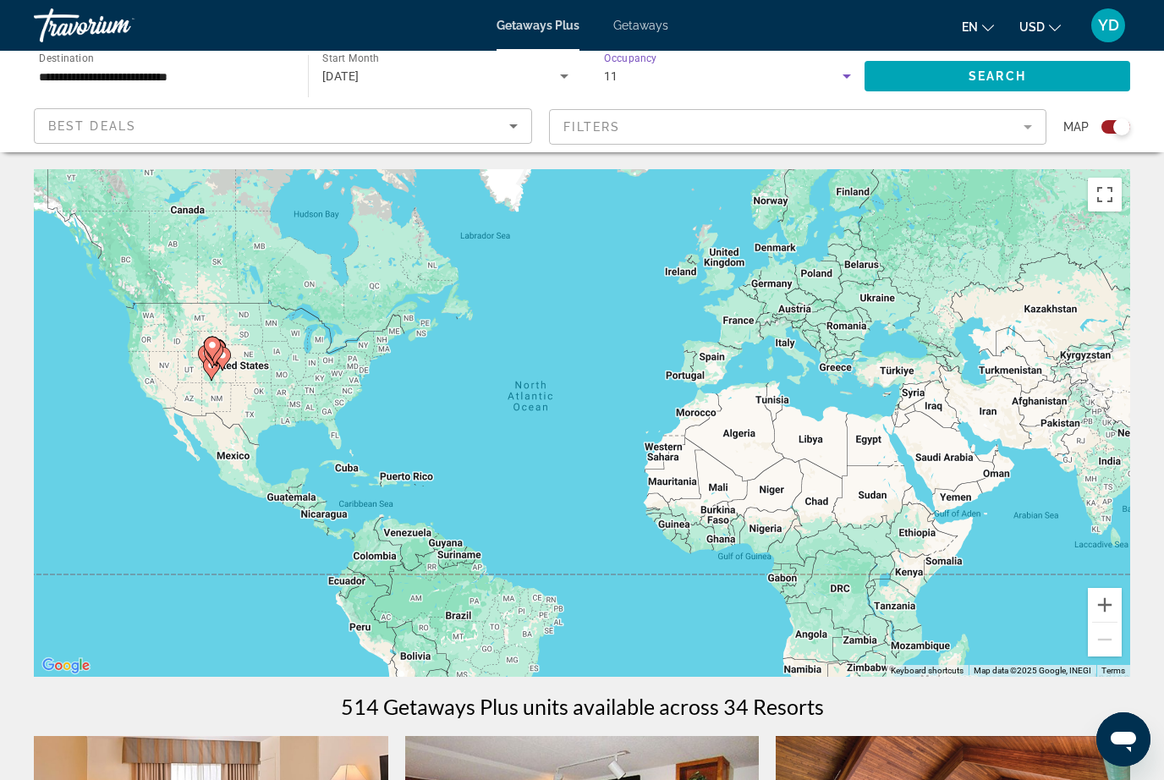
click at [1065, 92] on span "Search widget" at bounding box center [997, 76] width 266 height 41
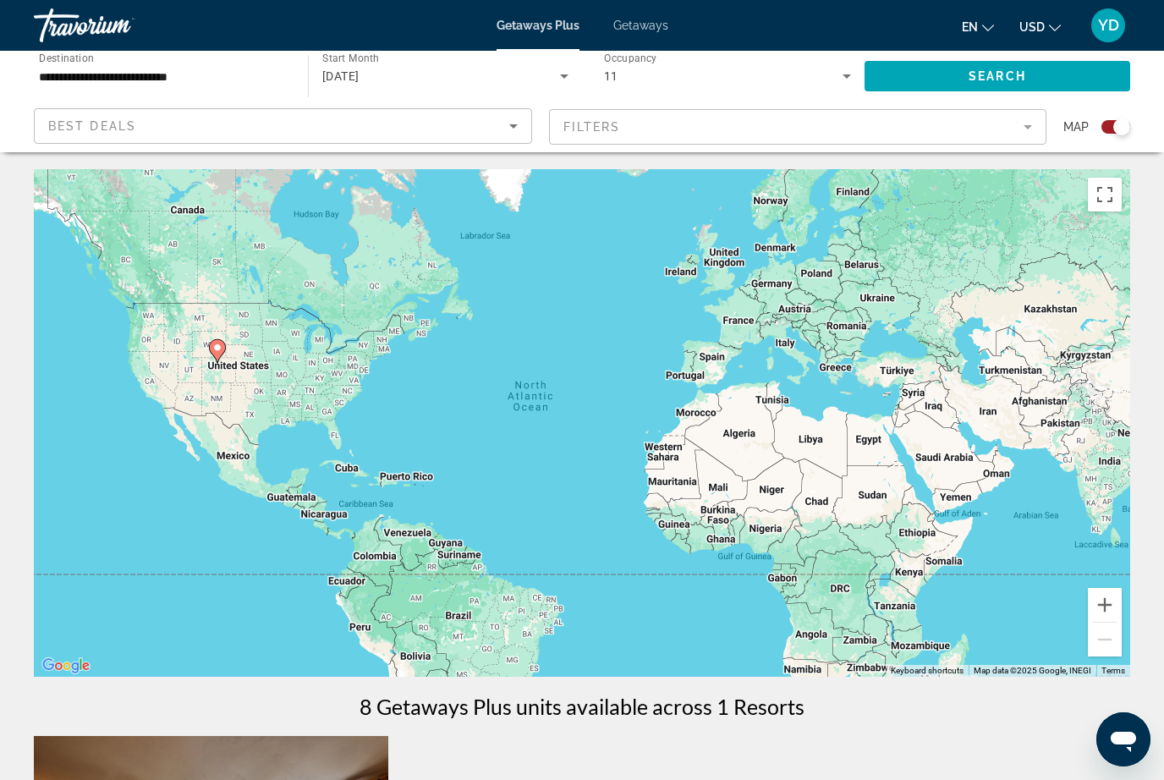
click at [852, 82] on icon "Search widget" at bounding box center [846, 76] width 20 height 20
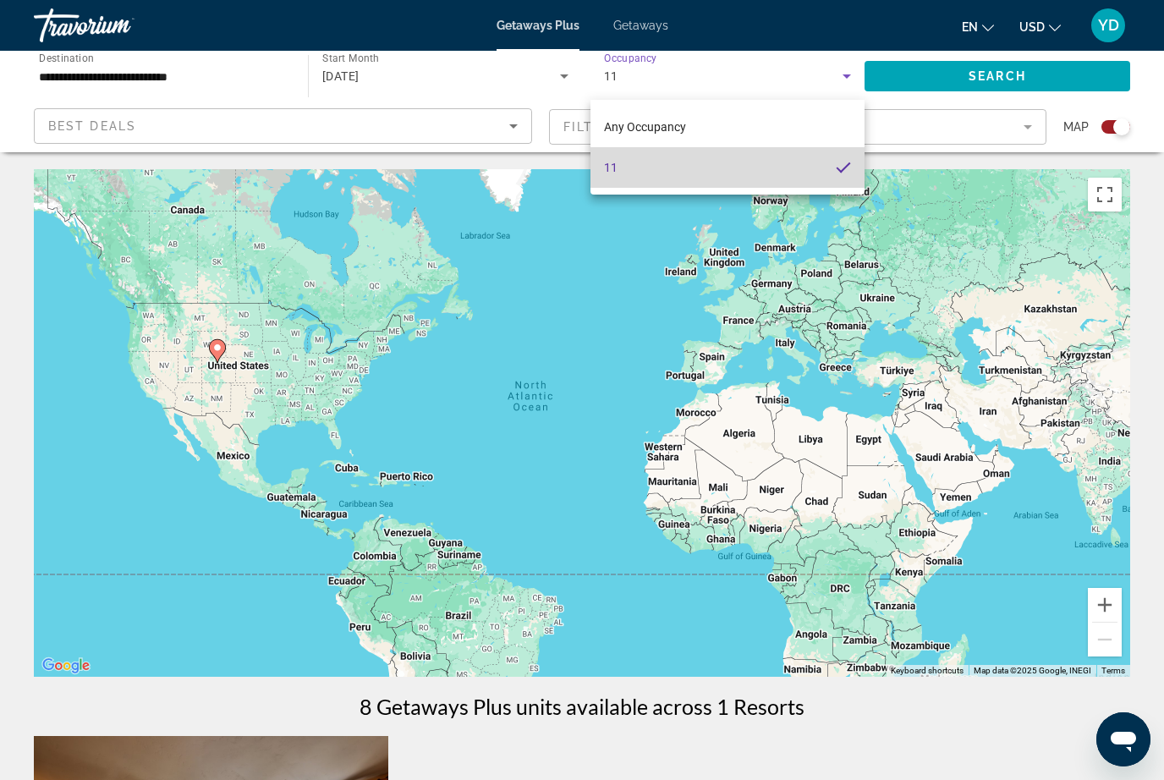
click at [670, 173] on mat-option "11" at bounding box center [727, 167] width 274 height 41
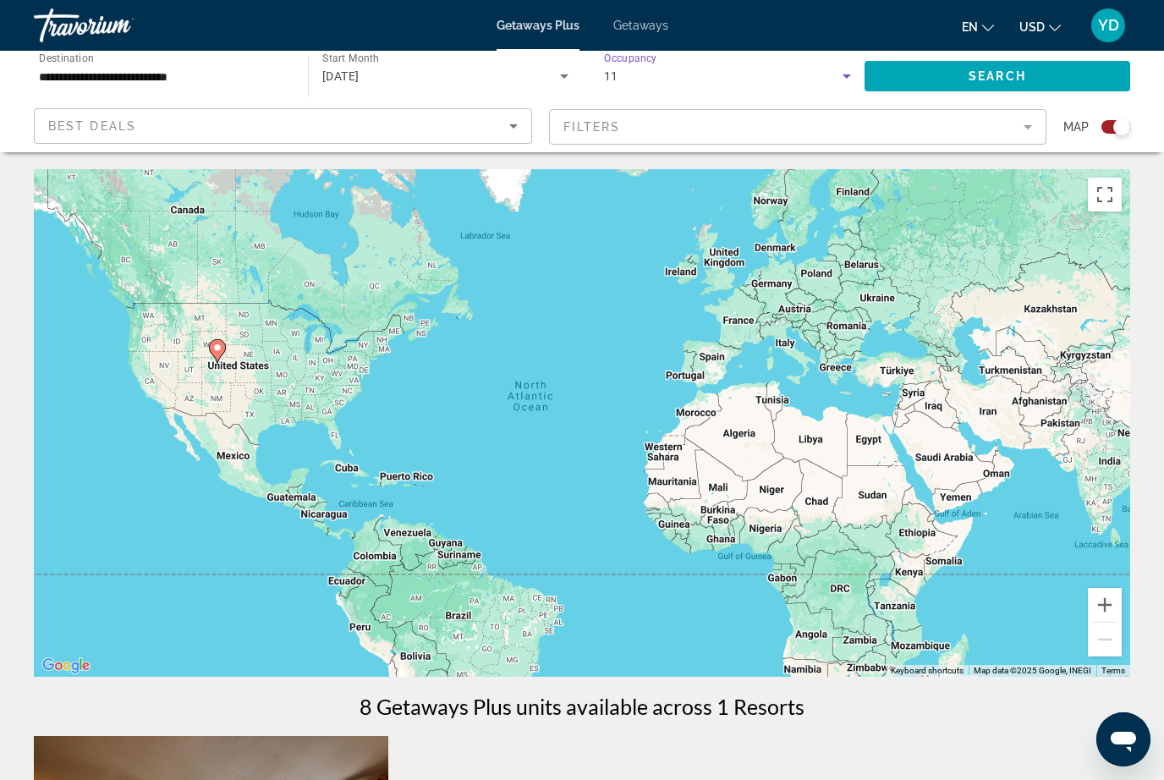
click at [845, 78] on icon "Search widget" at bounding box center [846, 76] width 20 height 20
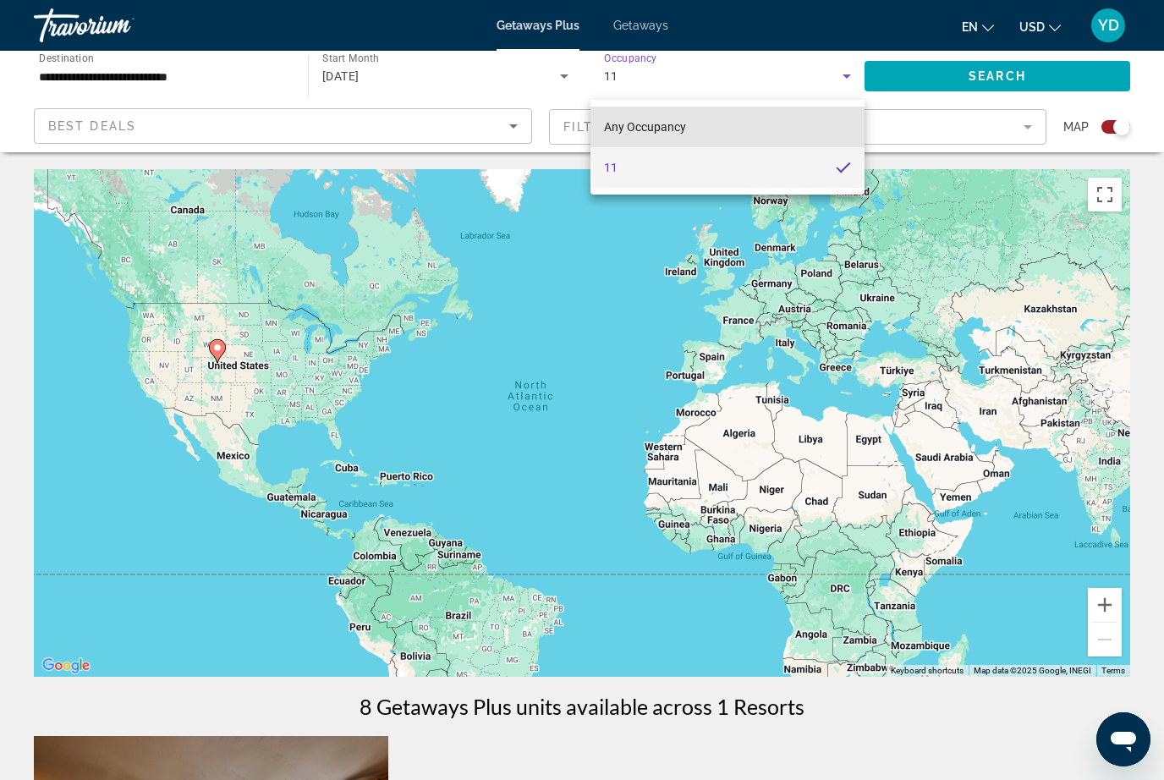
click at [671, 135] on span "Any Occupancy" at bounding box center [645, 127] width 82 height 20
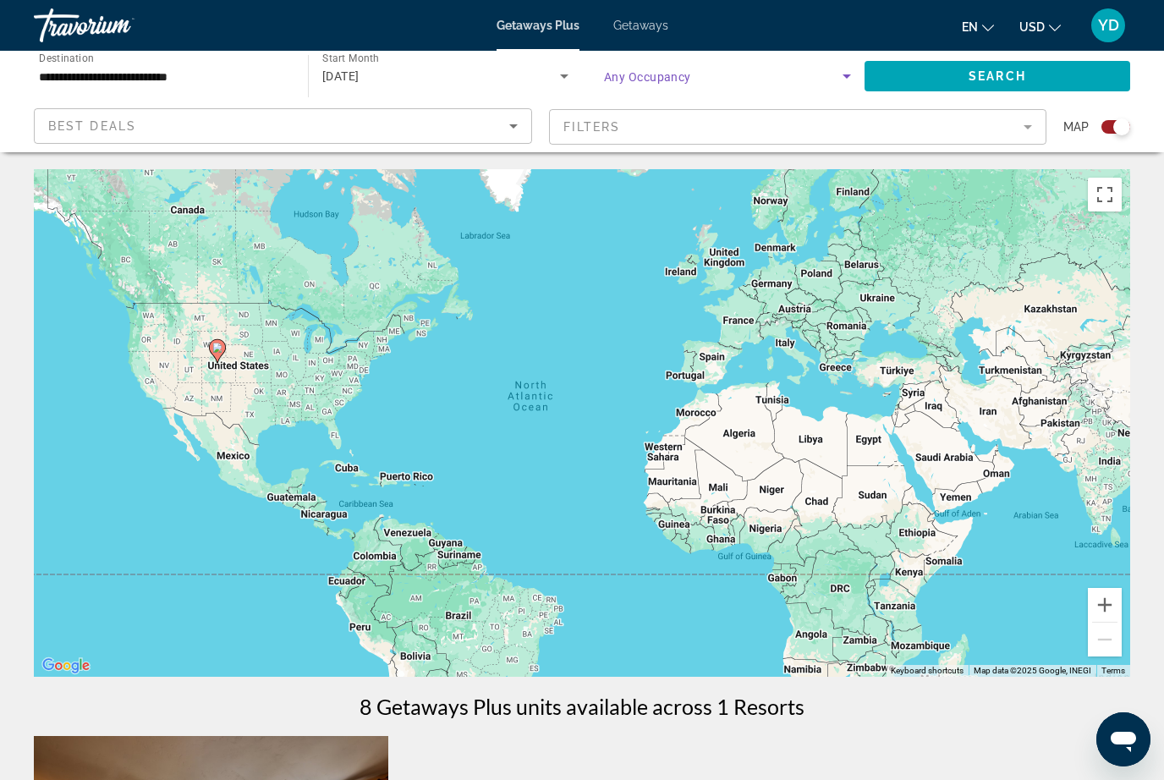
click at [839, 84] on icon "Search widget" at bounding box center [846, 76] width 20 height 20
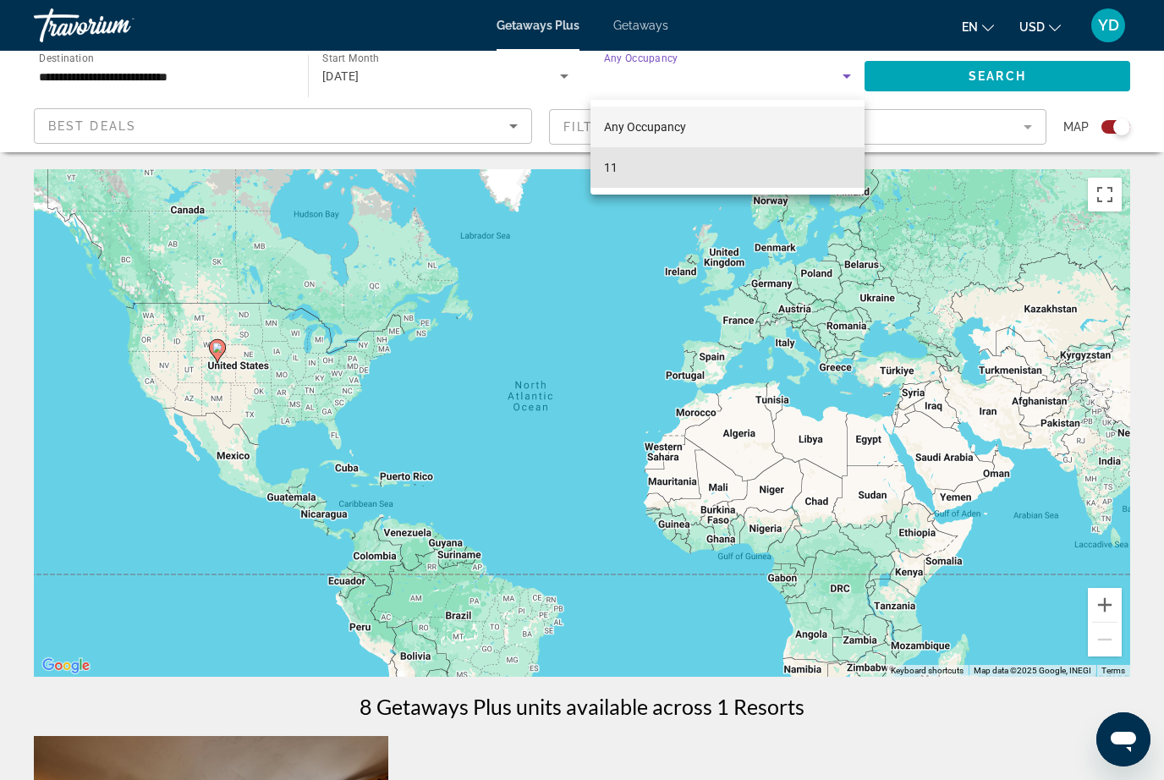
click at [710, 173] on mat-option "11" at bounding box center [727, 167] width 274 height 41
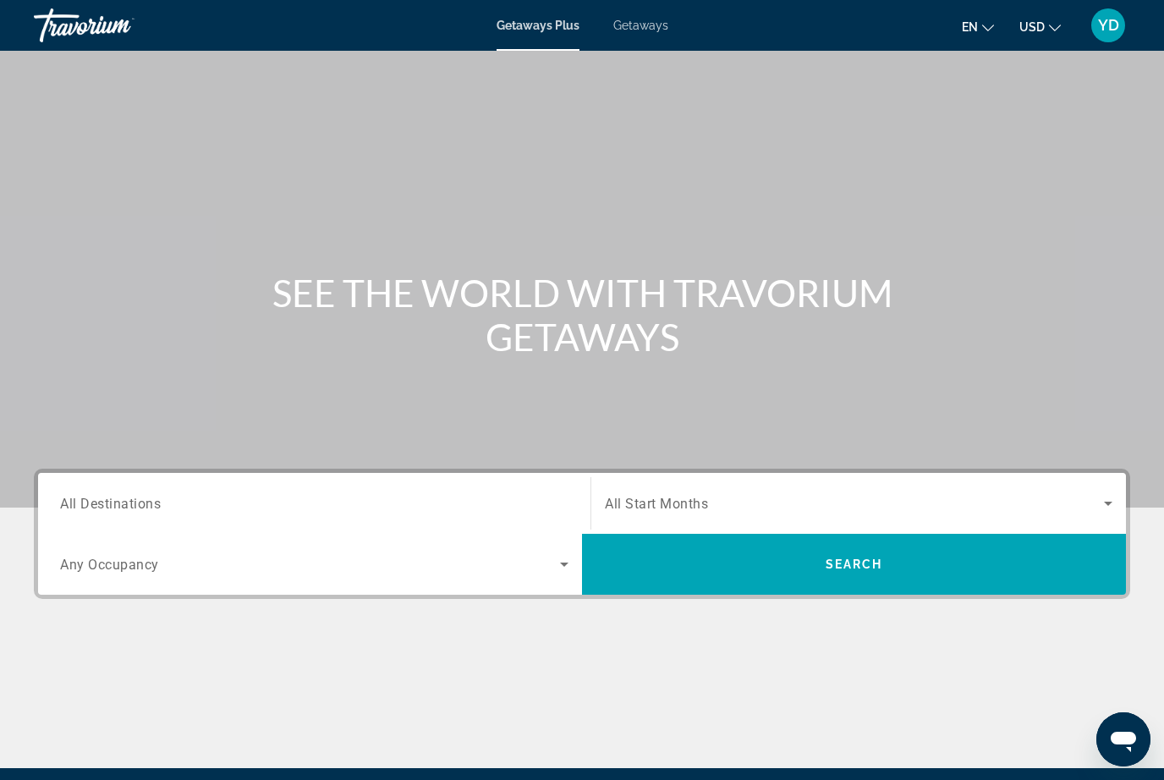
click at [416, 511] on input "Destination All Destinations" at bounding box center [314, 504] width 508 height 20
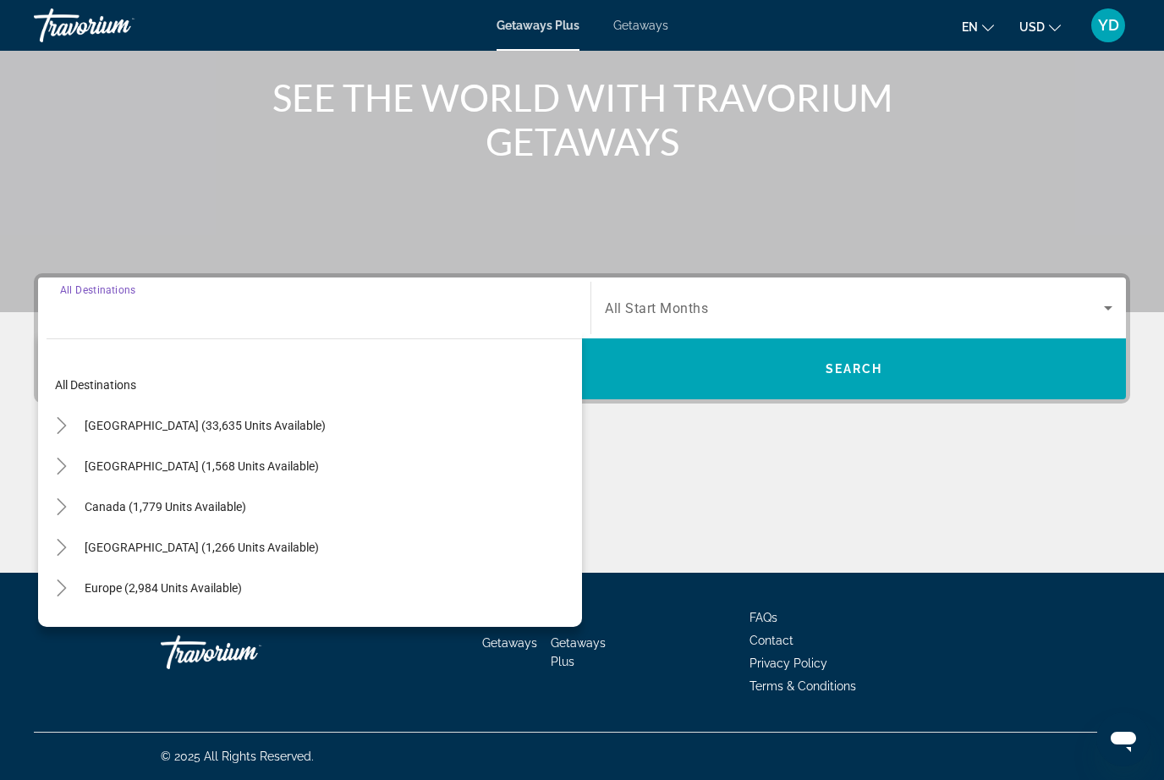
click at [328, 428] on div "United States (33,635 units available)" at bounding box center [314, 425] width 535 height 41
click at [257, 430] on span "United States (33,635 units available)" at bounding box center [205, 426] width 241 height 14
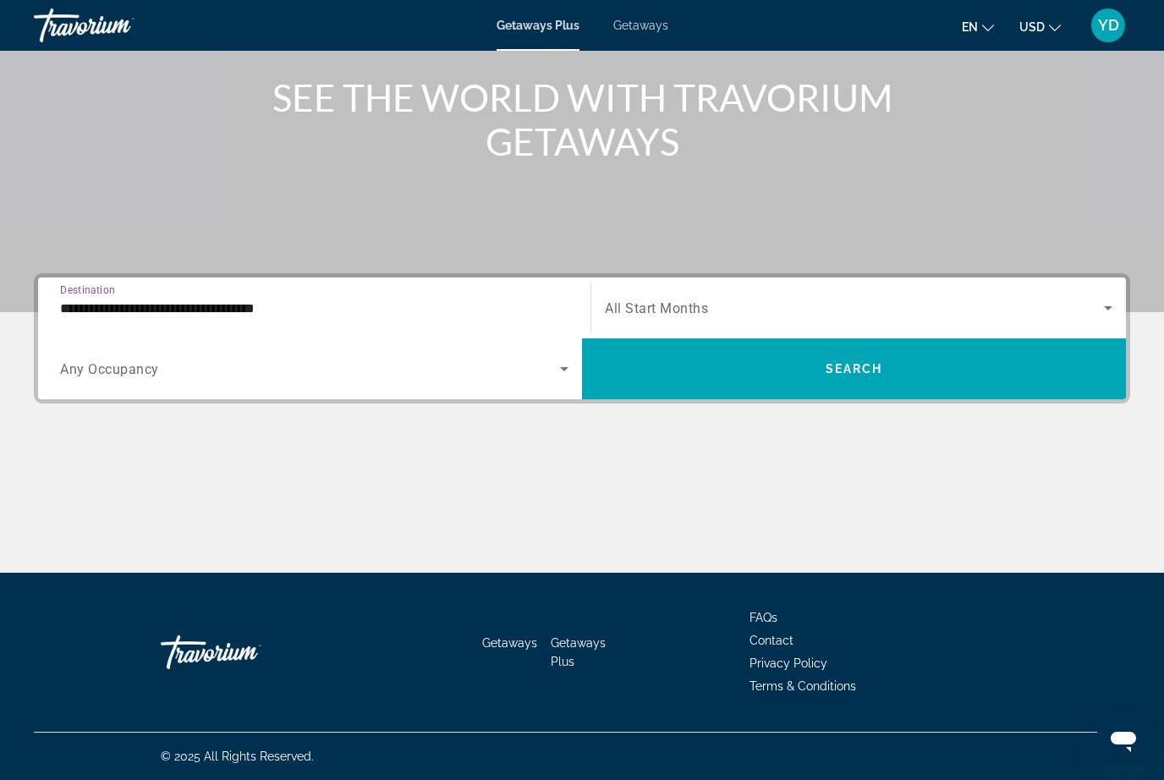
click at [299, 377] on span "Search widget" at bounding box center [310, 369] width 500 height 20
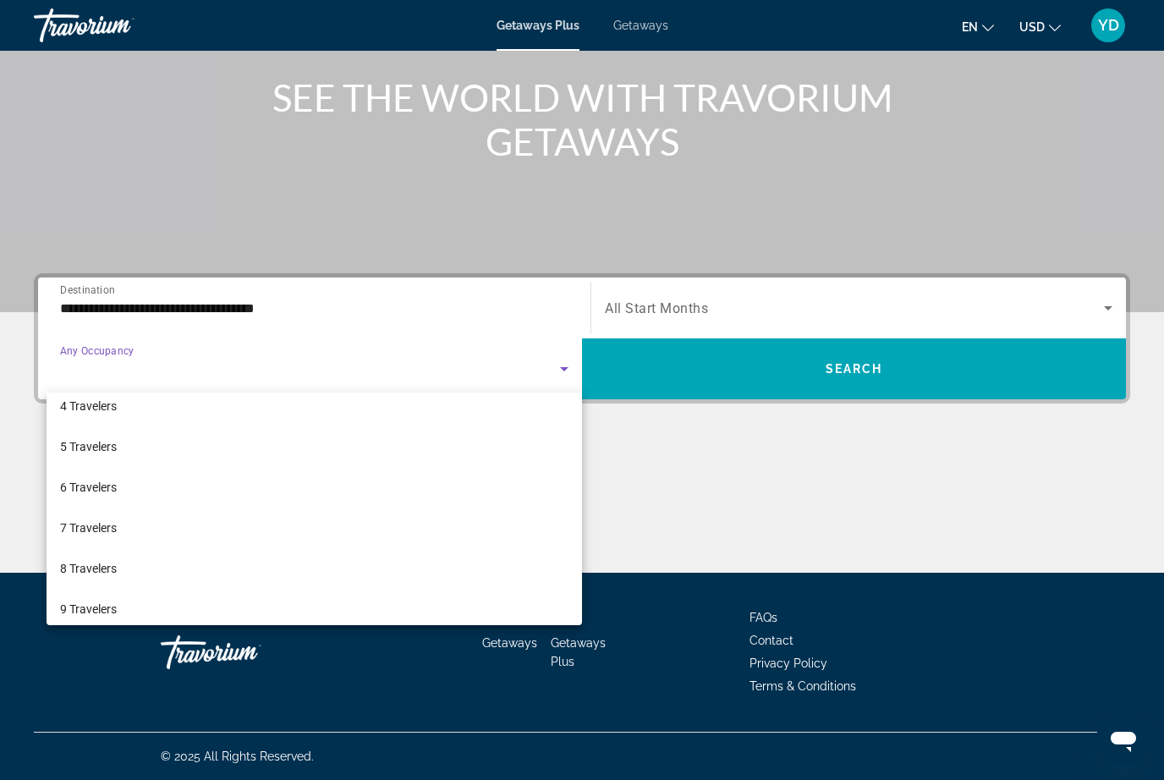
scroll to position [136, 0]
click at [255, 574] on mat-option "8 Travelers" at bounding box center [314, 567] width 535 height 41
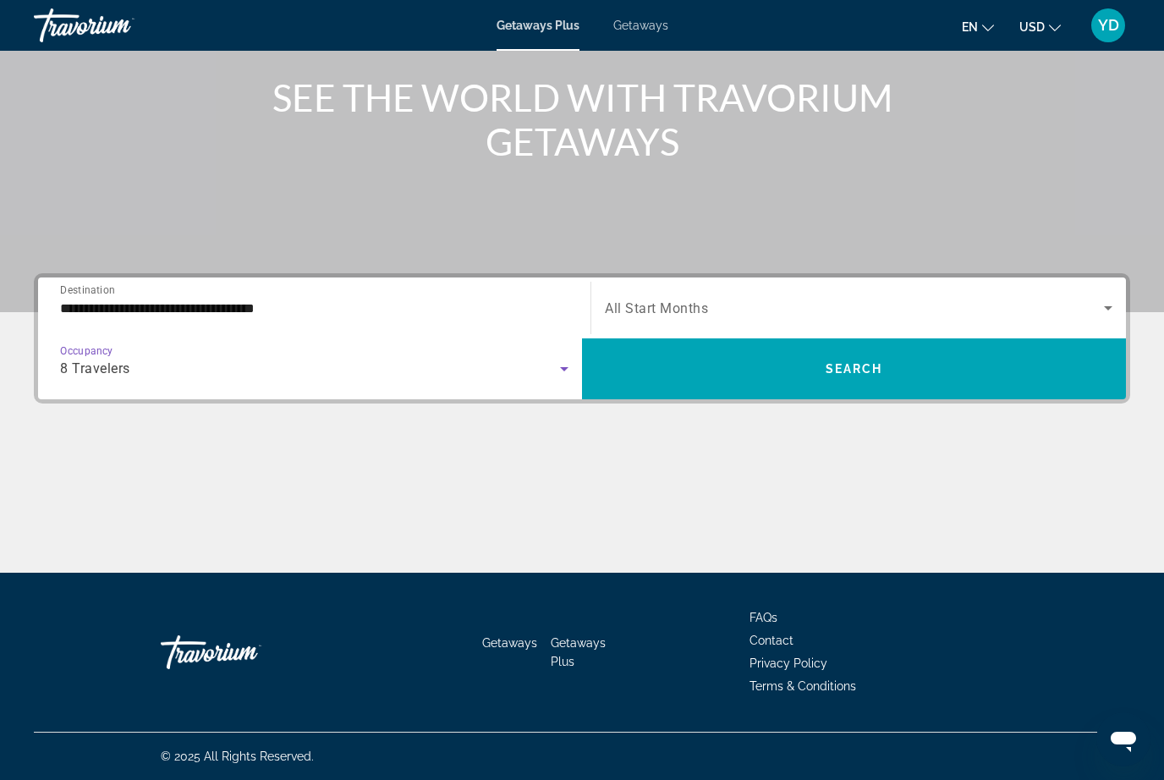
click at [326, 315] on input "**********" at bounding box center [314, 308] width 508 height 20
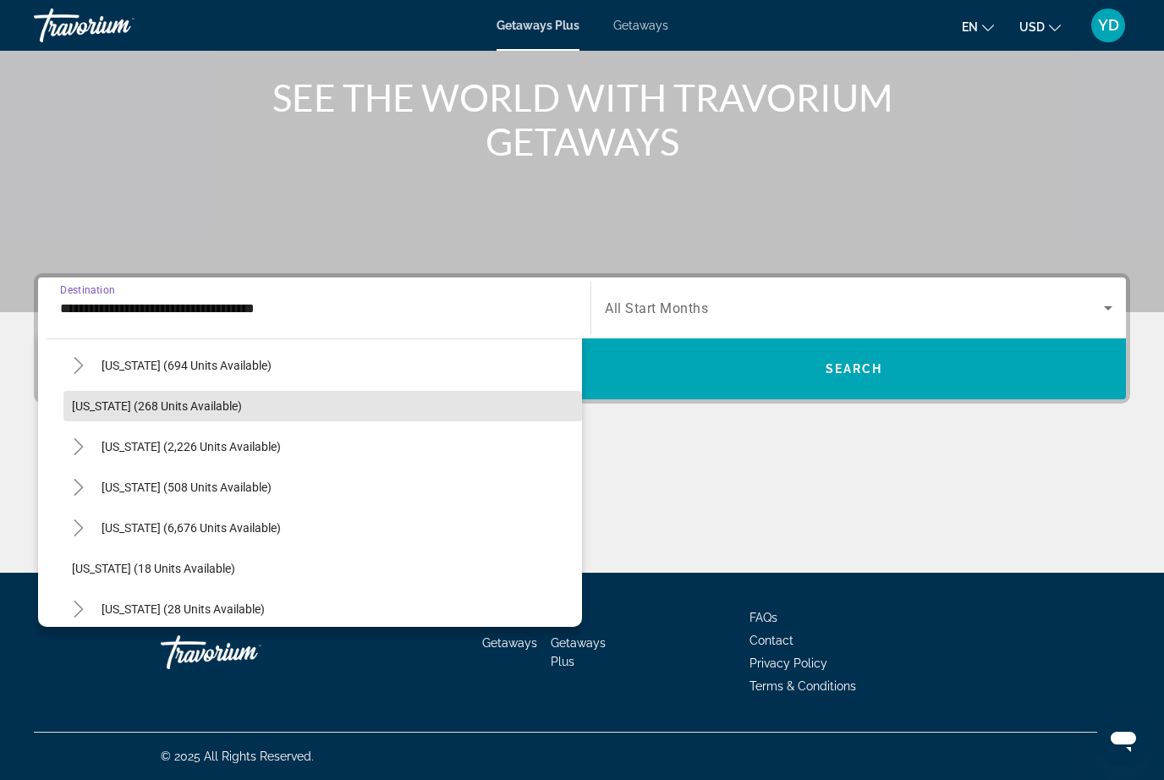
scroll to position [100, 0]
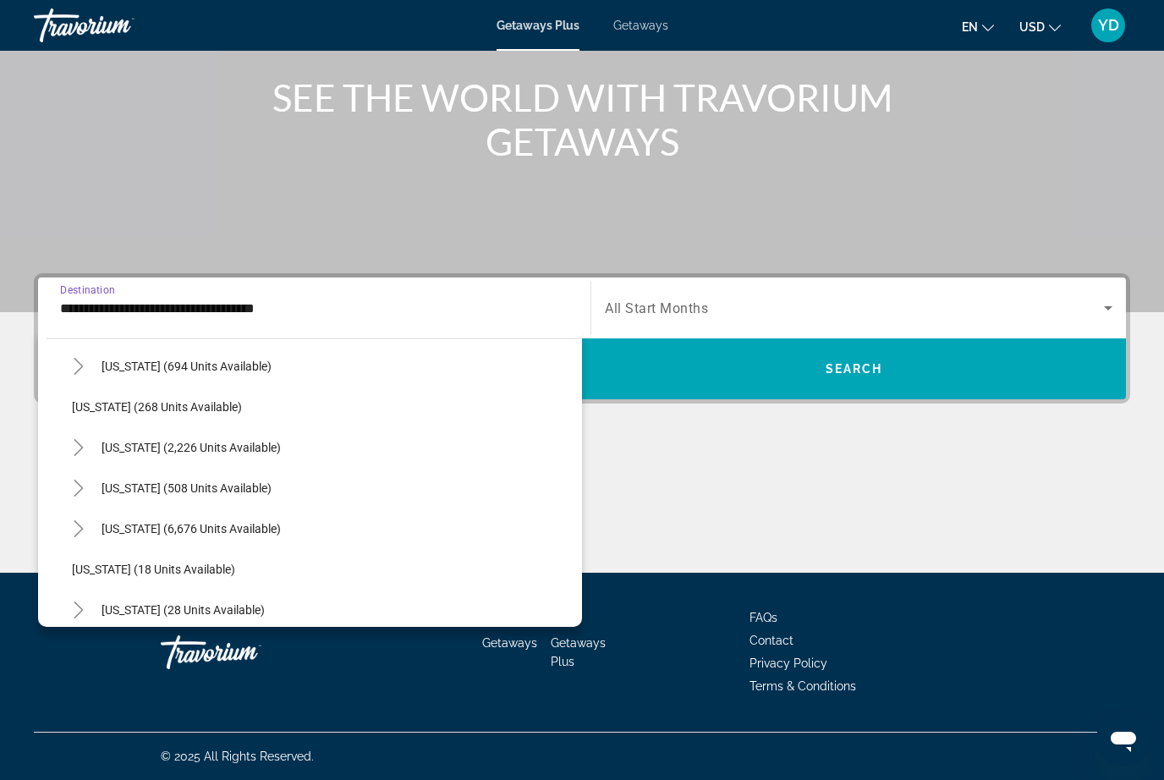
click at [266, 495] on span "Search widget" at bounding box center [186, 488] width 187 height 41
type input "**********"
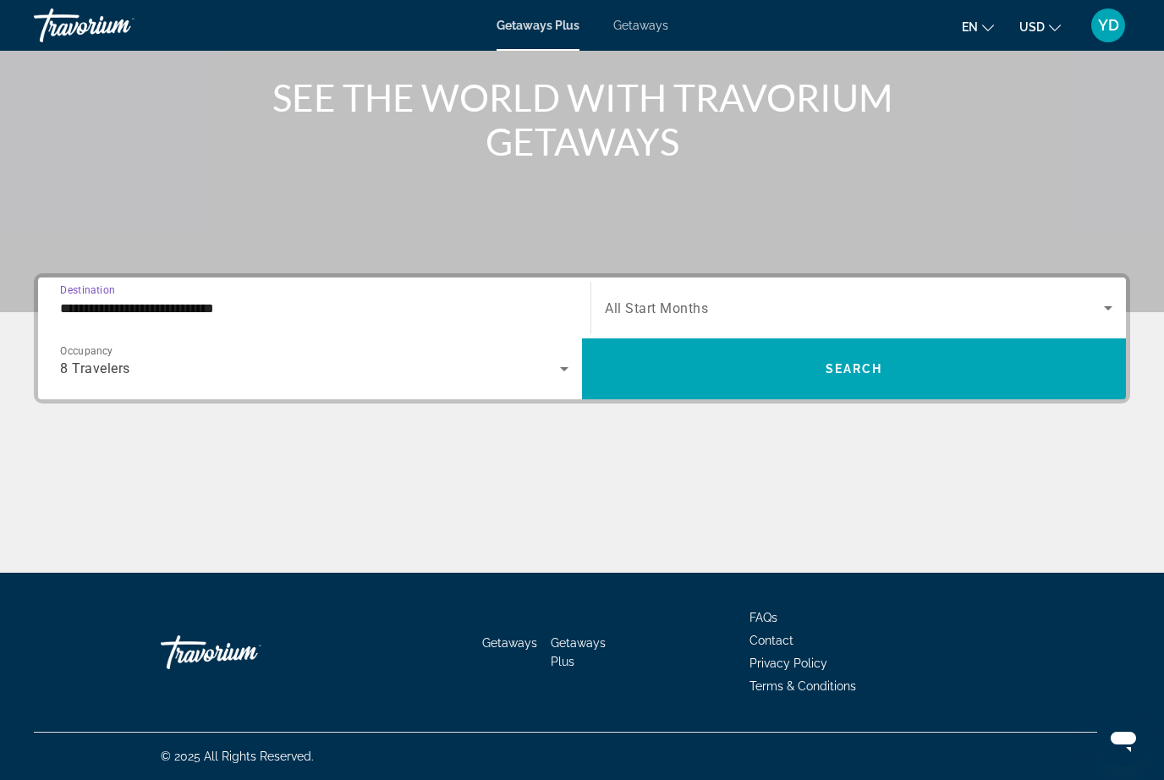
click at [1092, 327] on div "Search widget" at bounding box center [858, 307] width 507 height 47
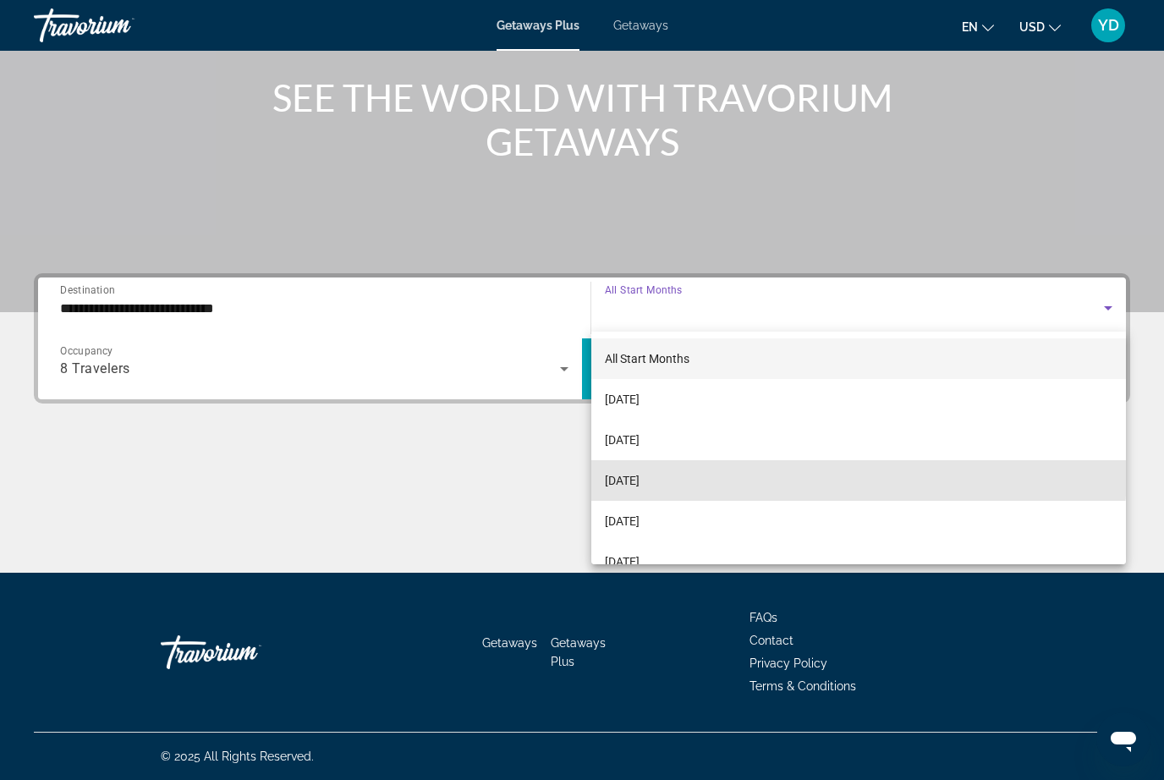
click at [725, 471] on mat-option "November 2025" at bounding box center [858, 480] width 534 height 41
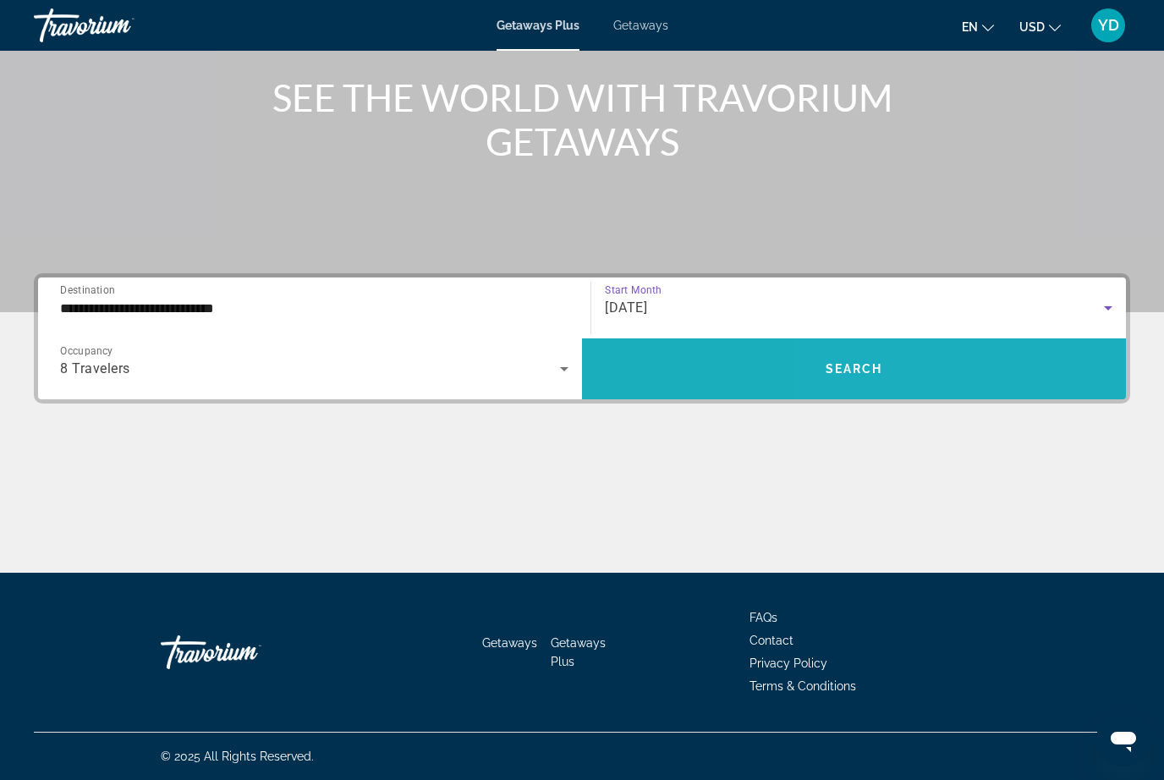
click at [989, 375] on span "Search widget" at bounding box center [854, 368] width 544 height 41
